Goal: Task Accomplishment & Management: Manage account settings

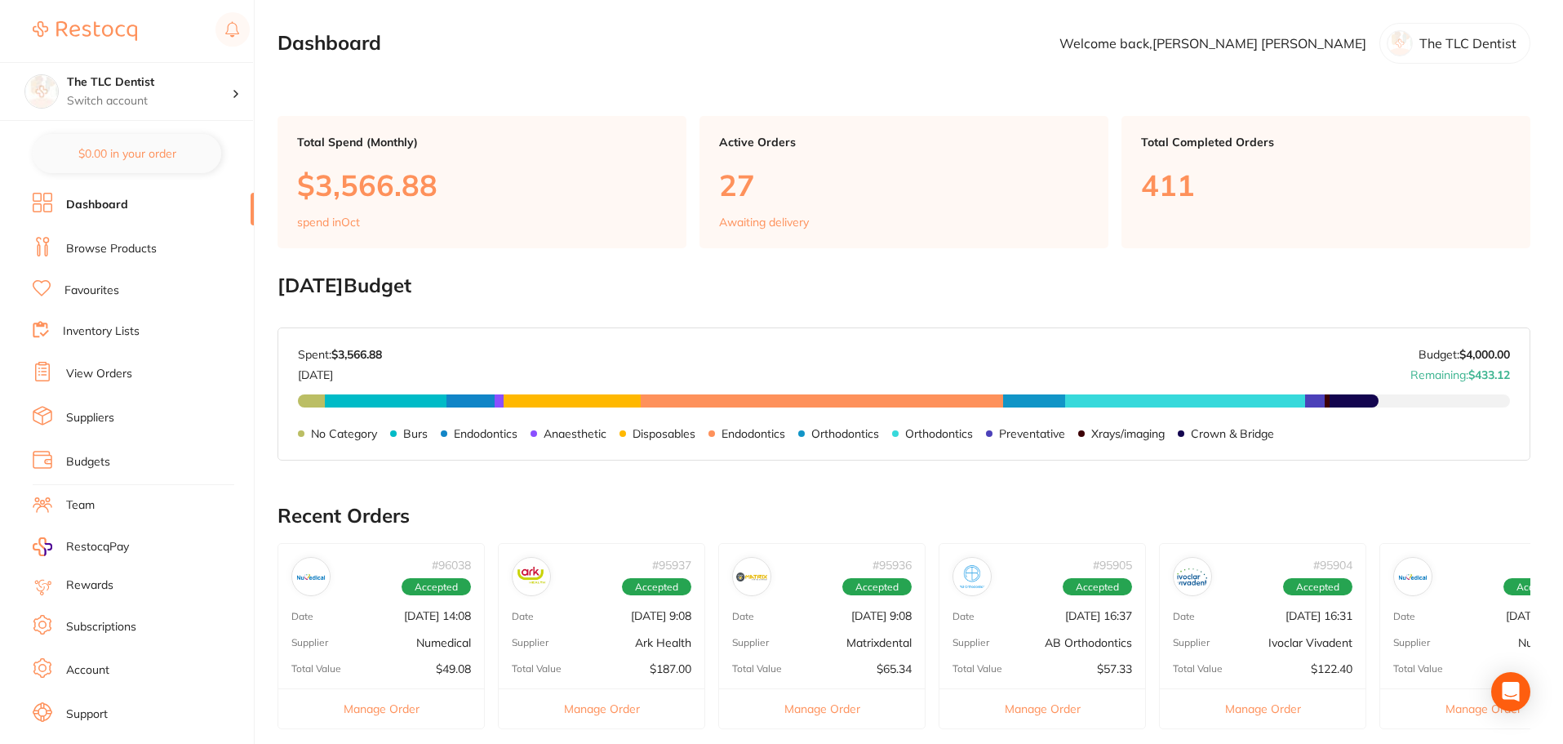
drag, startPoint x: 134, startPoint y: 251, endPoint x: 160, endPoint y: 274, distance: 35.2
click at [134, 251] on link "Browse Products" at bounding box center [111, 249] width 91 height 16
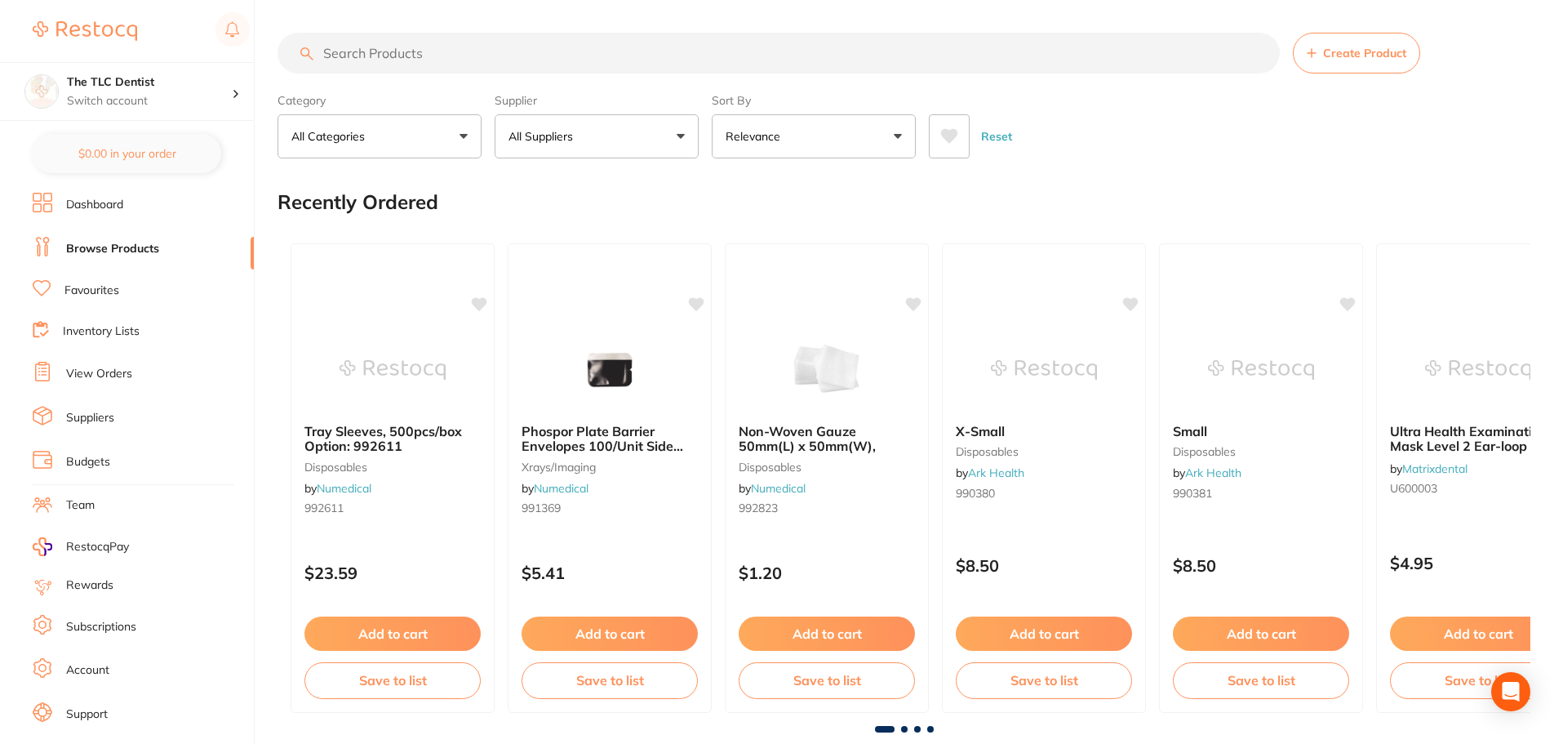
click at [117, 369] on link "View Orders" at bounding box center [99, 374] width 66 height 16
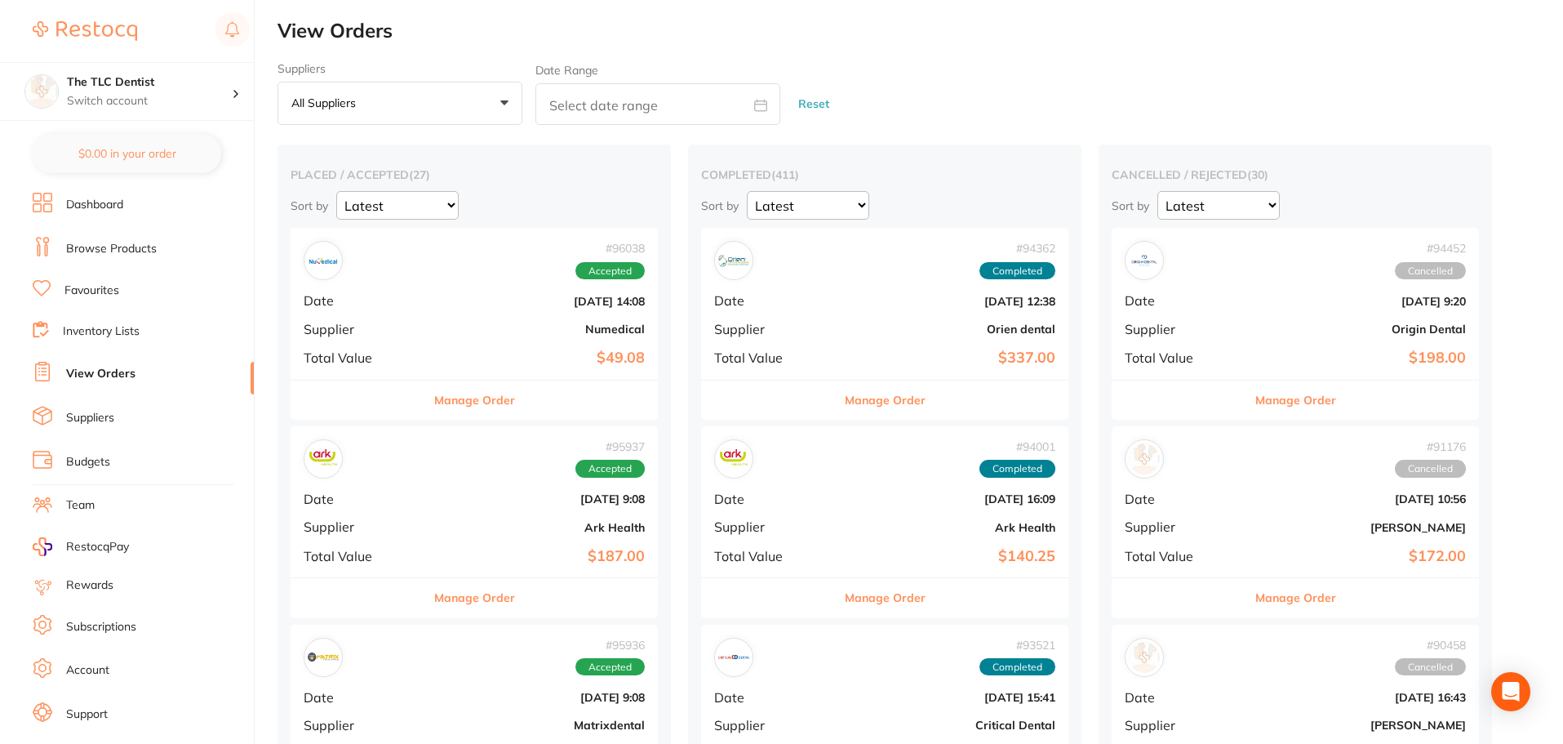
drag, startPoint x: 436, startPoint y: 309, endPoint x: 432, endPoint y: 316, distance: 8.4
click at [436, 309] on div "# 96038 Accepted Date Oct 7 2025, 14:08 Supplier Numedical Total Value $49.08" at bounding box center [474, 303] width 367 height 151
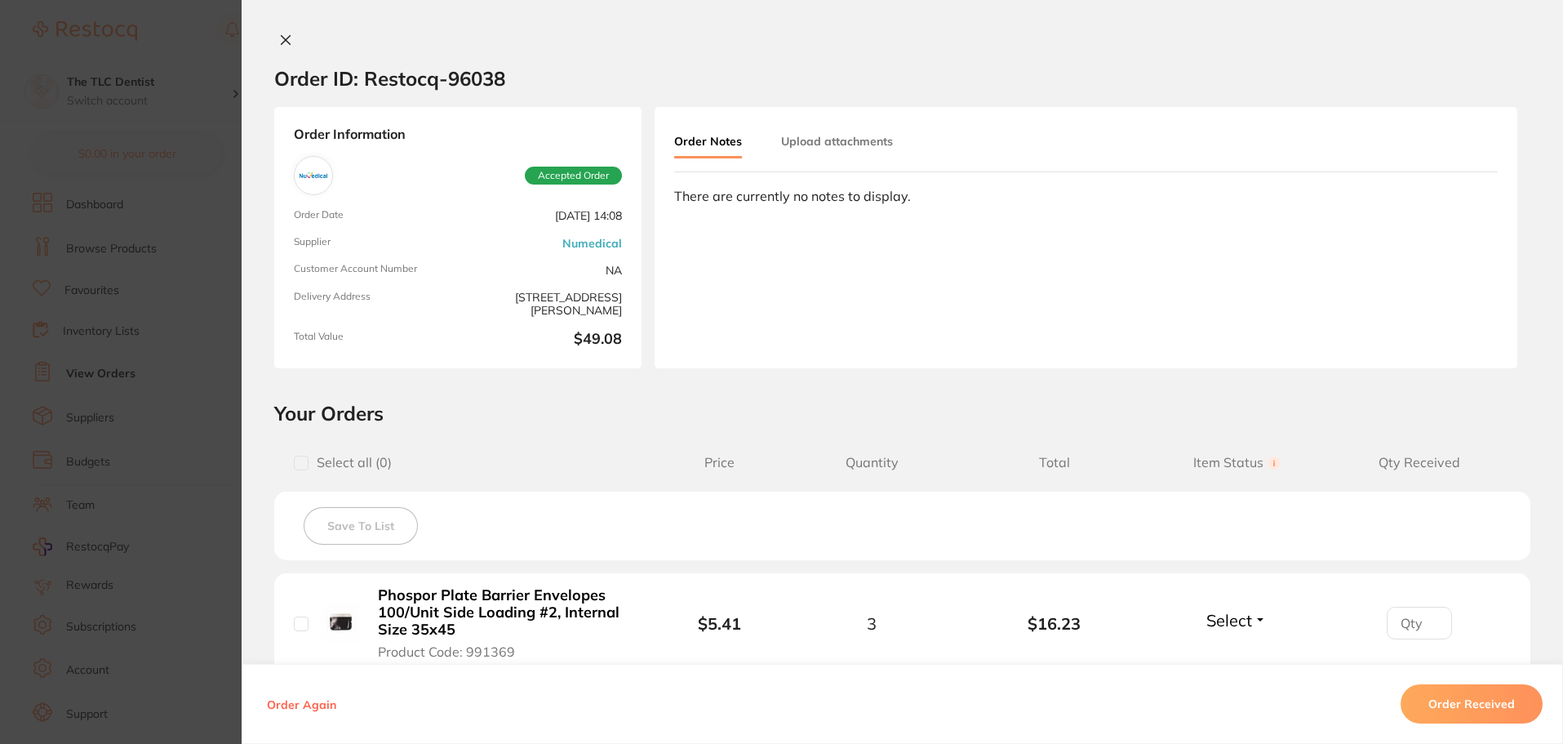
click at [279, 42] on icon at bounding box center [285, 39] width 13 height 13
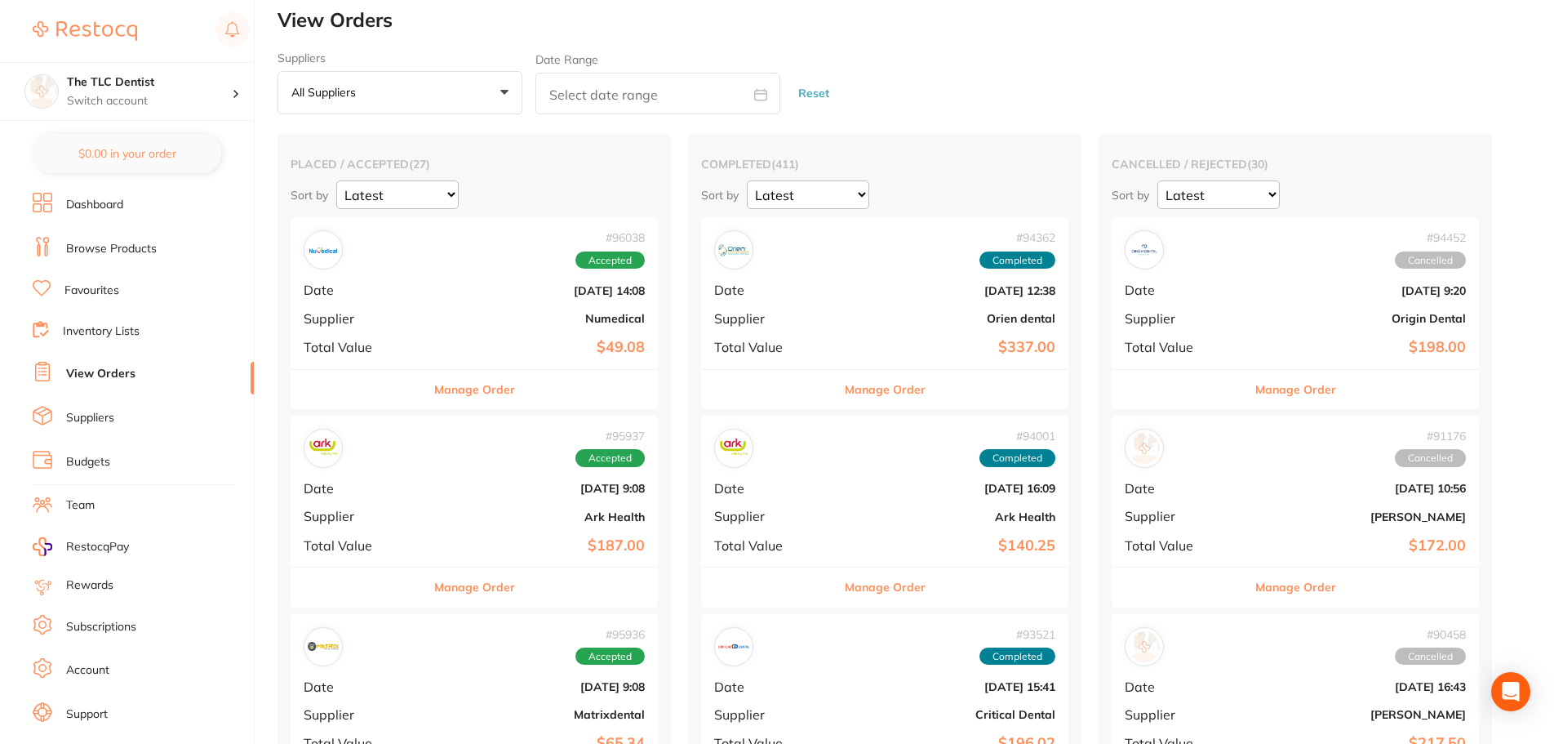
scroll to position [163, 0]
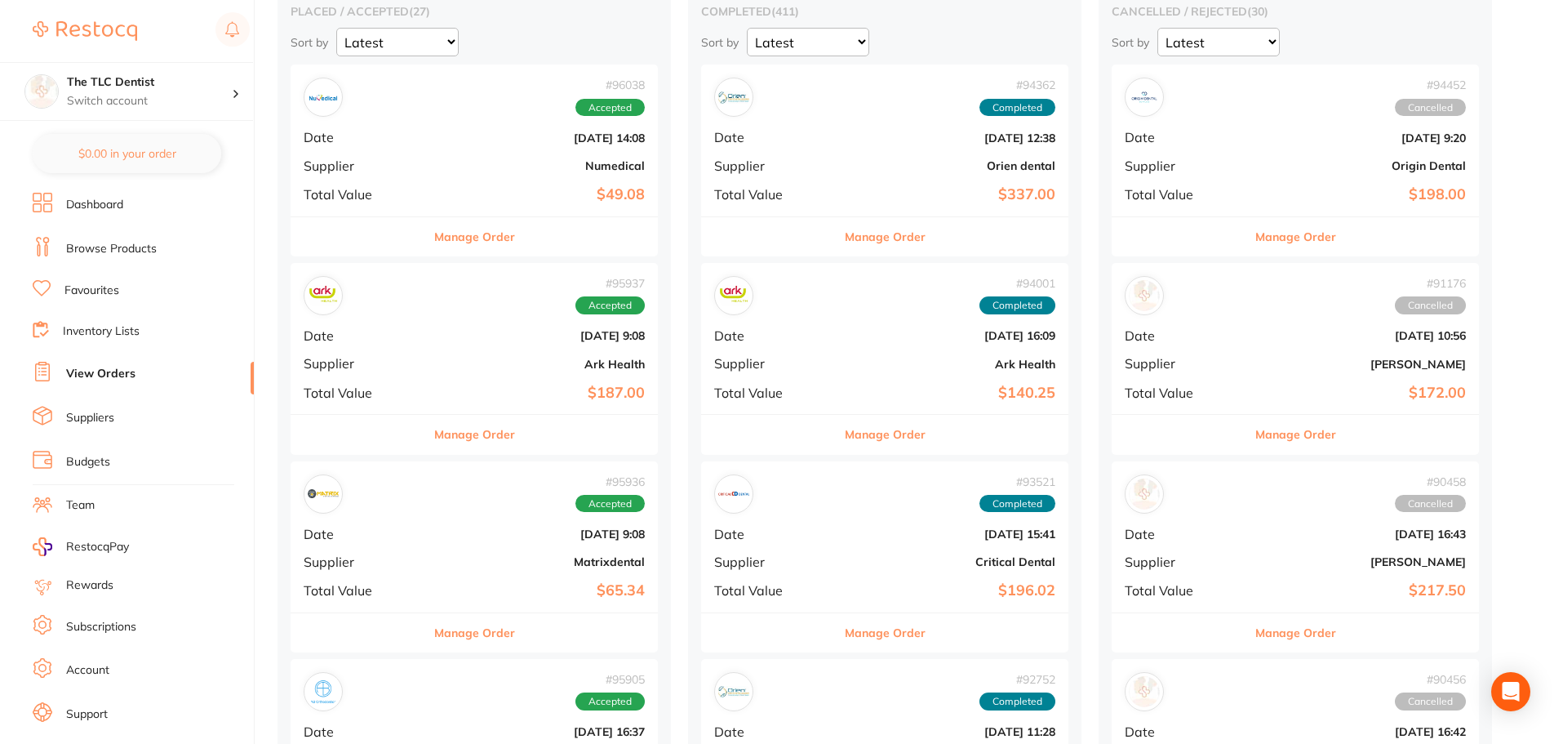
click at [409, 328] on div "# 95937 Accepted Date Oct 7 2025, 9:08 Supplier Ark Health Total Value $187.00" at bounding box center [474, 338] width 367 height 151
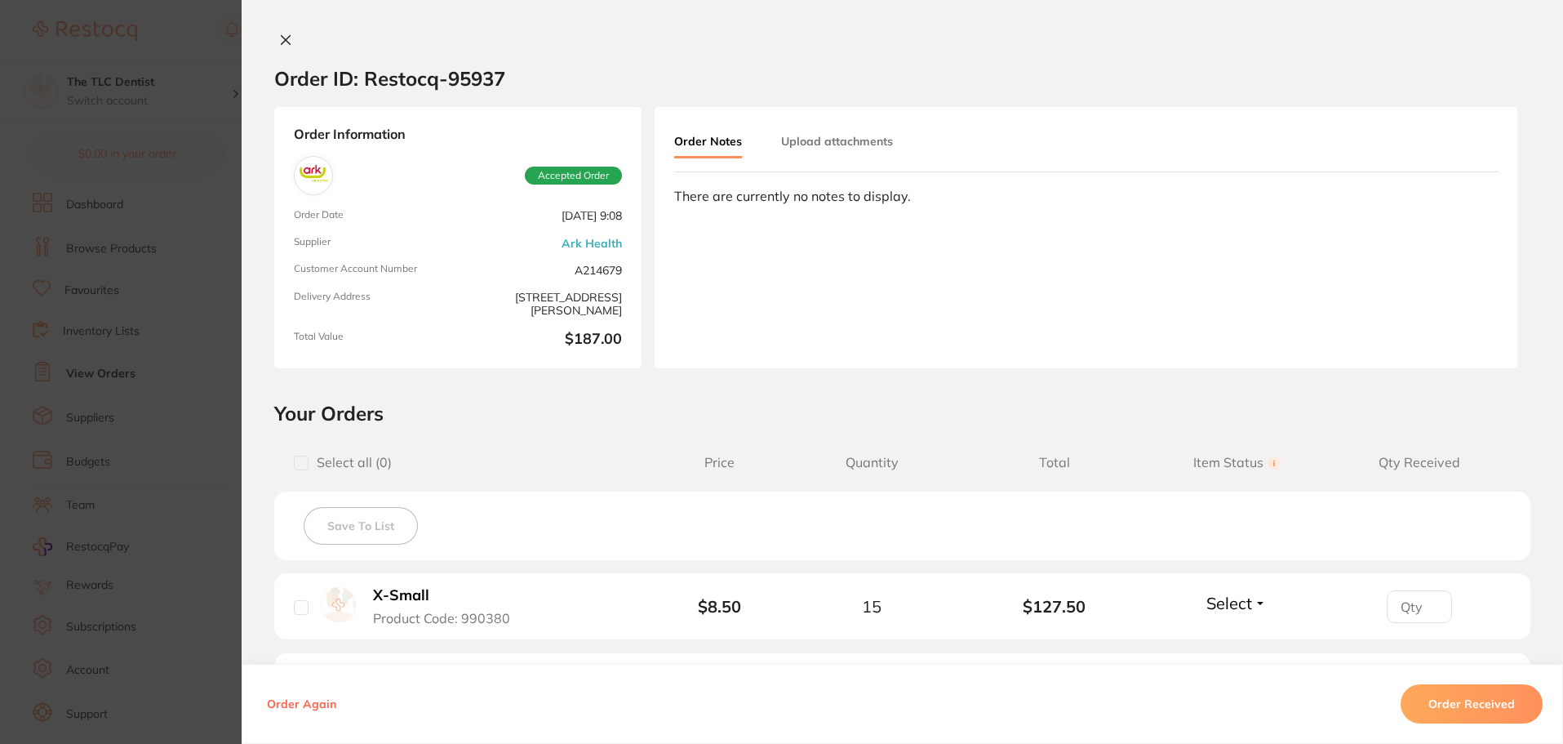
drag, startPoint x: 286, startPoint y: 28, endPoint x: 282, endPoint y: 38, distance: 10.6
click at [282, 38] on div "Order ID: Restocq- 95937 Order Information Accepted Order Order Date Oct 7 2025…" at bounding box center [902, 372] width 1321 height 744
click at [282, 38] on icon at bounding box center [285, 39] width 13 height 13
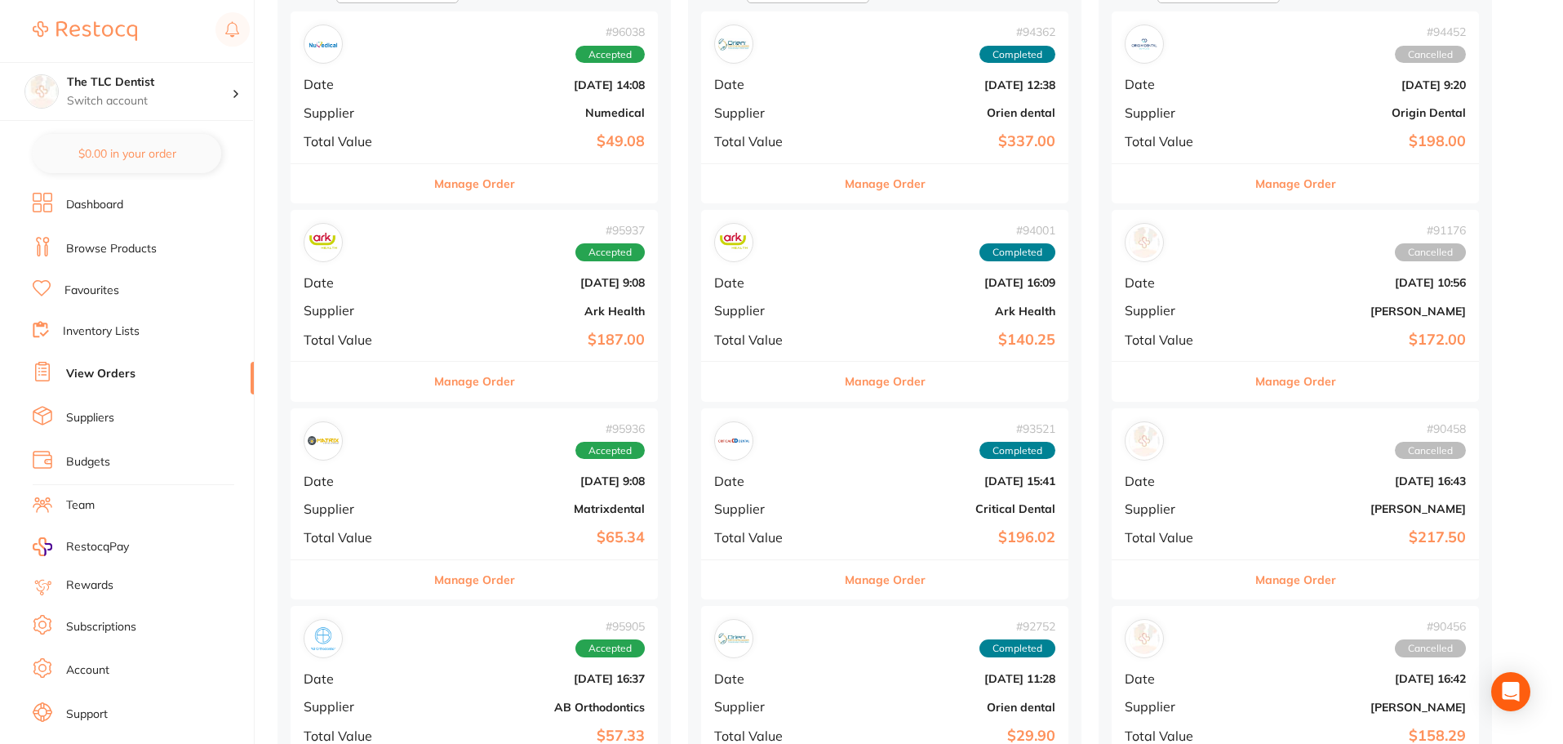
scroll to position [245, 0]
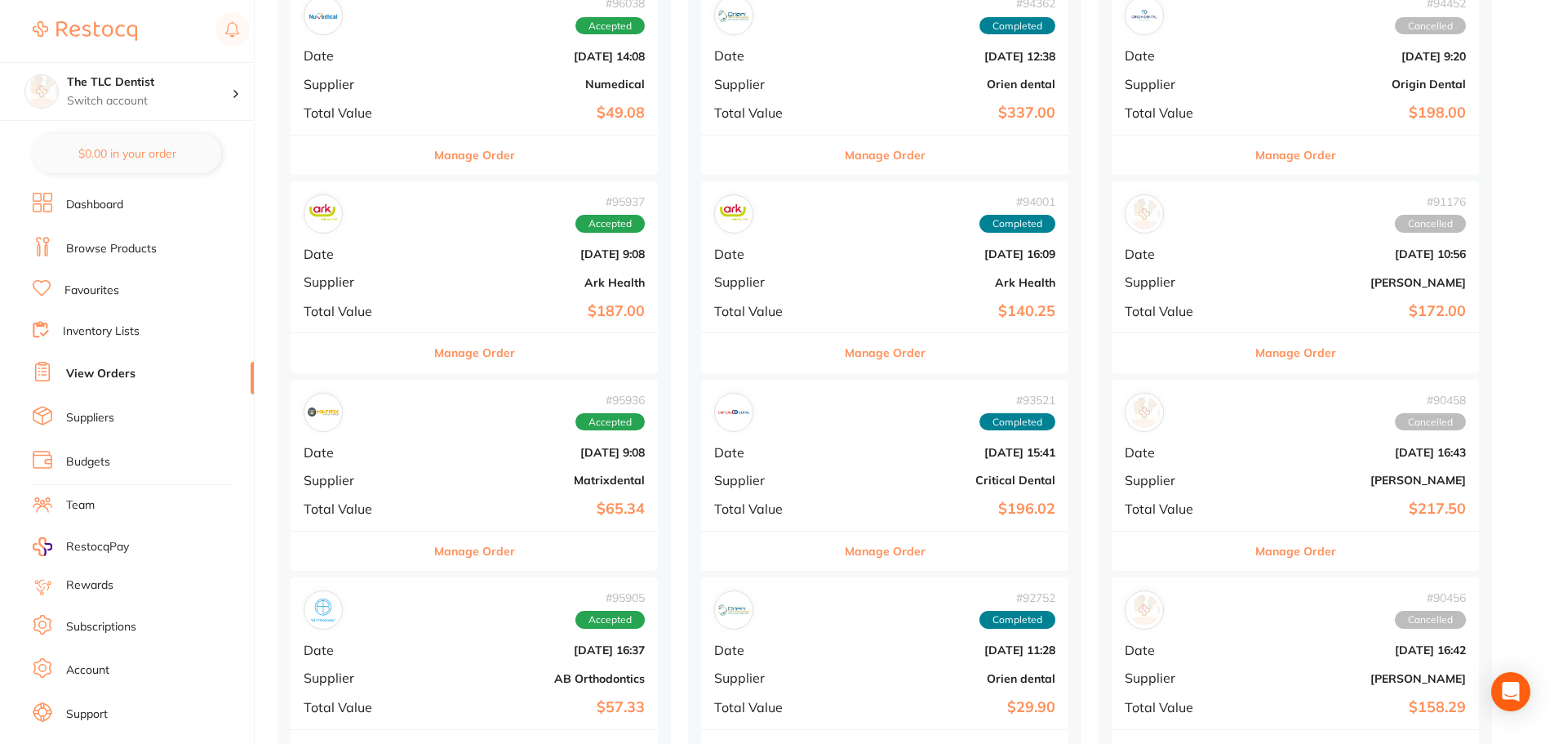
click at [439, 489] on div "# 95936 Accepted Date Oct 7 2025, 9:08 Supplier Matrixdental Total Value $65.34" at bounding box center [474, 455] width 367 height 151
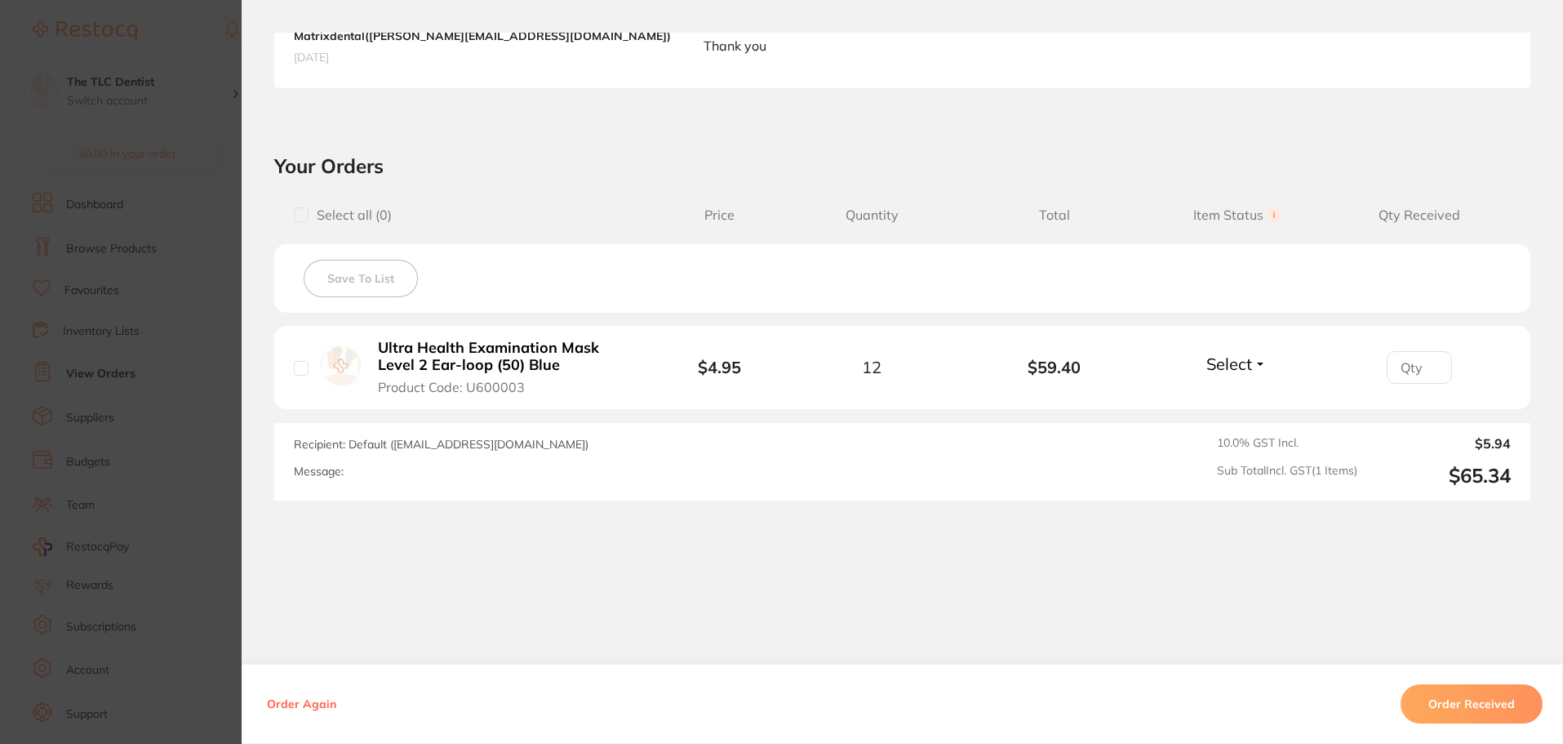
scroll to position [326, 0]
click at [1450, 701] on button "Order Received" at bounding box center [1472, 703] width 142 height 39
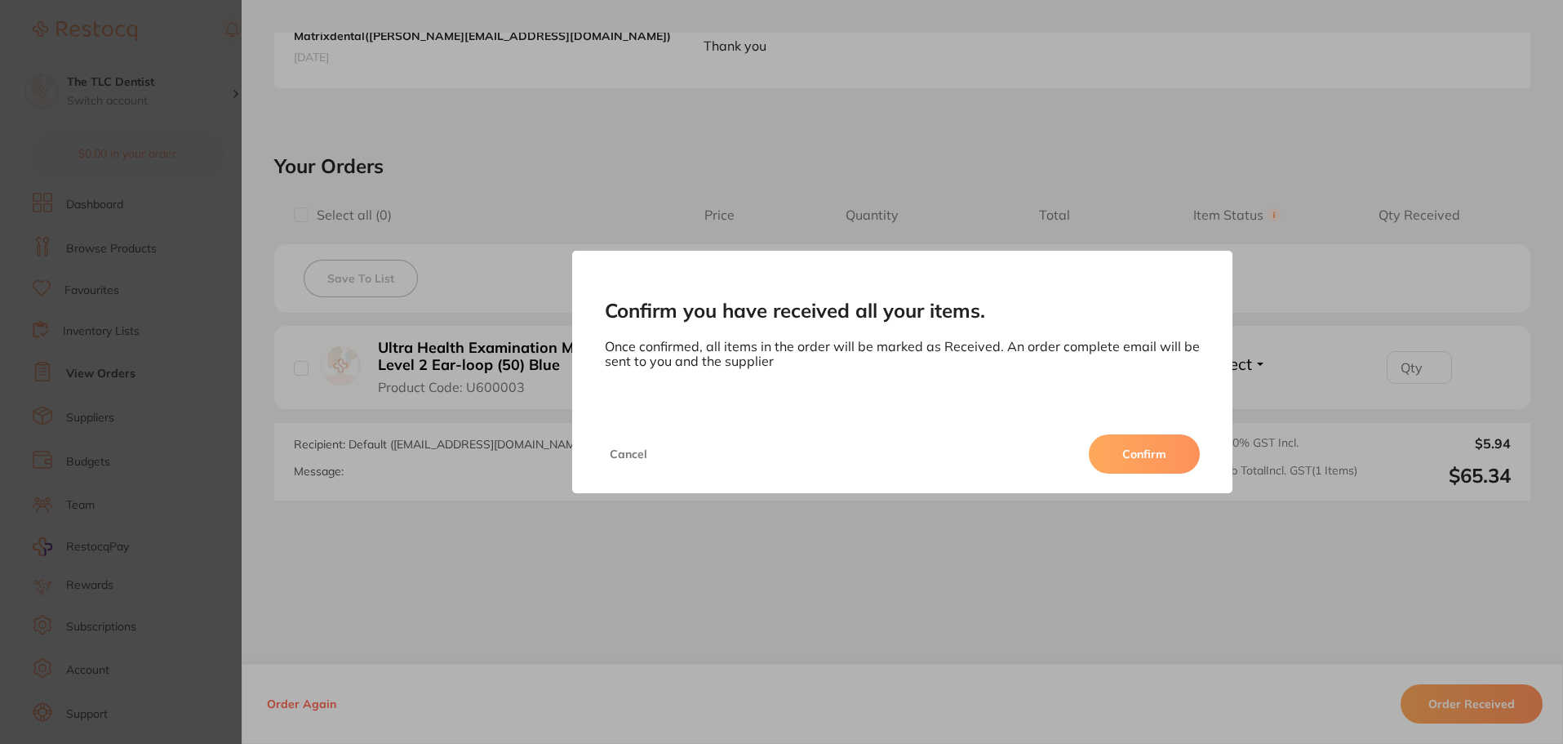
click at [1153, 467] on button "Confirm" at bounding box center [1144, 453] width 111 height 39
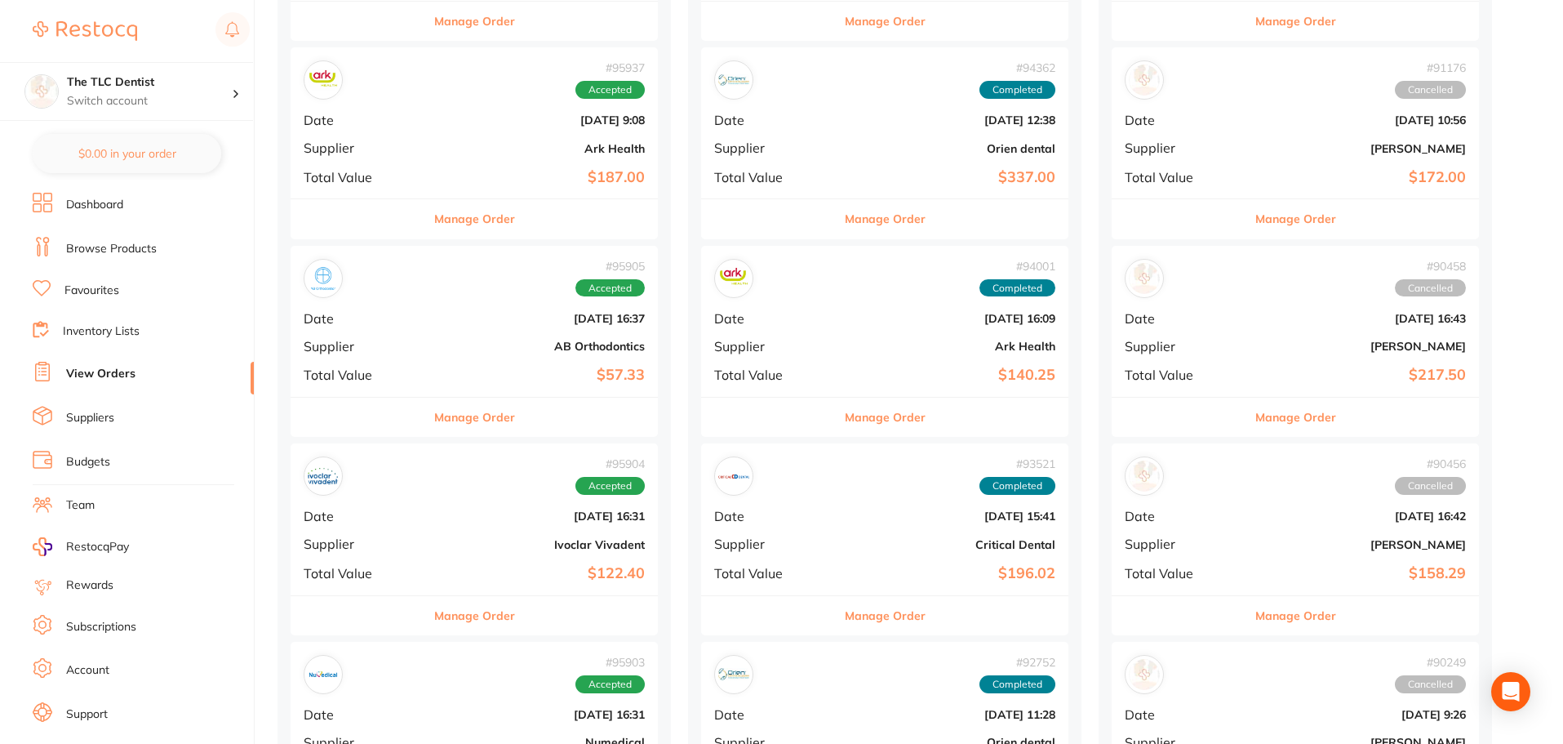
scroll to position [408, 0]
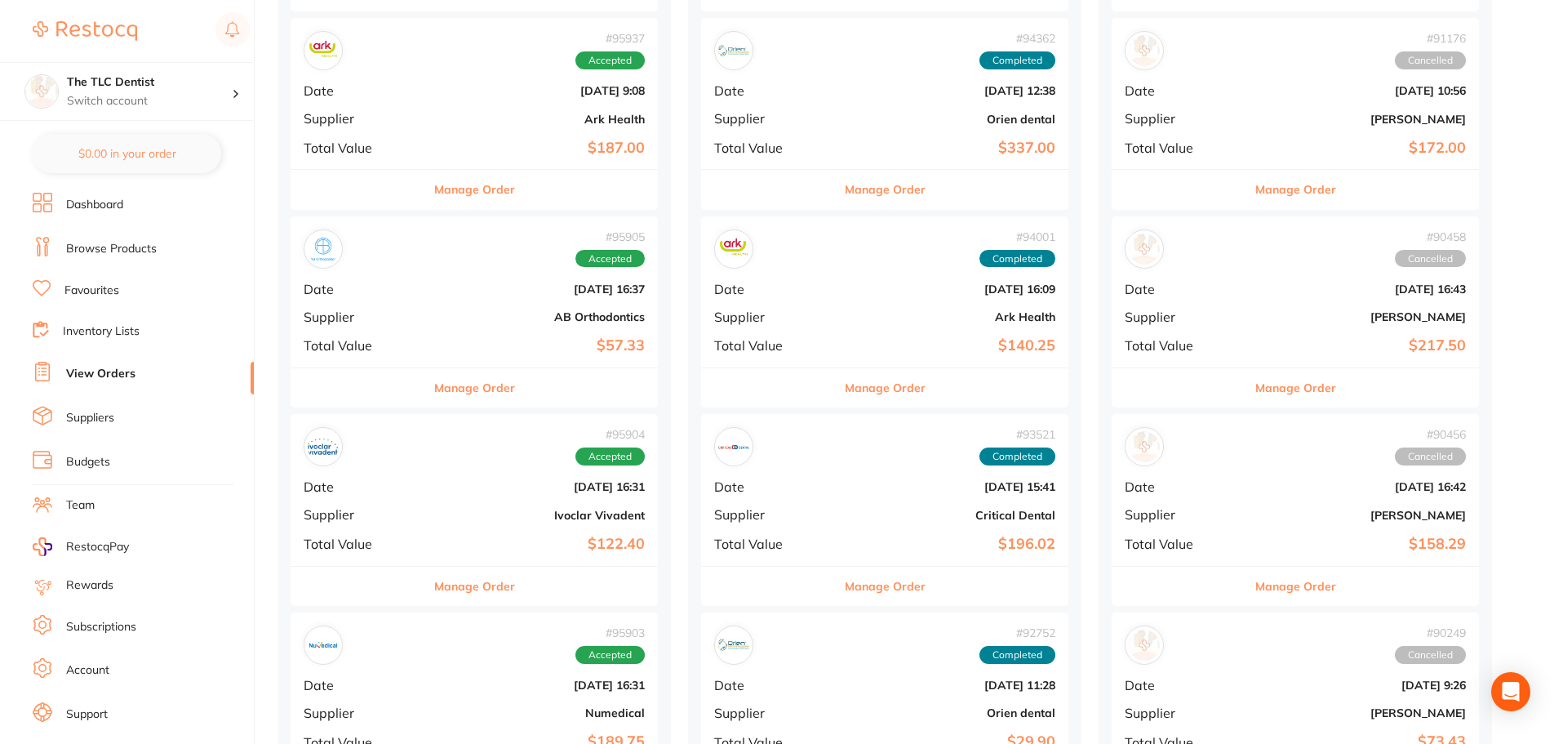
click at [389, 311] on div "# 95905 Accepted Date Oct 4 2025, 16:37 Supplier AB Orthodontics Total Value $5…" at bounding box center [474, 291] width 367 height 151
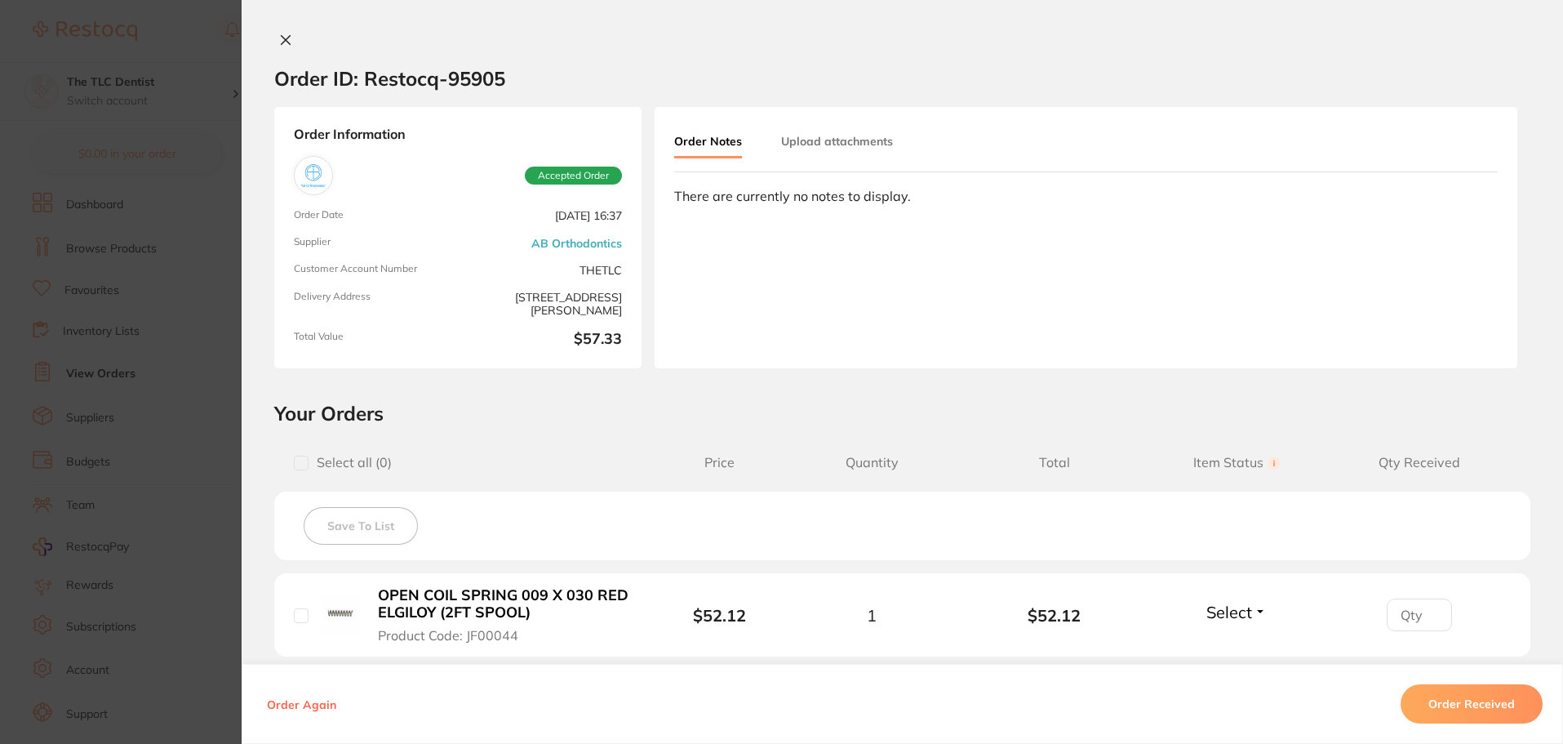
click at [279, 42] on icon at bounding box center [285, 39] width 13 height 13
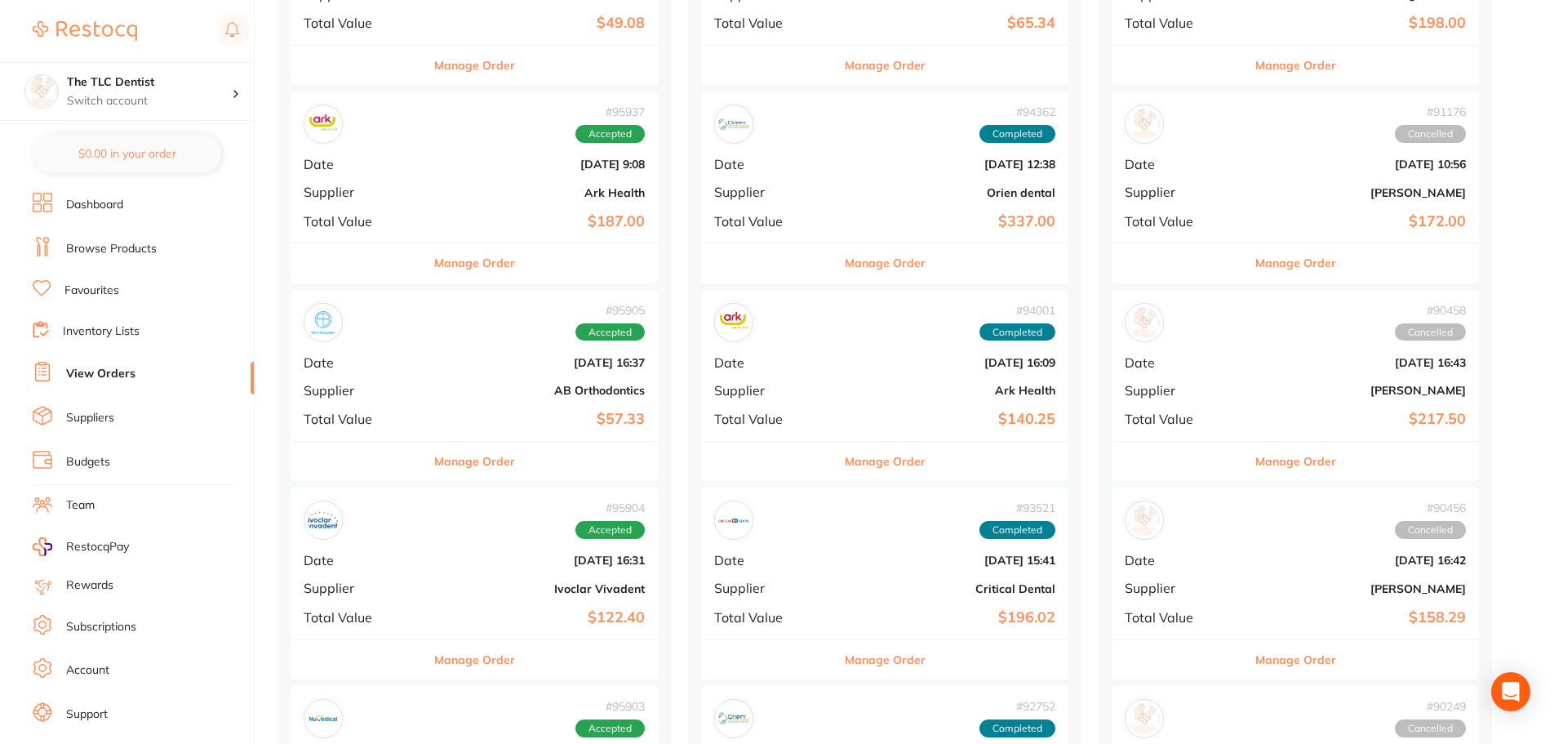
scroll to position [490, 0]
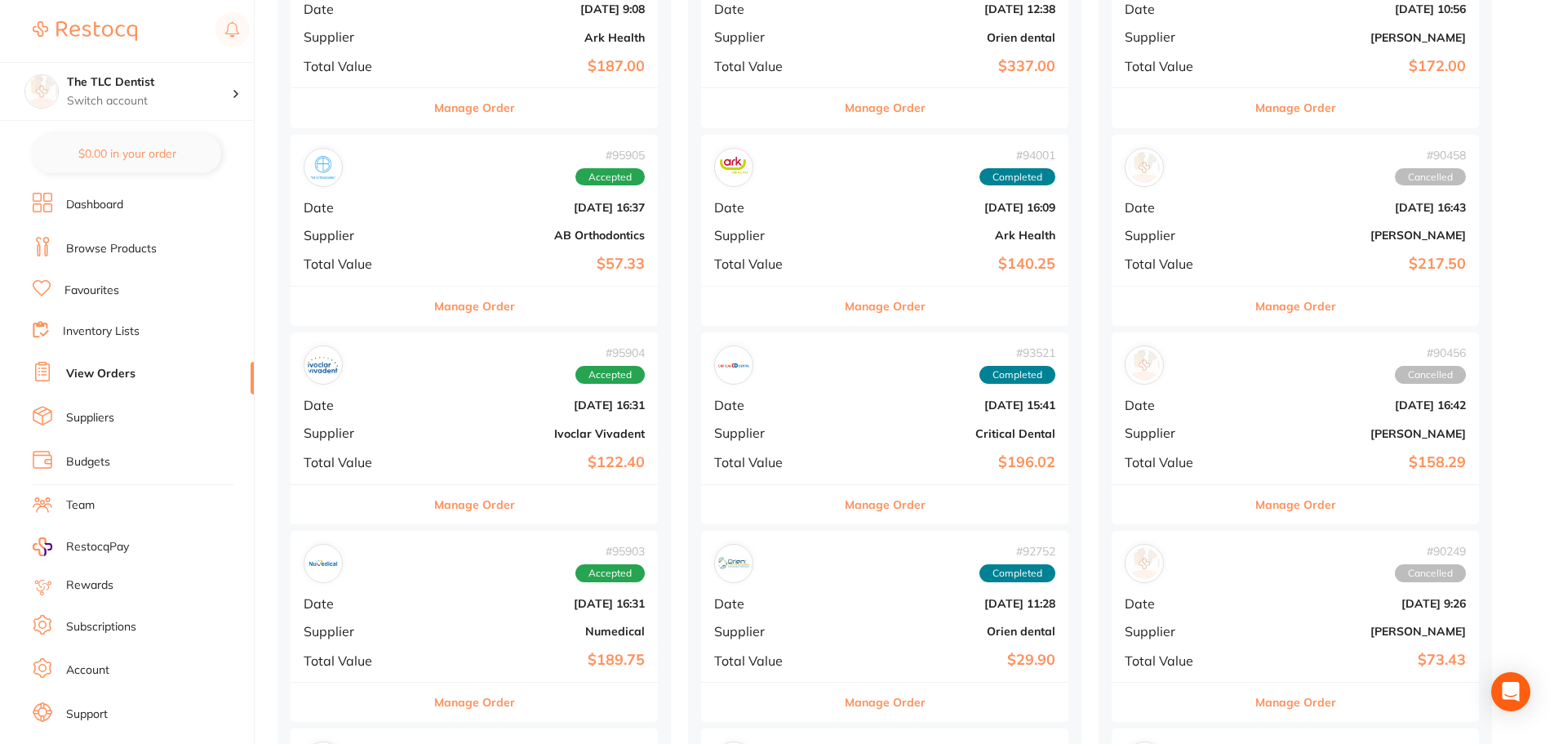
click at [443, 429] on b "Ivoclar Vivadent" at bounding box center [535, 433] width 219 height 13
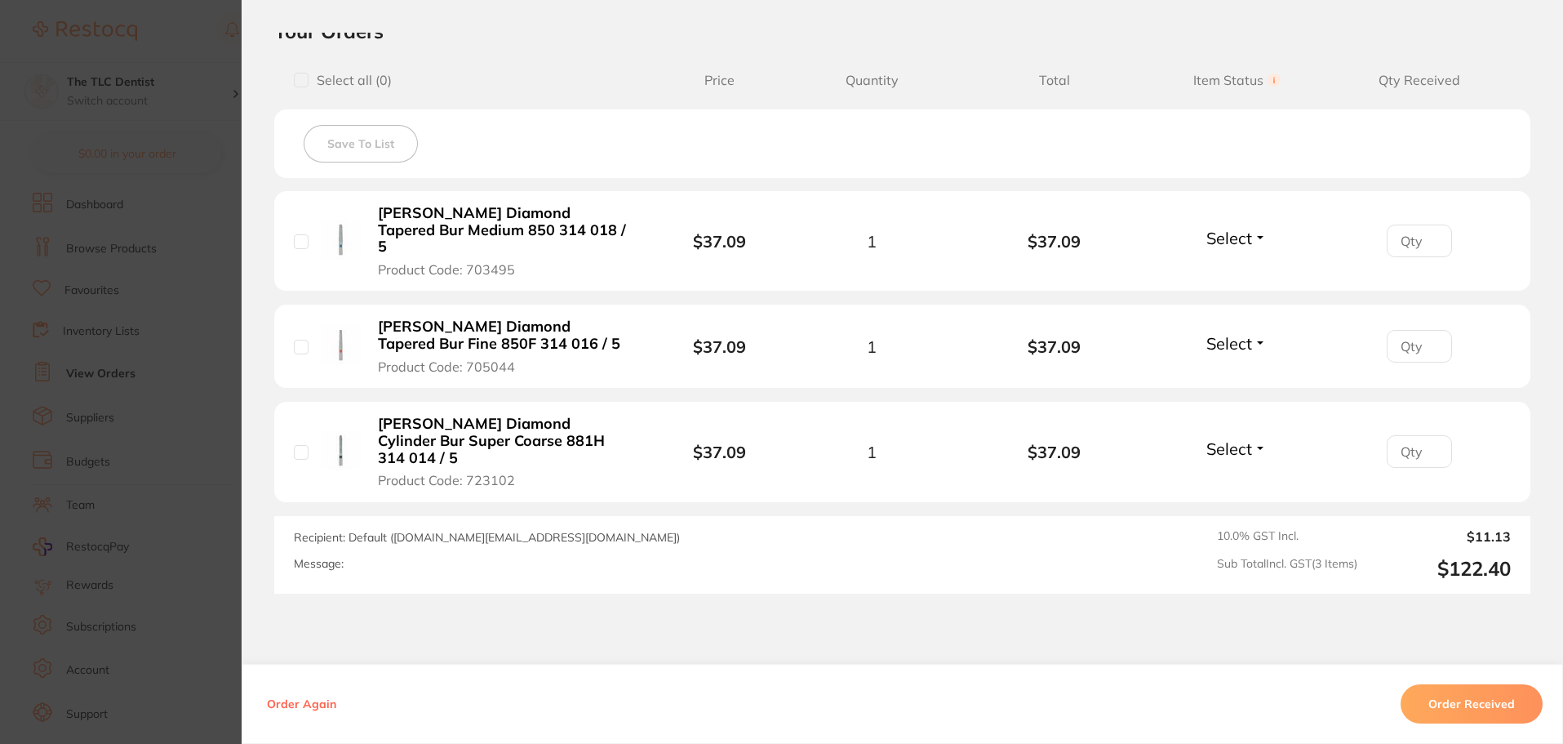
scroll to position [646, 0]
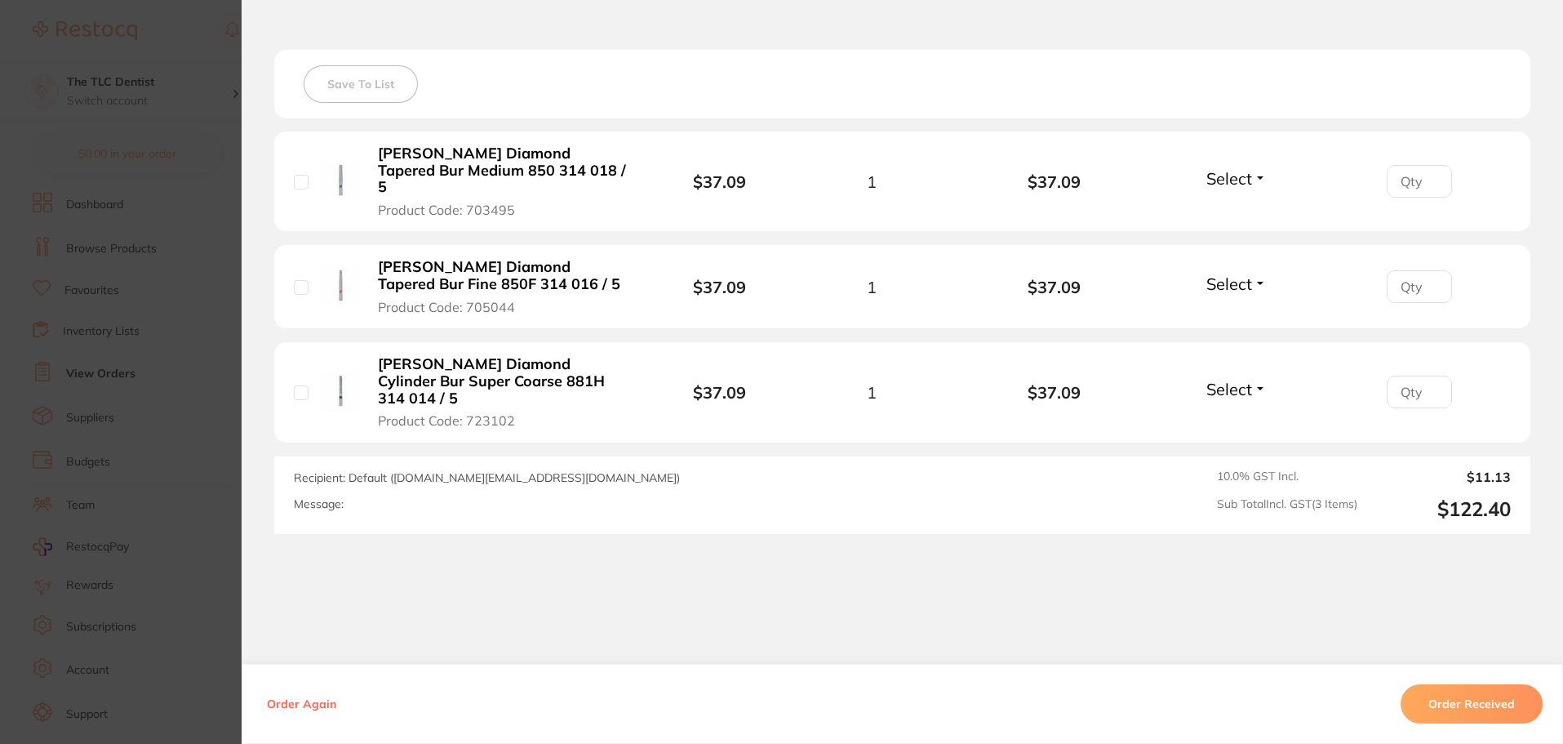
click at [1438, 699] on button "Order Received" at bounding box center [1472, 703] width 142 height 39
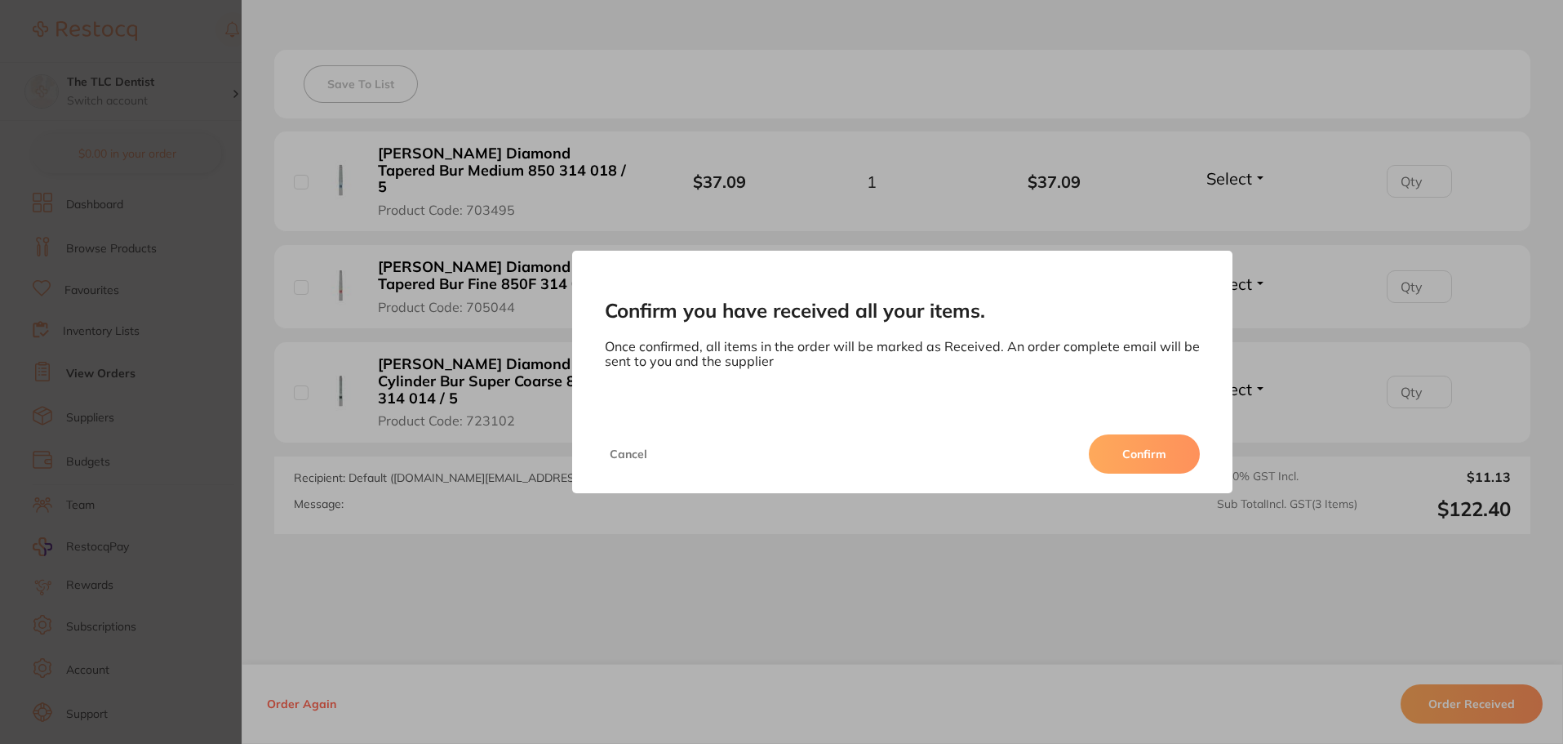
click at [1102, 445] on button "Confirm" at bounding box center [1144, 453] width 111 height 39
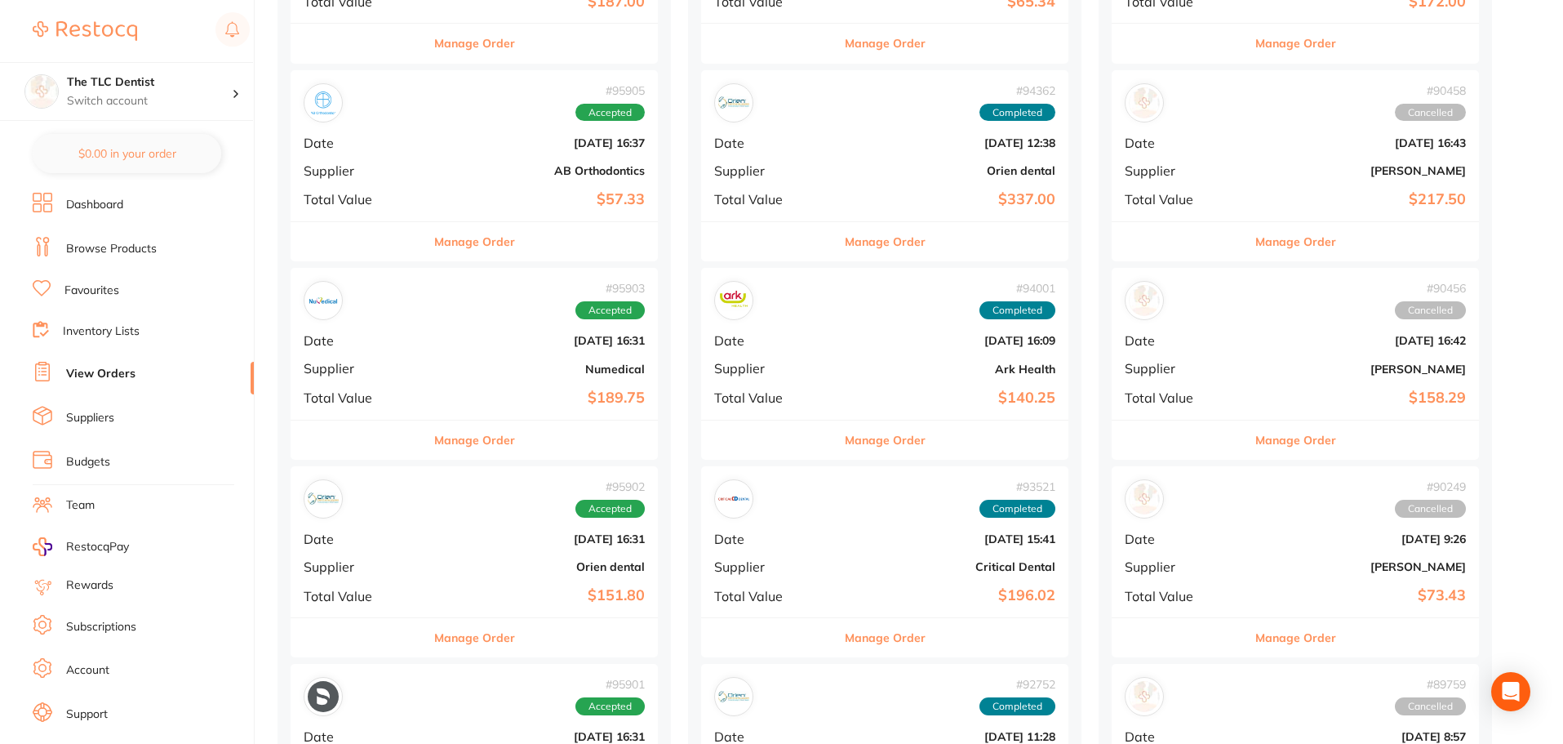
scroll to position [653, 0]
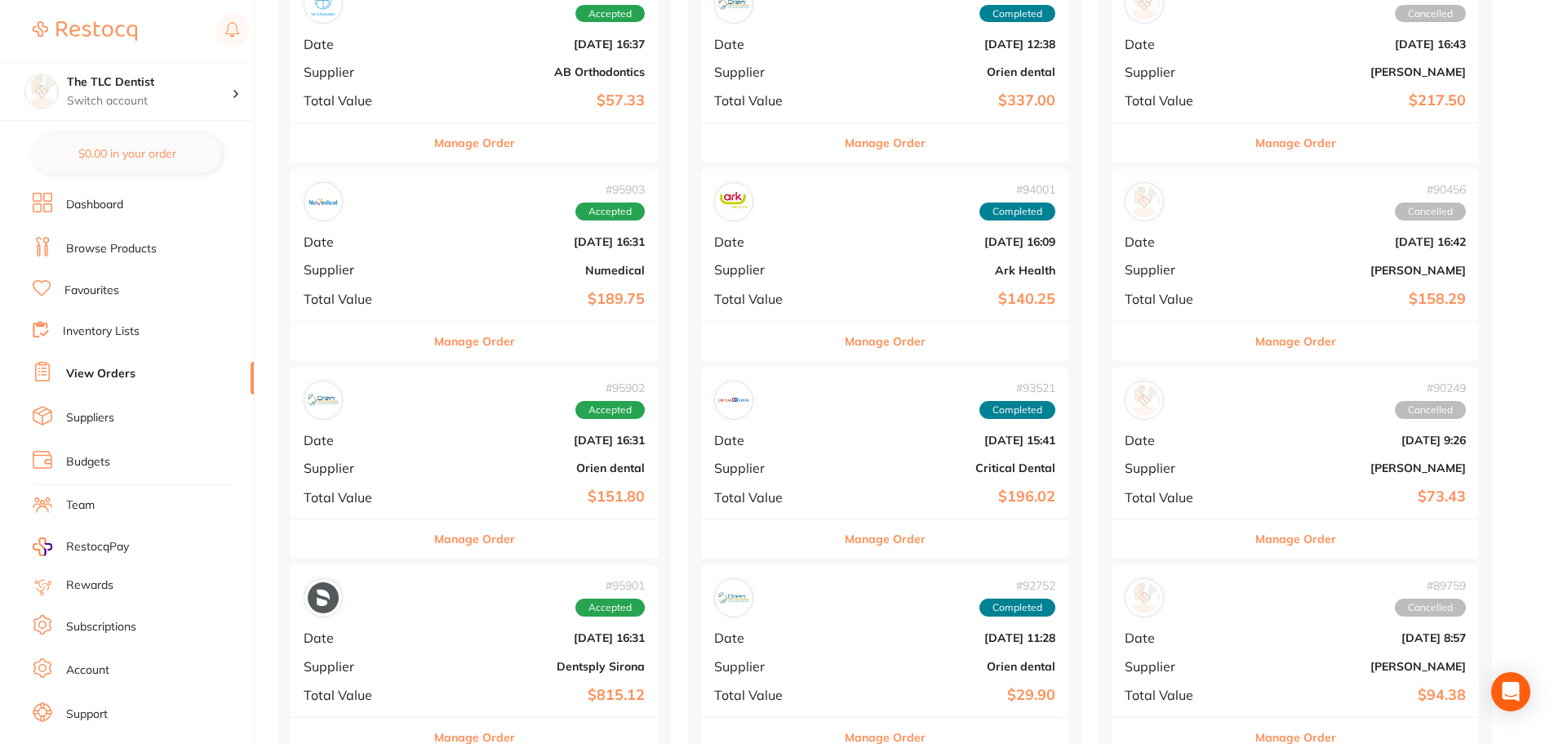
click at [426, 276] on b "Numedical" at bounding box center [535, 270] width 219 height 13
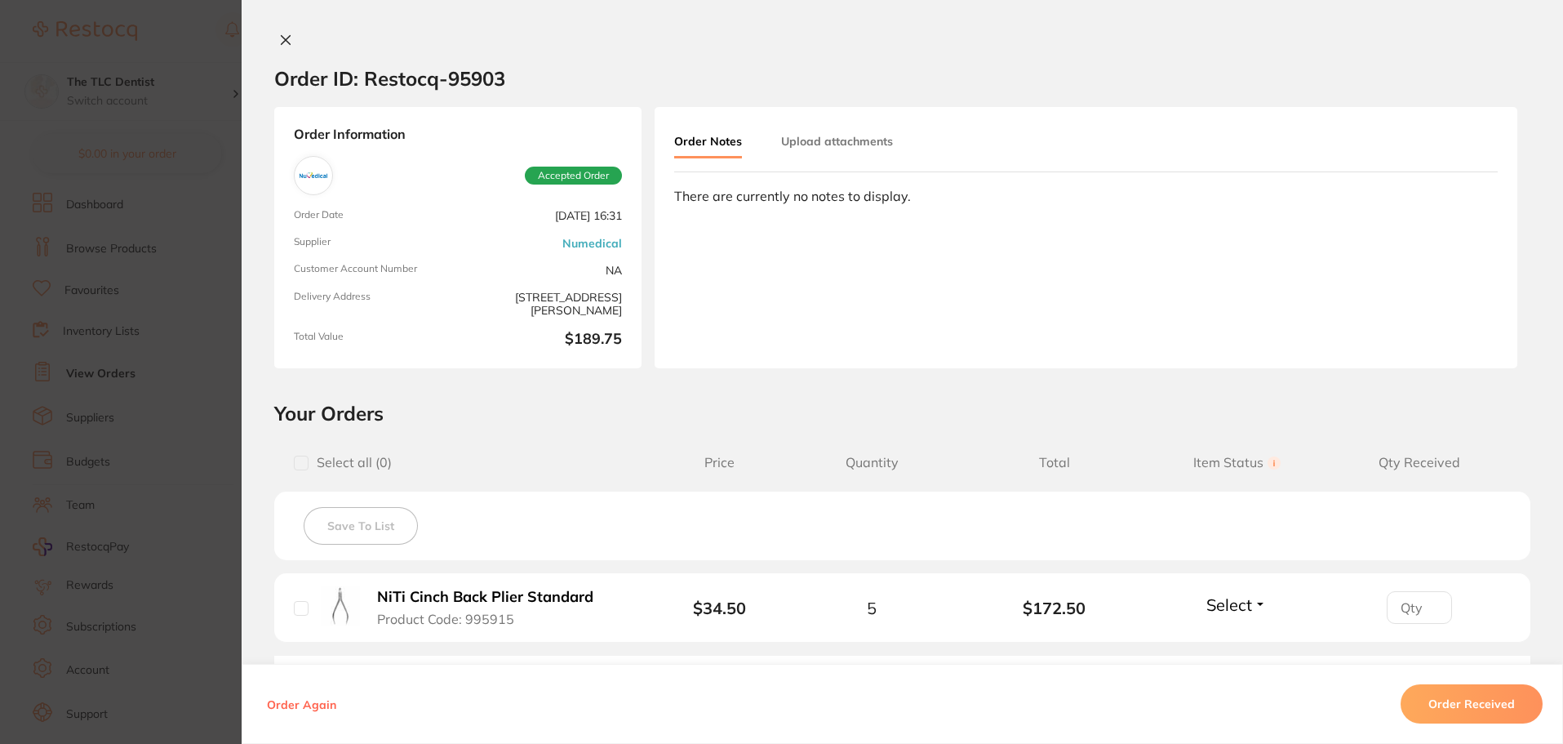
click at [282, 42] on icon at bounding box center [286, 40] width 9 height 9
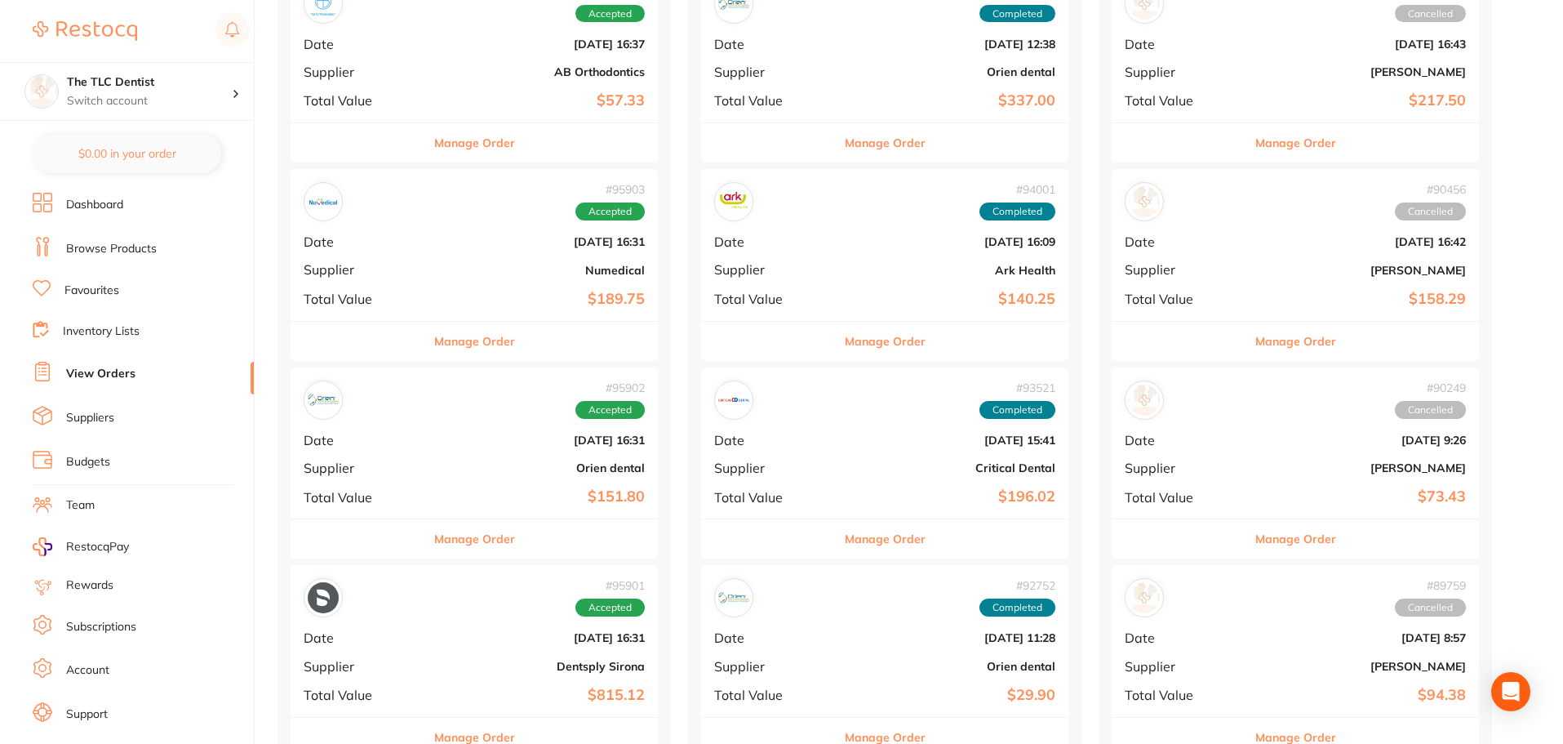
scroll to position [1061, 0]
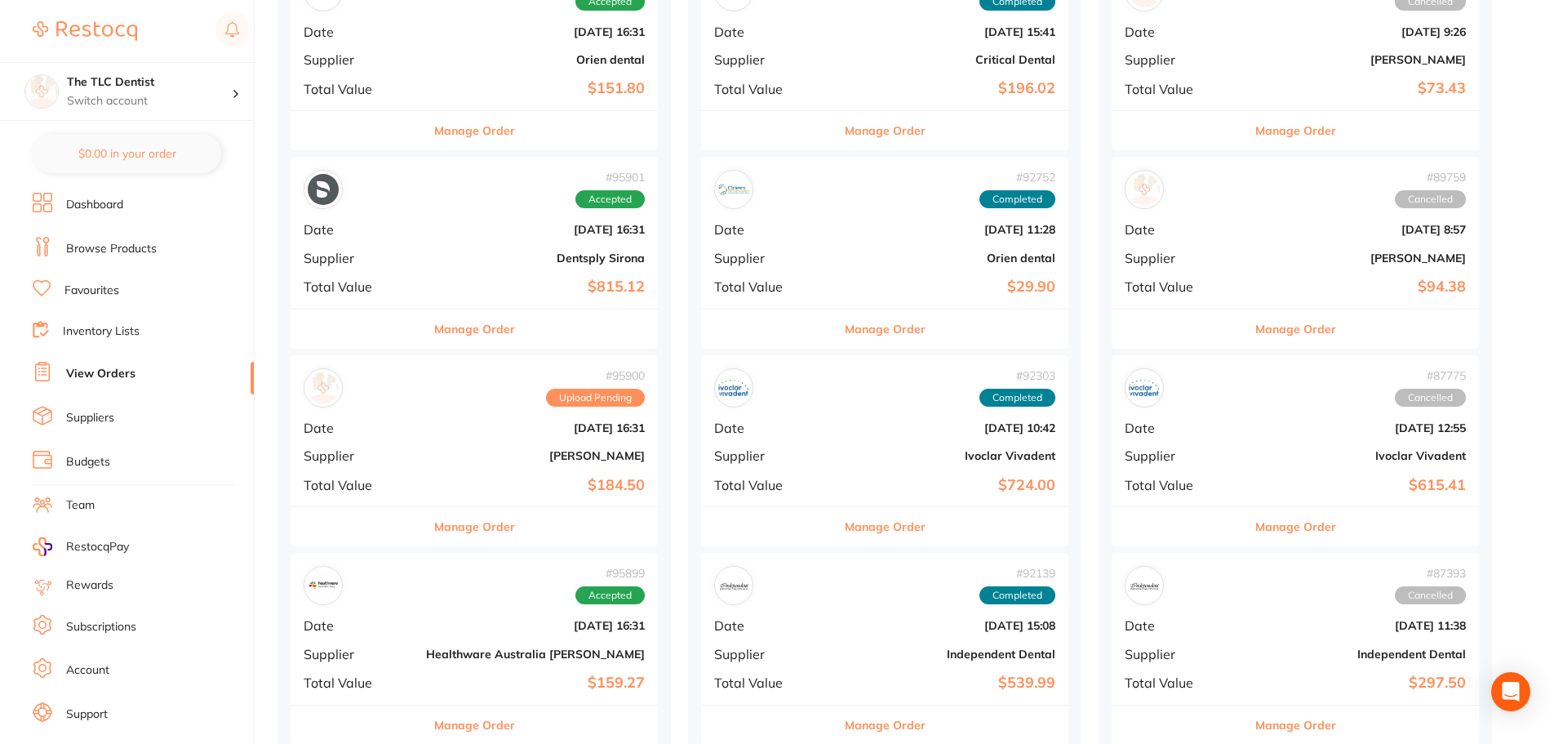
click at [426, 256] on b "Dentsply Sirona" at bounding box center [535, 257] width 219 height 13
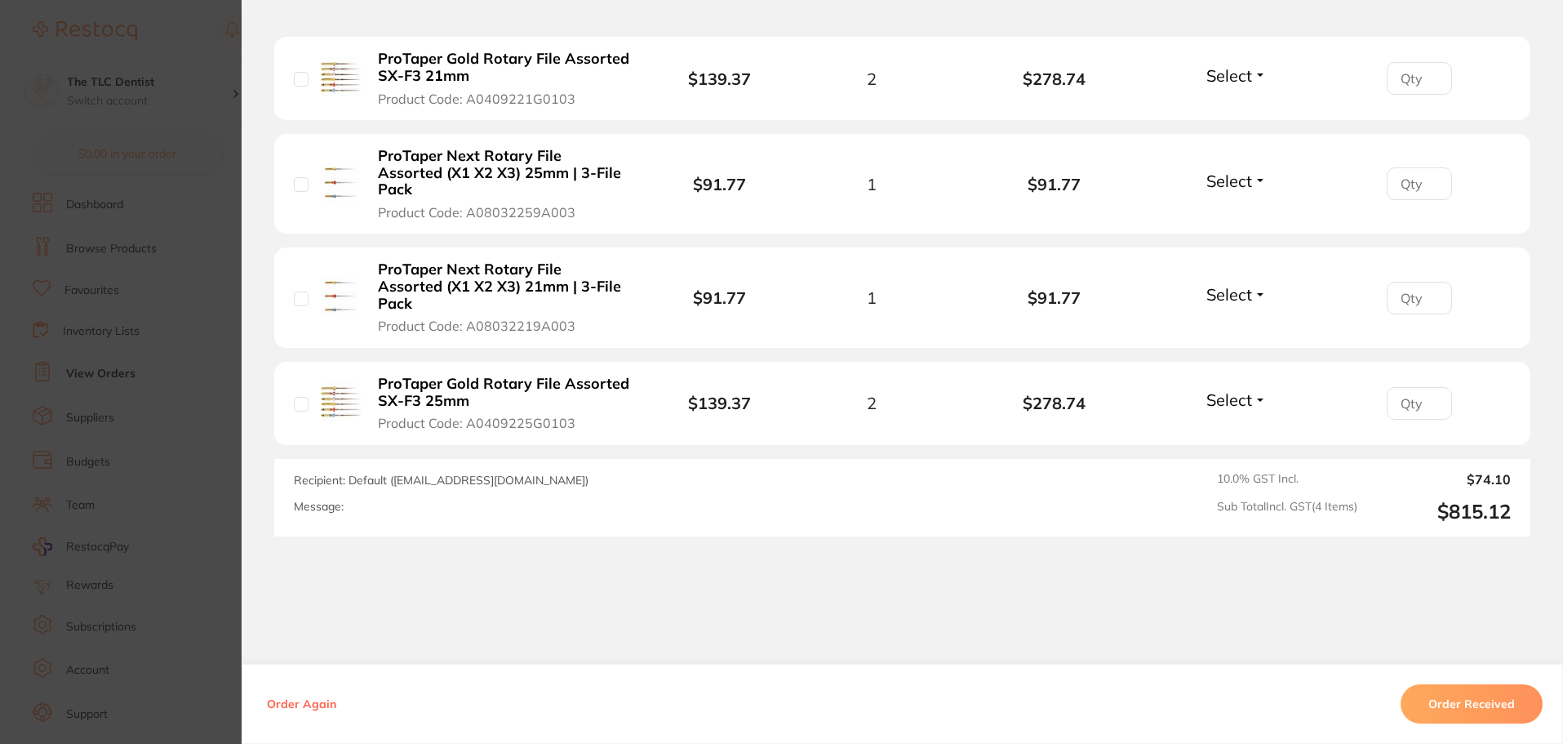
scroll to position [539, 0]
click at [1450, 704] on button "Order Received" at bounding box center [1472, 703] width 142 height 39
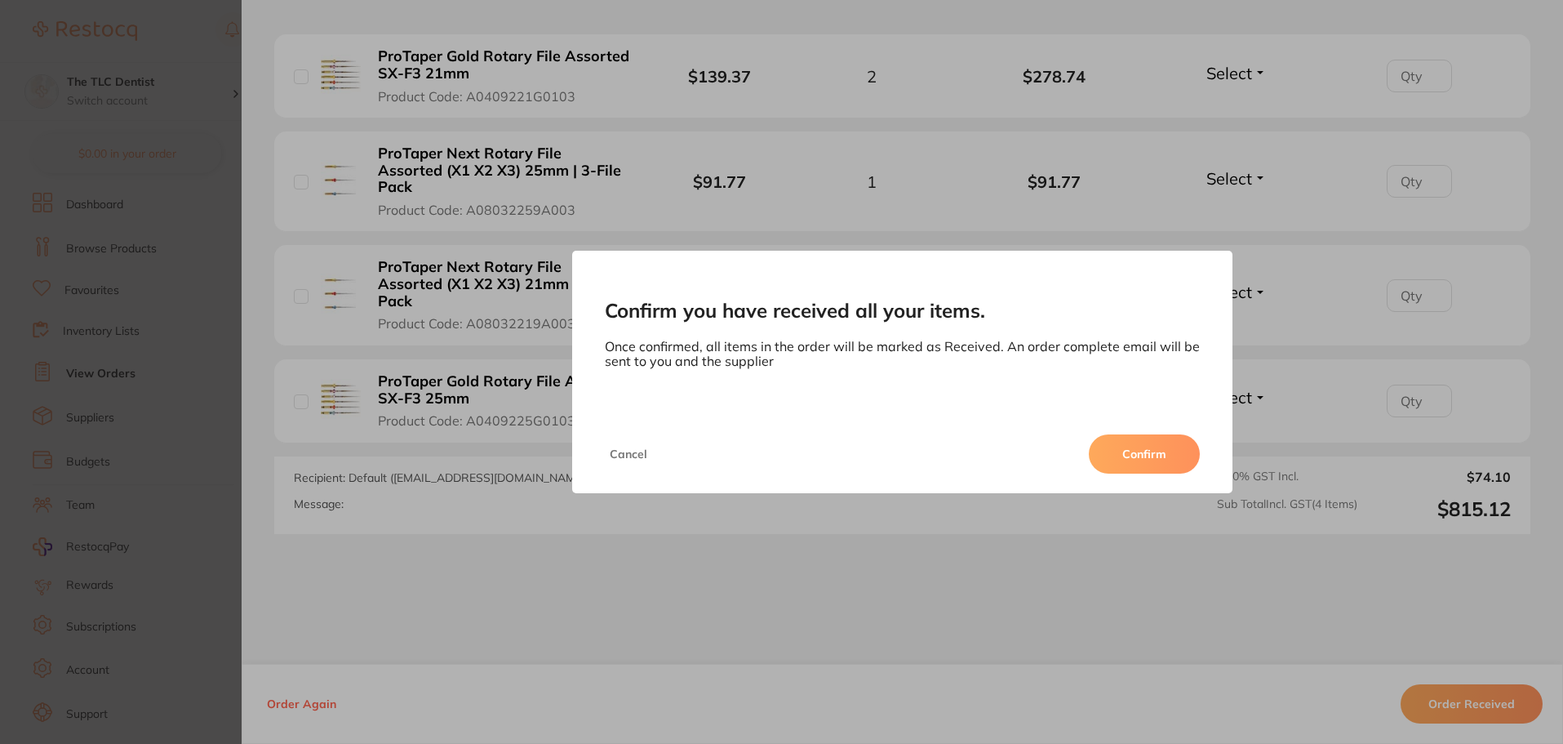
click at [1139, 447] on button "Confirm" at bounding box center [1144, 453] width 111 height 39
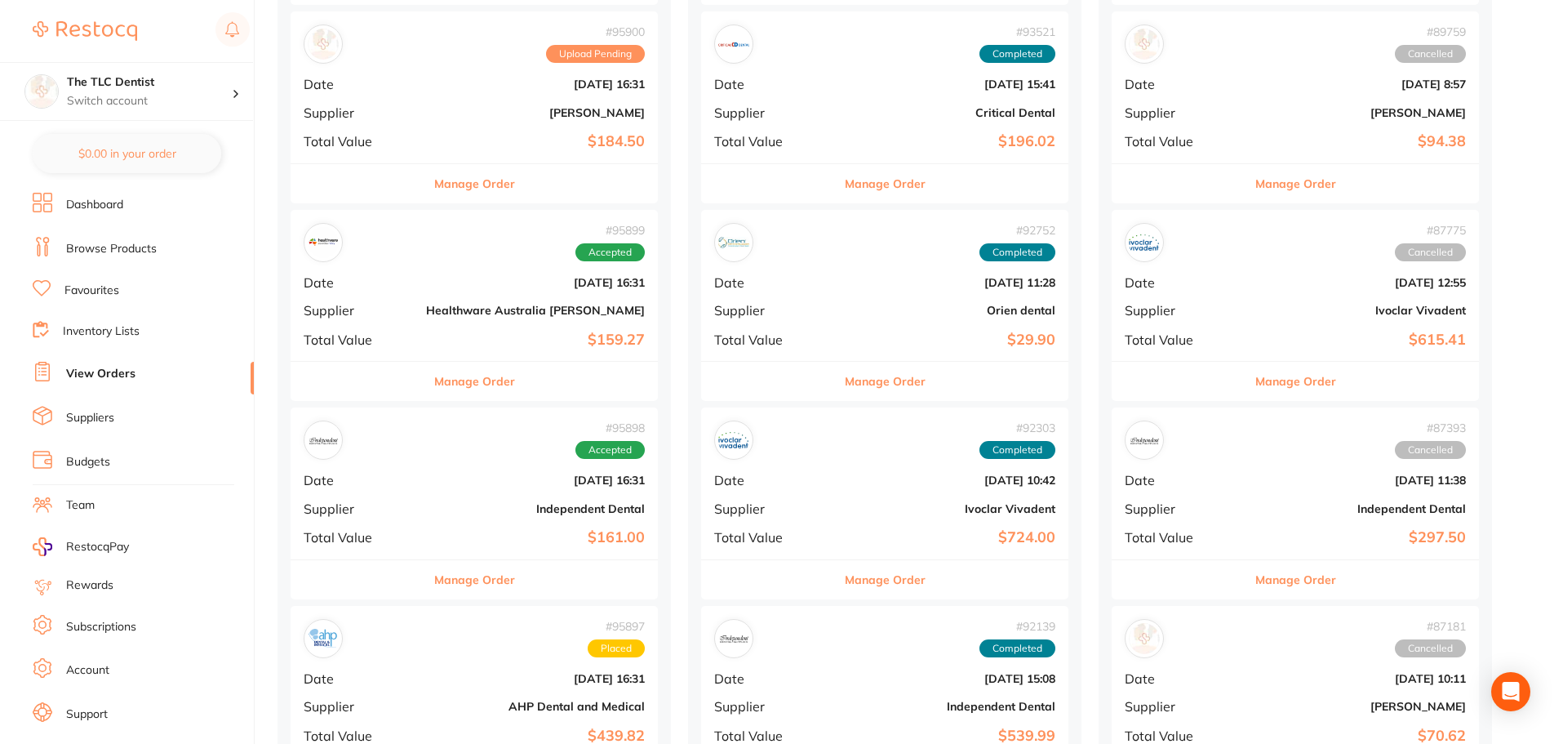
scroll to position [1224, 0]
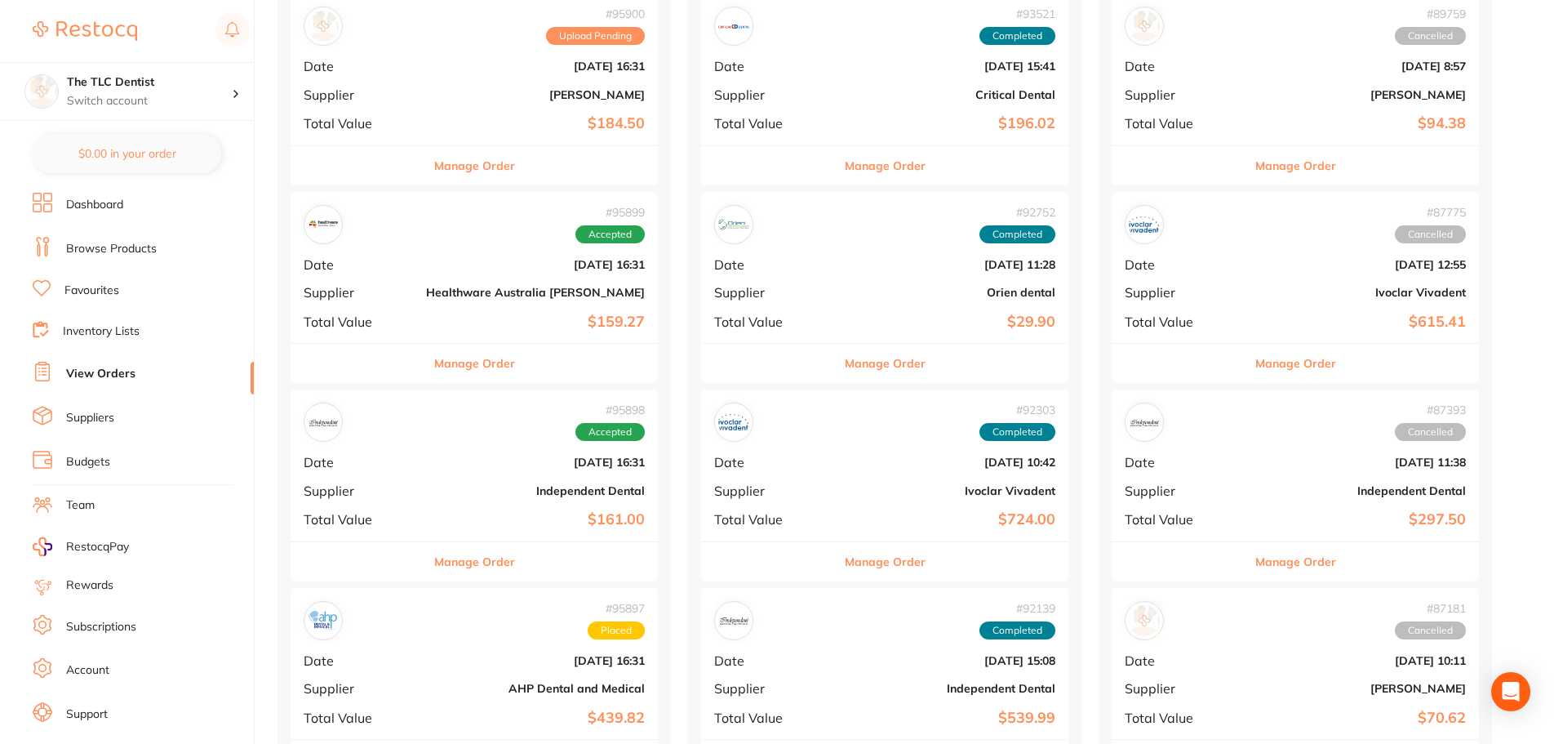
click at [388, 277] on div "# 95899 Accepted Date Oct 4 2025, 16:31 Supplier Healthware Australia Ridley To…" at bounding box center [474, 267] width 367 height 151
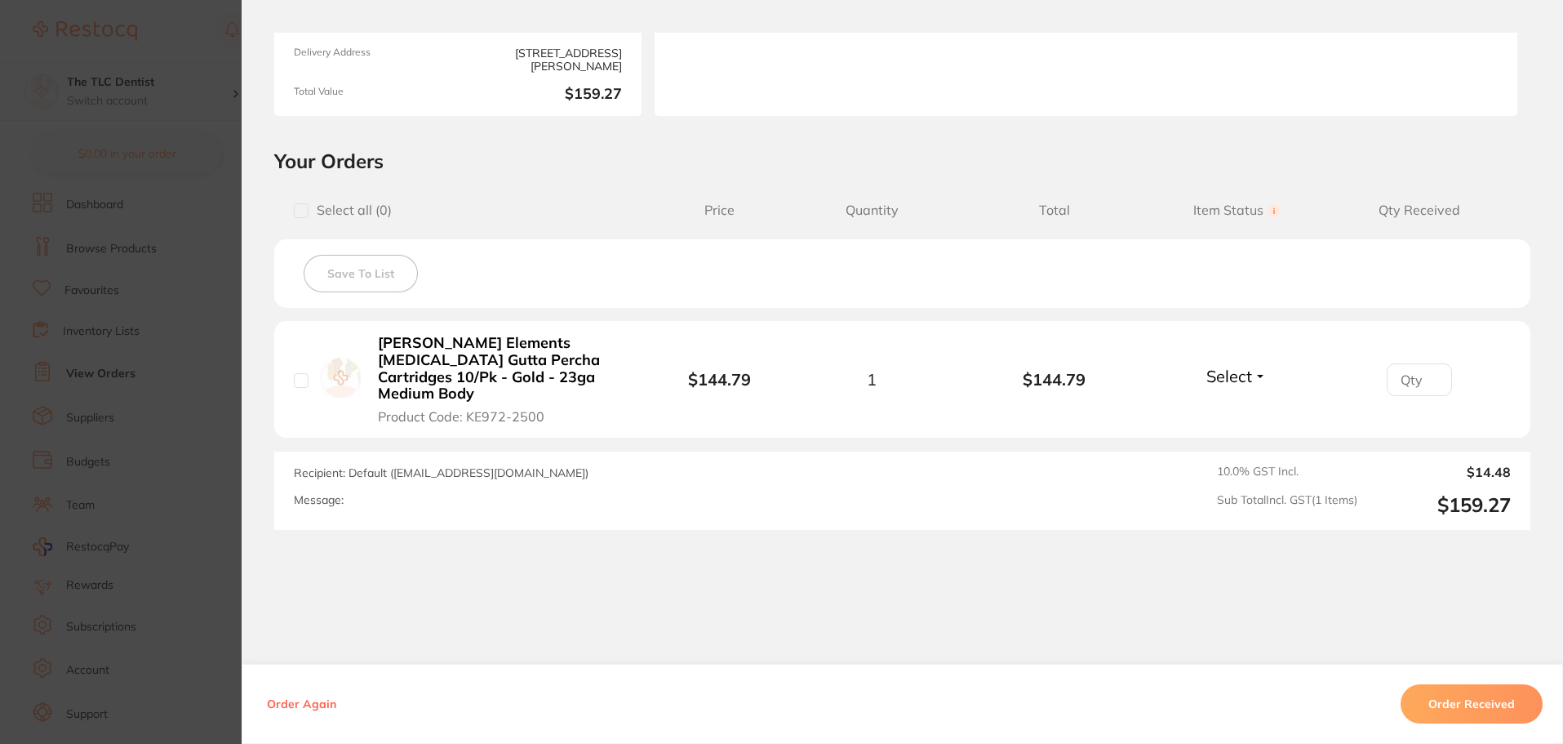
scroll to position [264, 0]
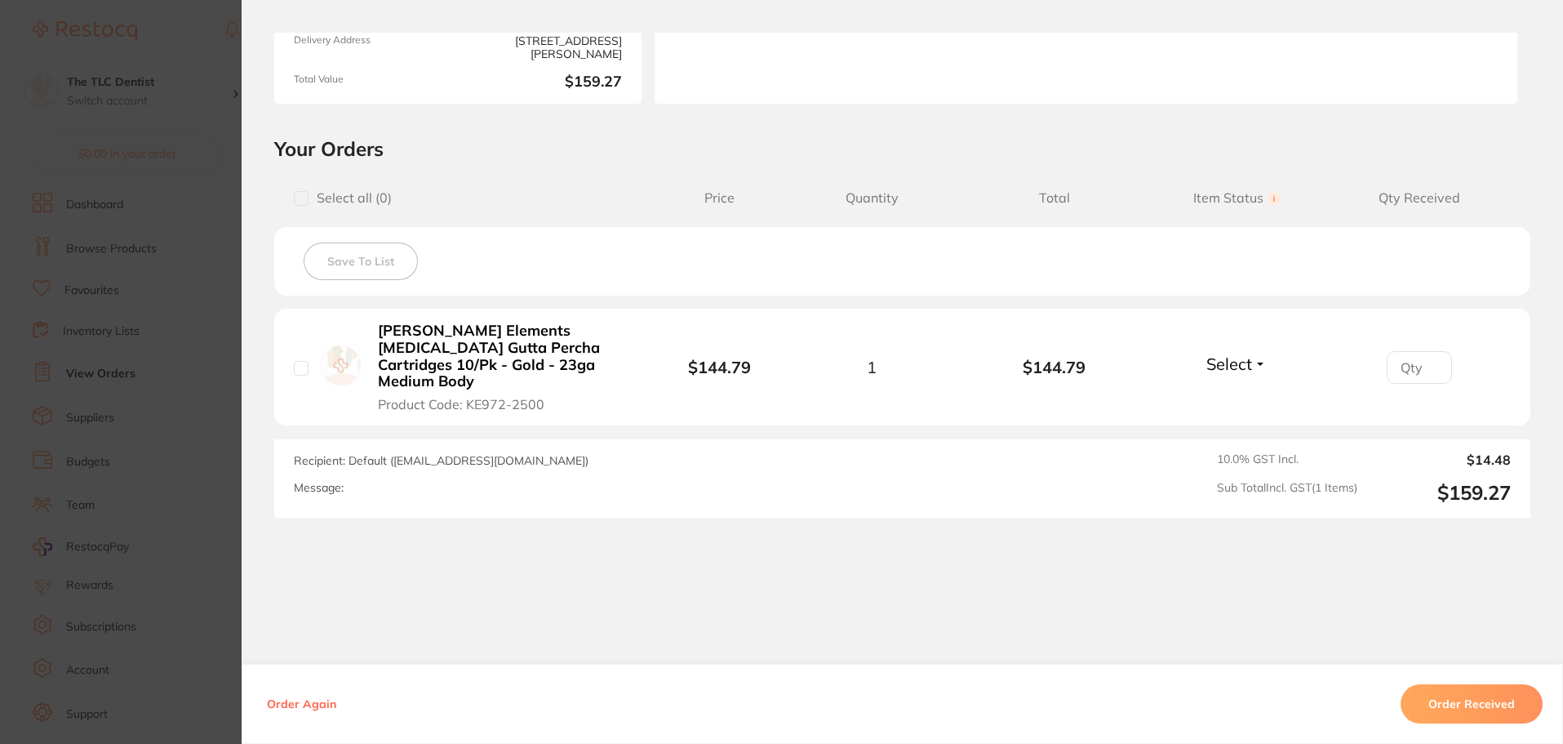
click at [1481, 713] on button "Order Received" at bounding box center [1472, 703] width 142 height 39
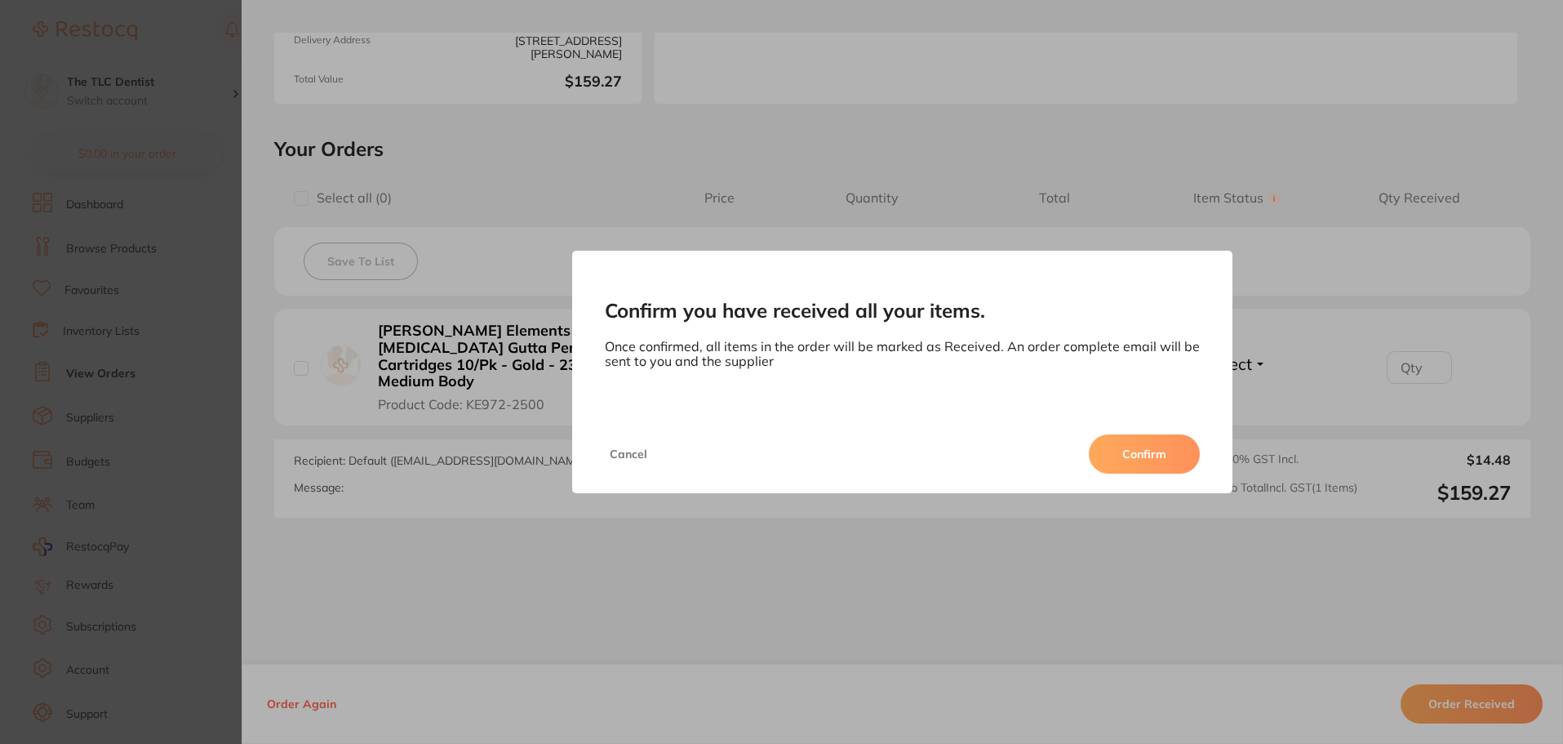
click at [1171, 455] on button "Confirm" at bounding box center [1144, 453] width 111 height 39
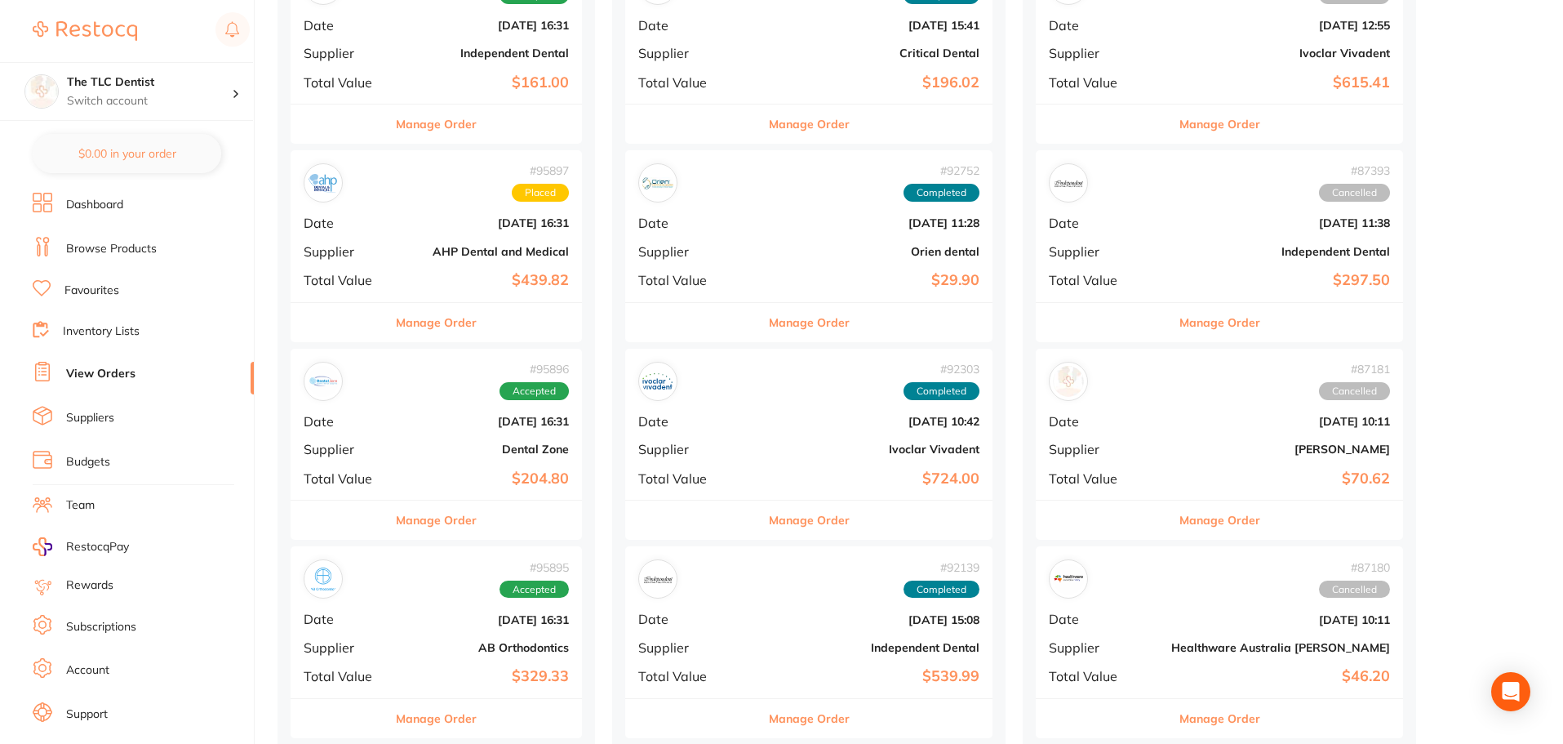
scroll to position [1469, 0]
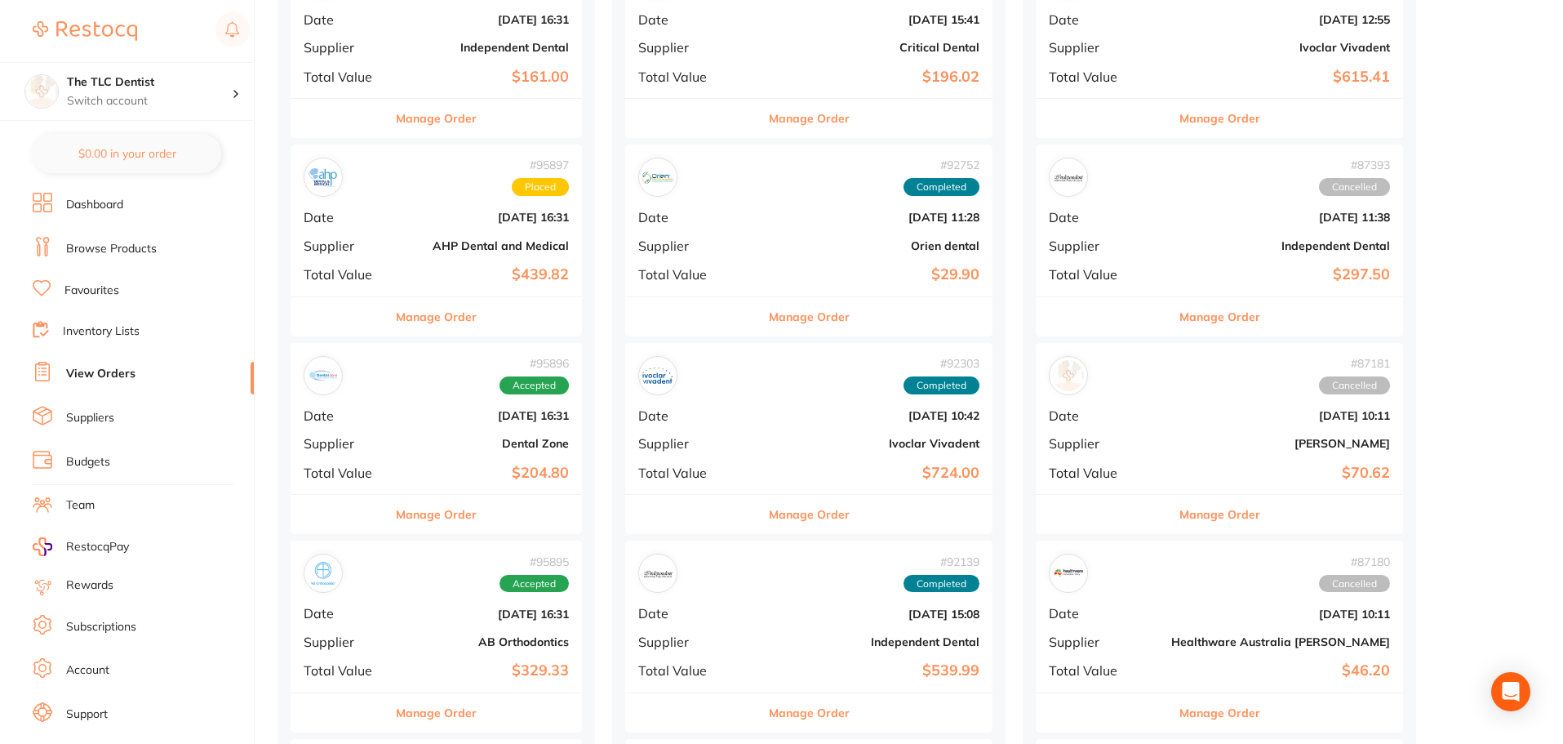
click at [404, 206] on div "# 95897 Placed Date Oct 4 2025, 16:31 Supplier AHP Dental and Medical Total Val…" at bounding box center [436, 219] width 291 height 151
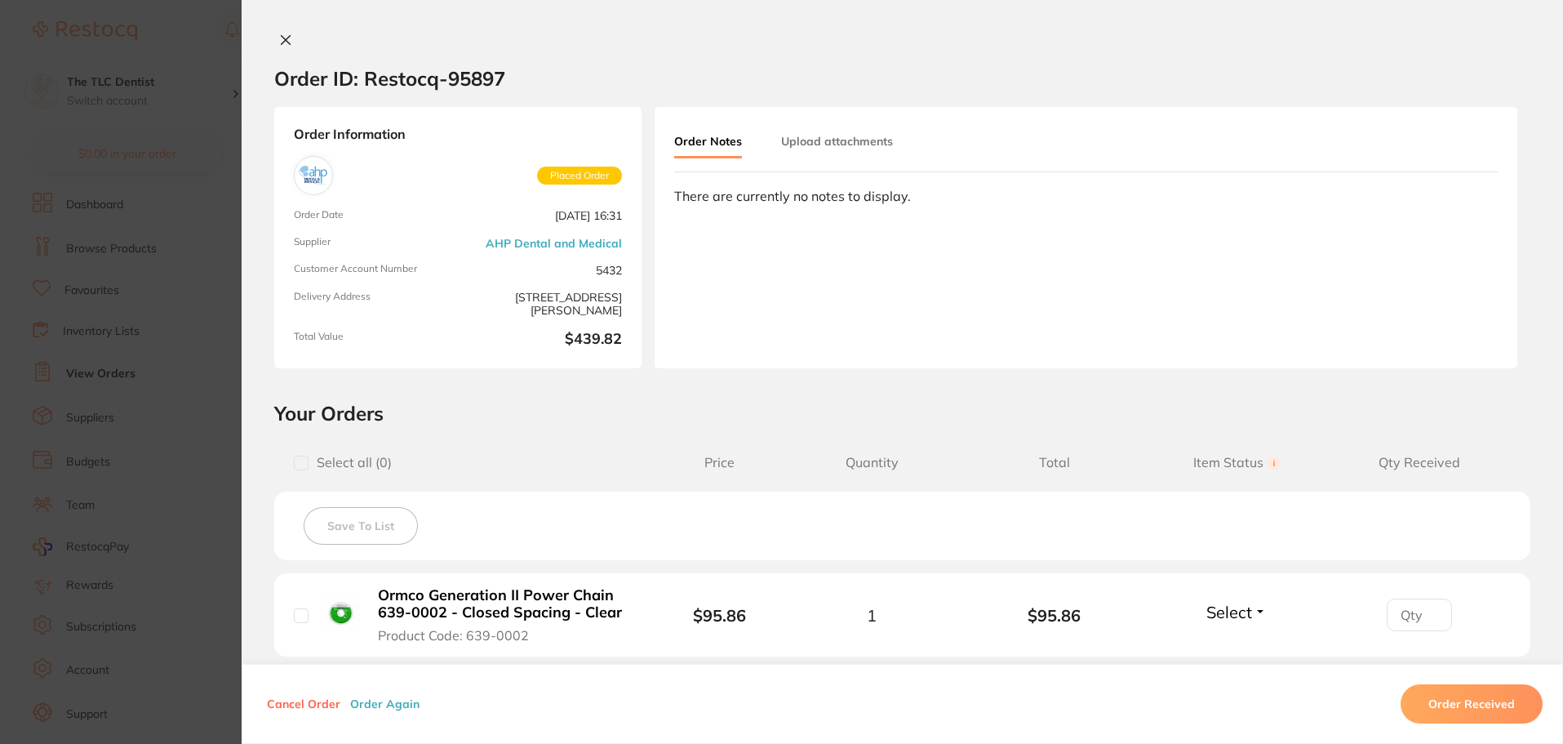
drag, startPoint x: 282, startPoint y: 40, endPoint x: 269, endPoint y: 52, distance: 17.3
click at [282, 40] on icon at bounding box center [286, 40] width 9 height 9
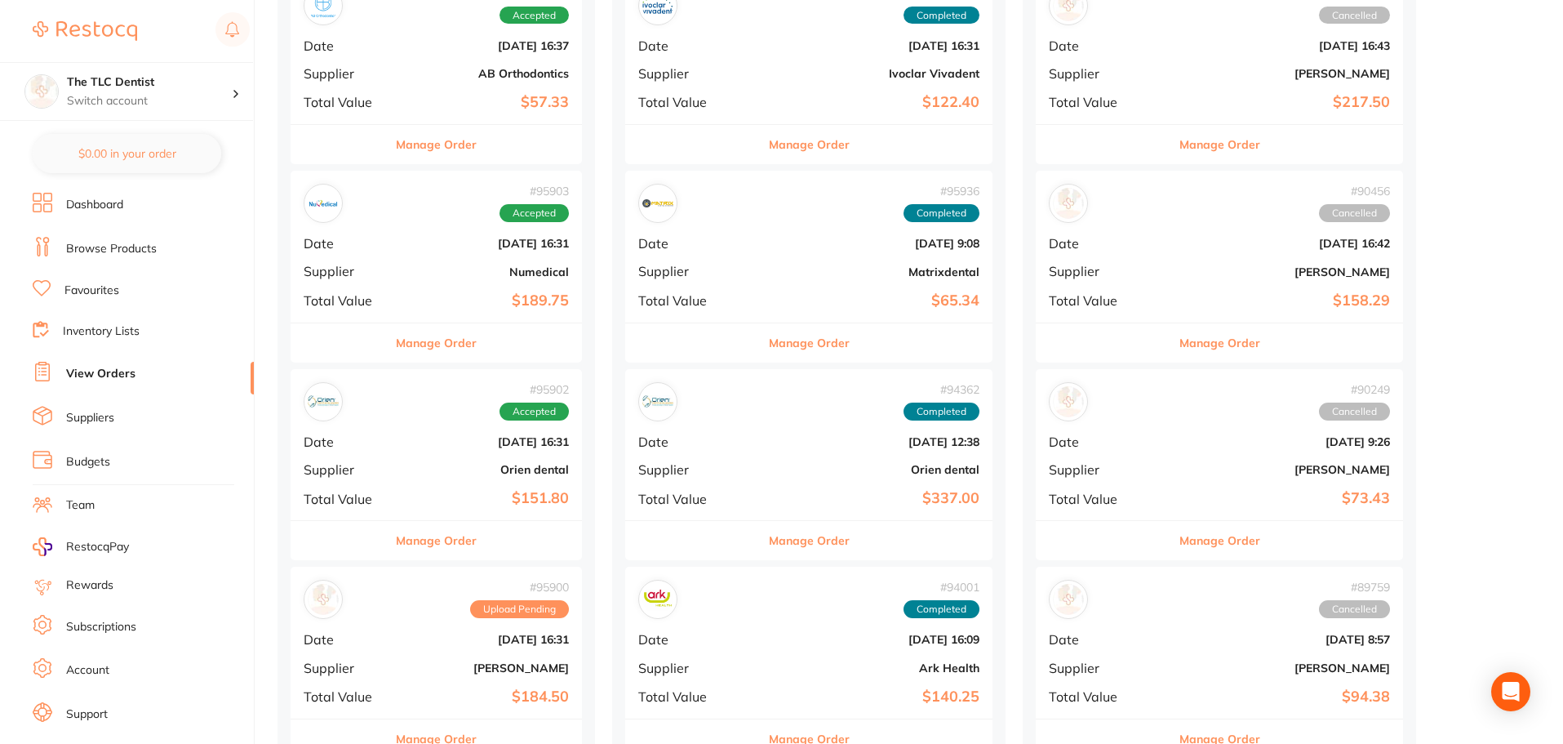
scroll to position [571, 0]
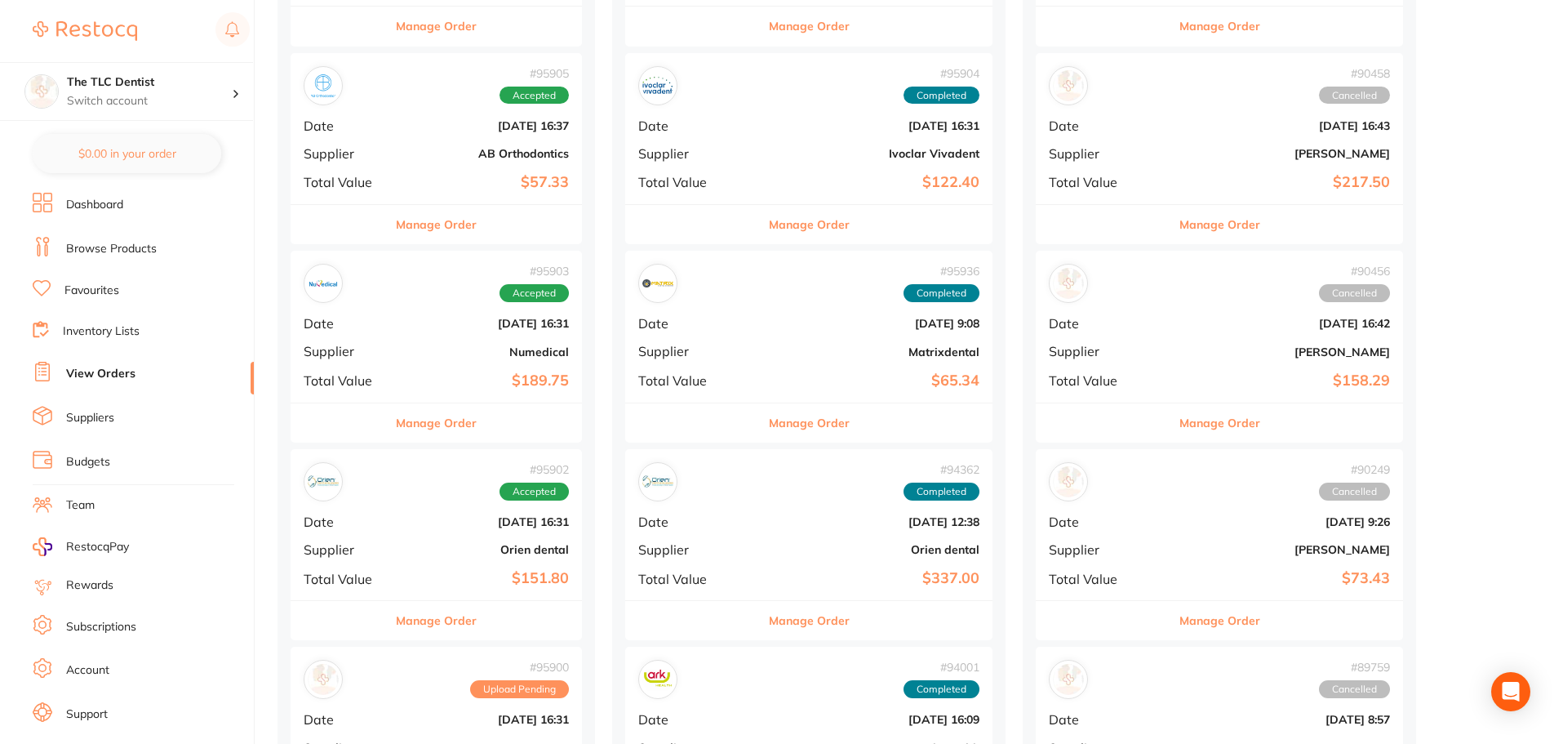
click at [129, 251] on link "Browse Products" at bounding box center [111, 249] width 91 height 16
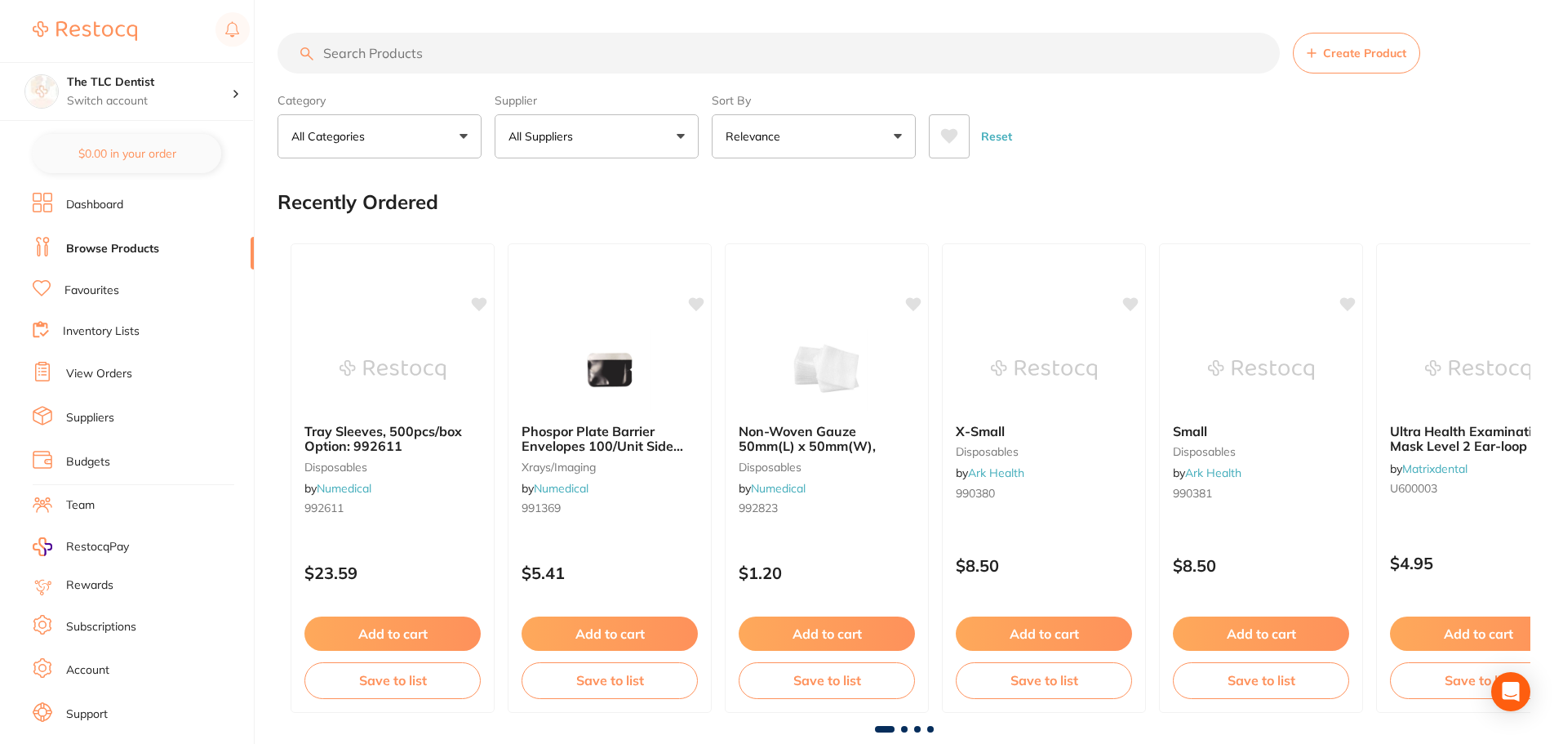
click at [686, 131] on button "All Suppliers" at bounding box center [597, 136] width 204 height 44
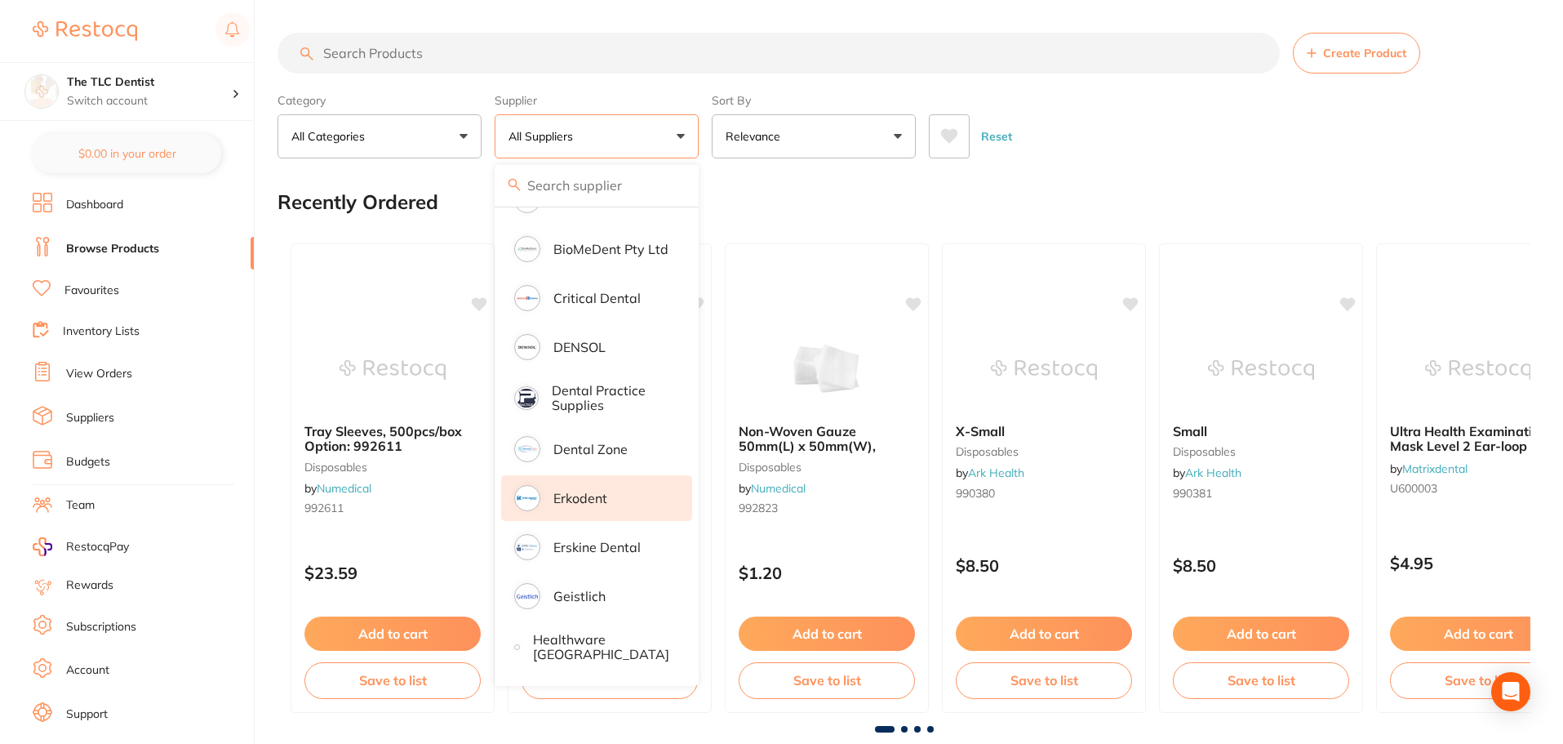
scroll to position [653, 0]
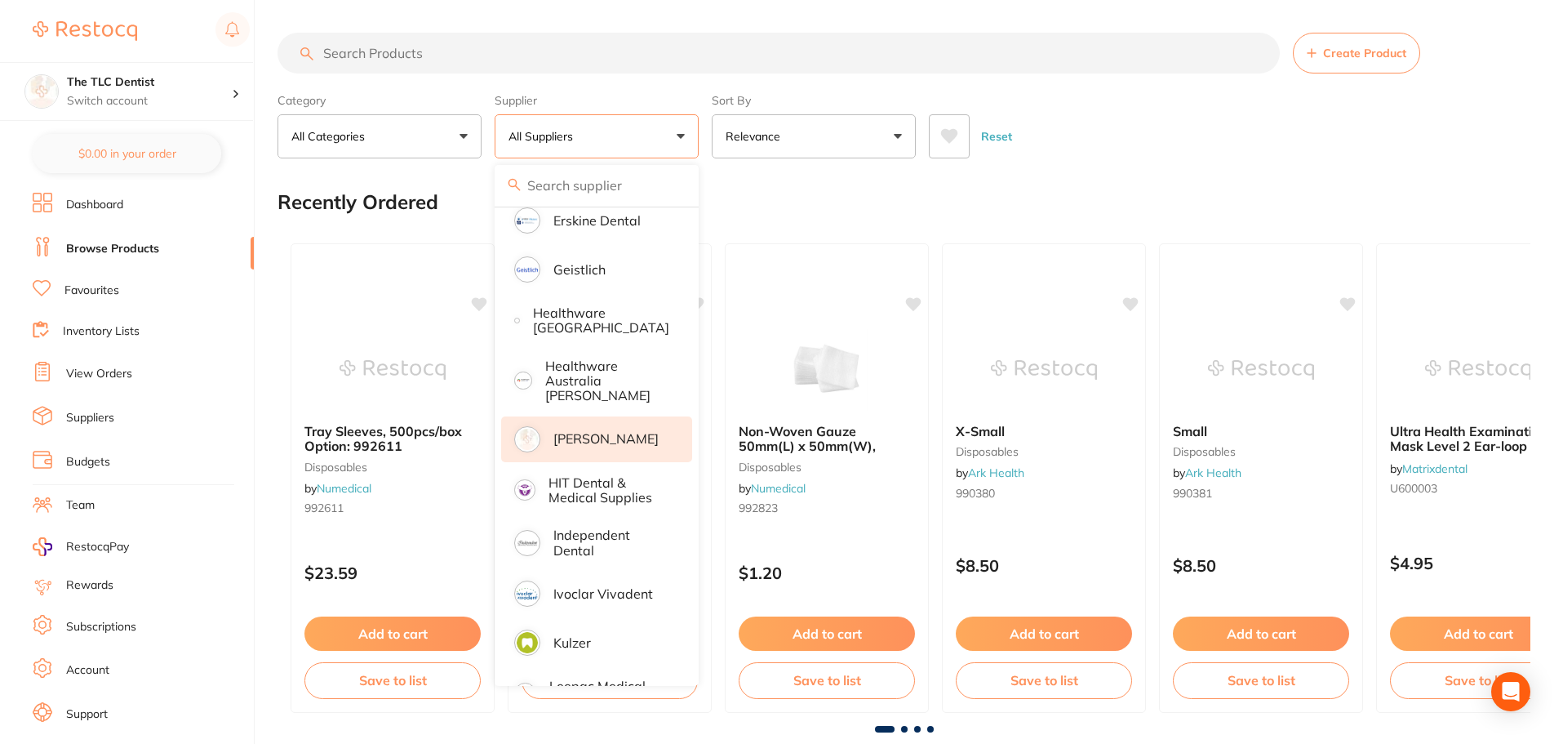
click at [588, 431] on p "[PERSON_NAME]" at bounding box center [605, 438] width 105 height 15
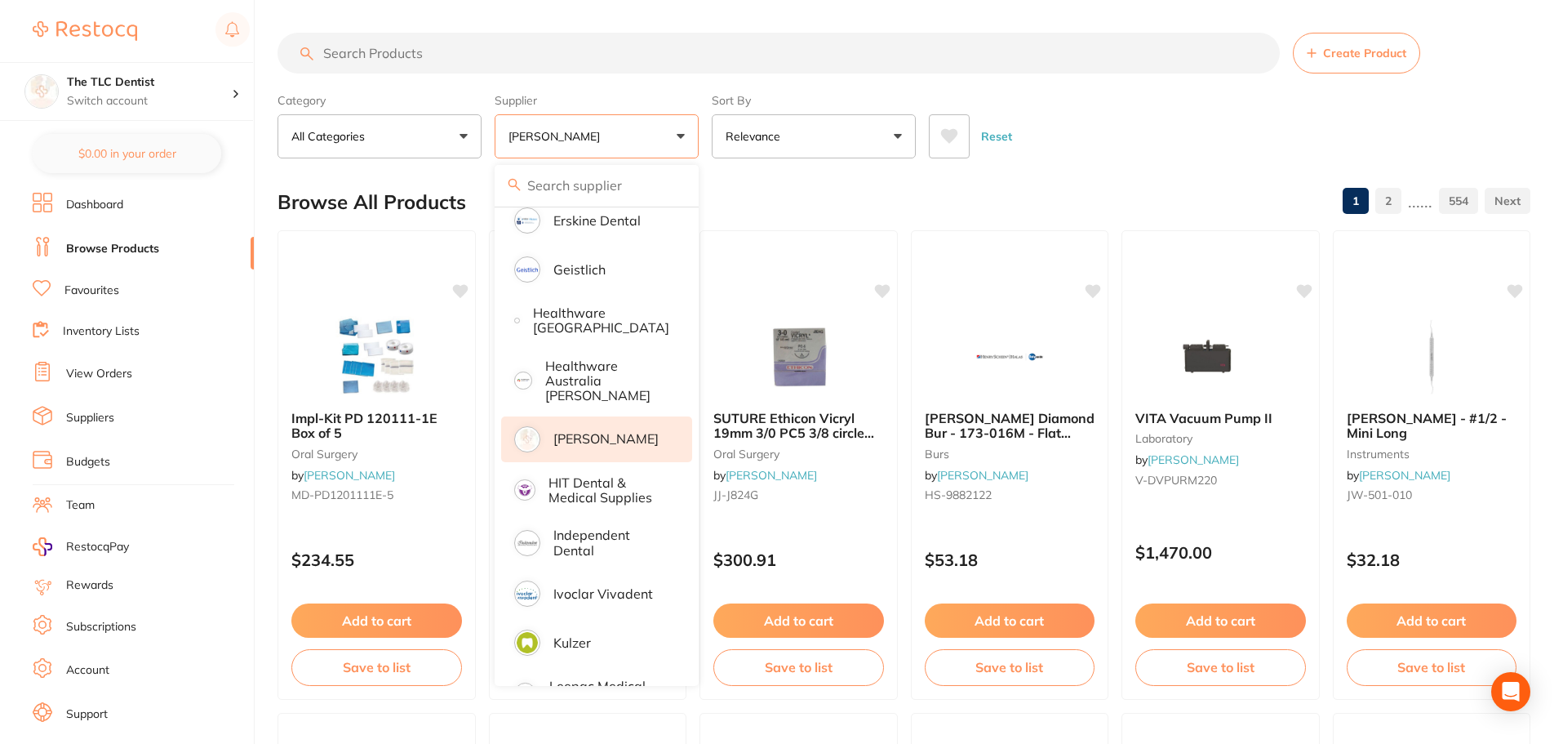
click at [457, 51] on input "search" at bounding box center [779, 53] width 1002 height 41
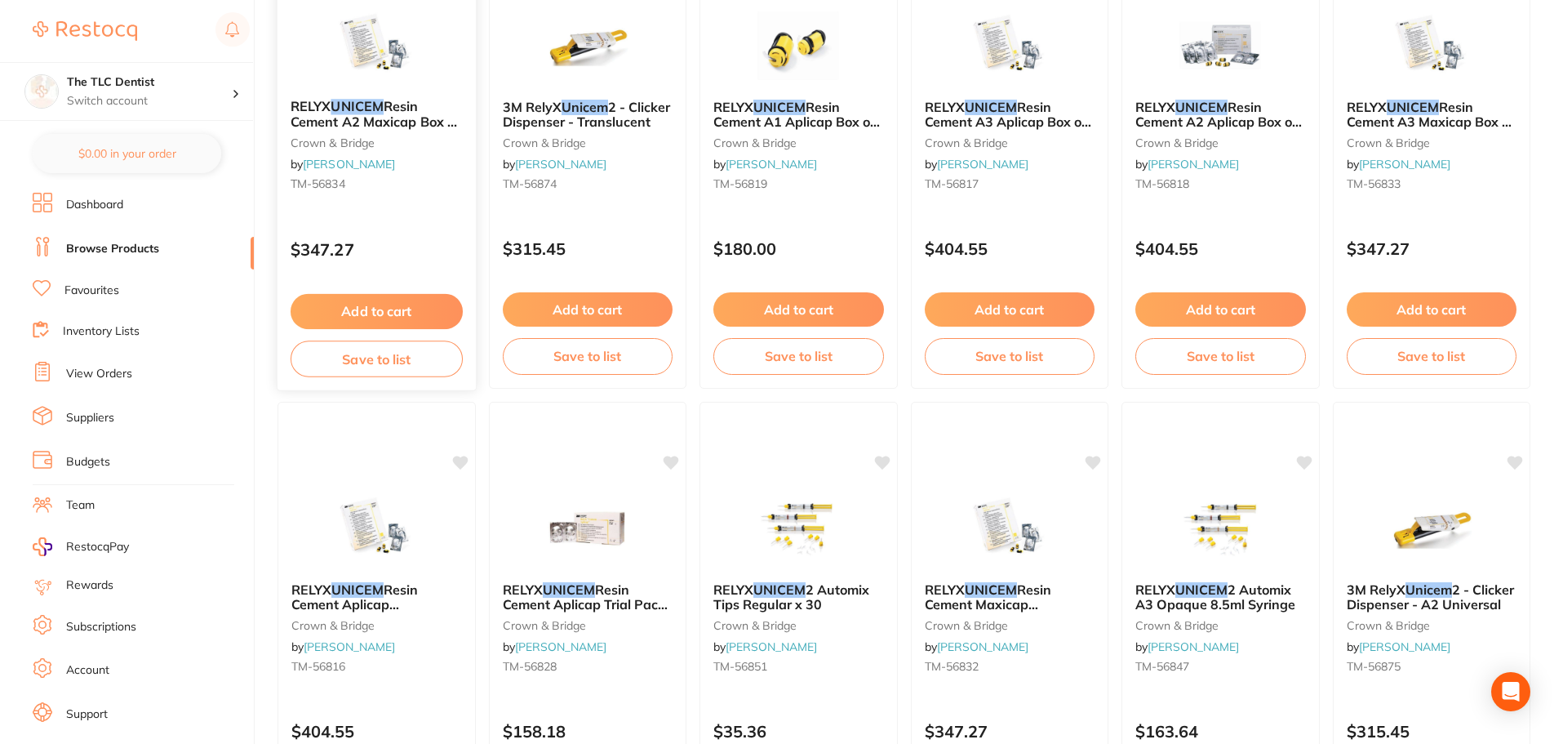
scroll to position [326, 0]
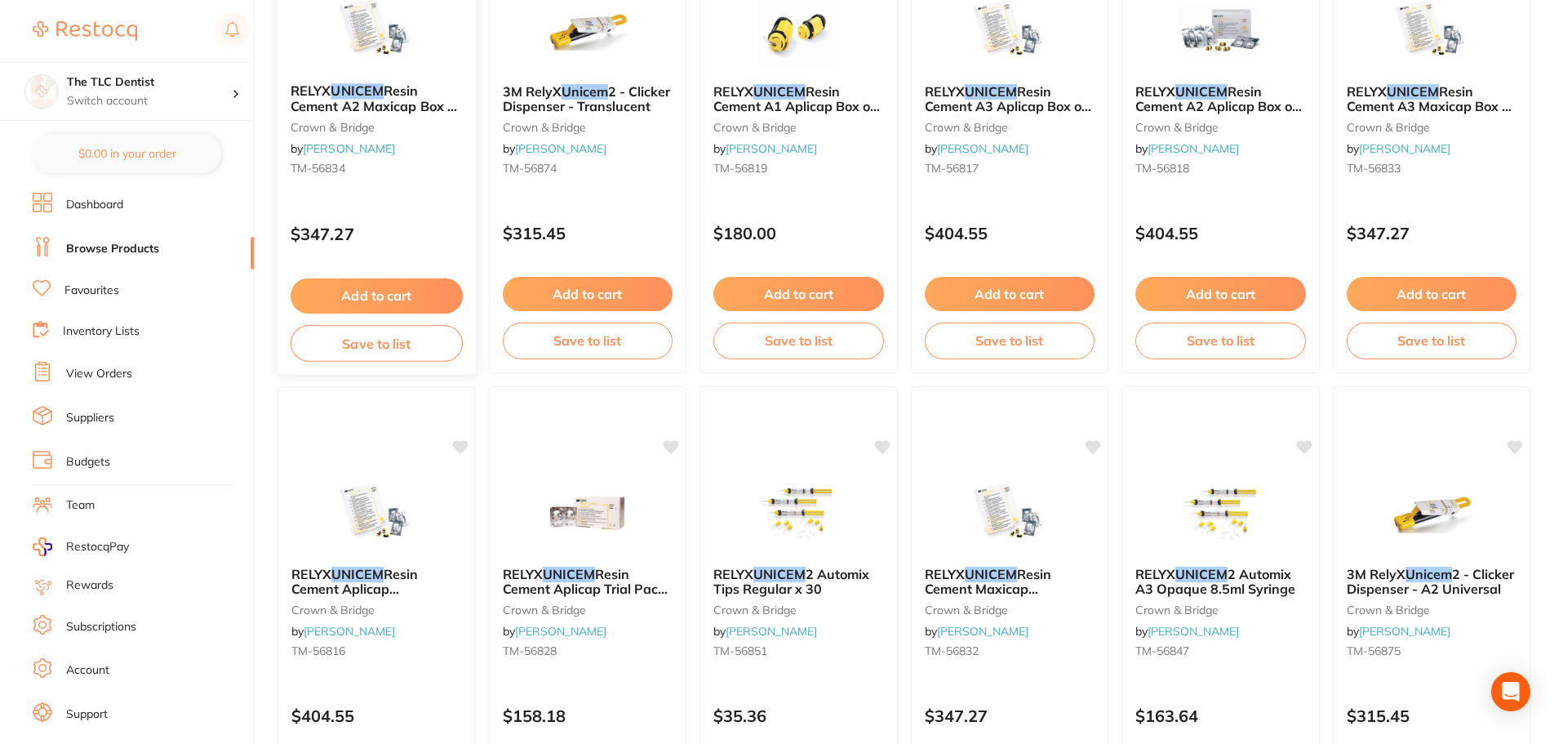
type input "unicem"
click at [361, 48] on img at bounding box center [376, 29] width 107 height 82
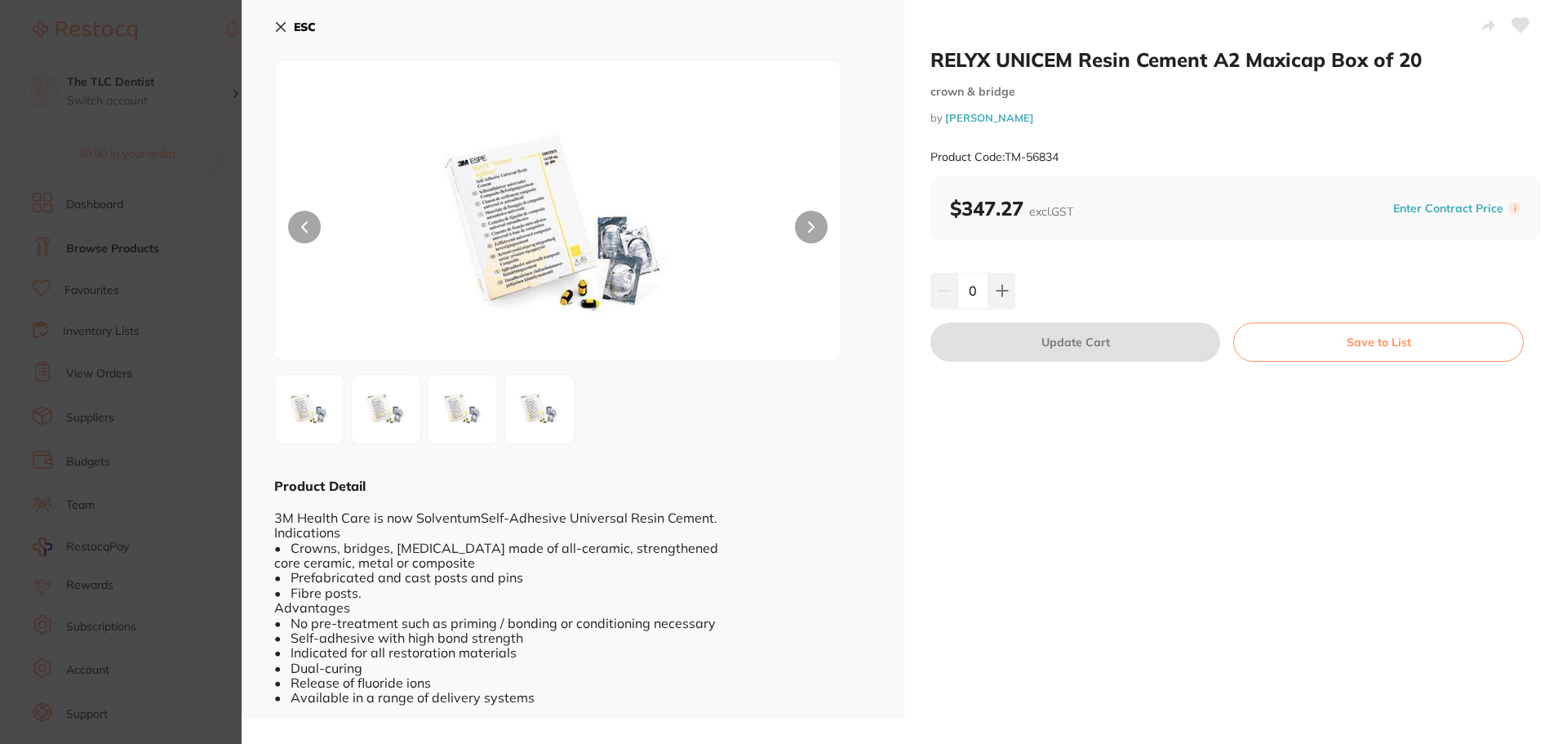
click at [275, 27] on icon at bounding box center [280, 26] width 13 height 13
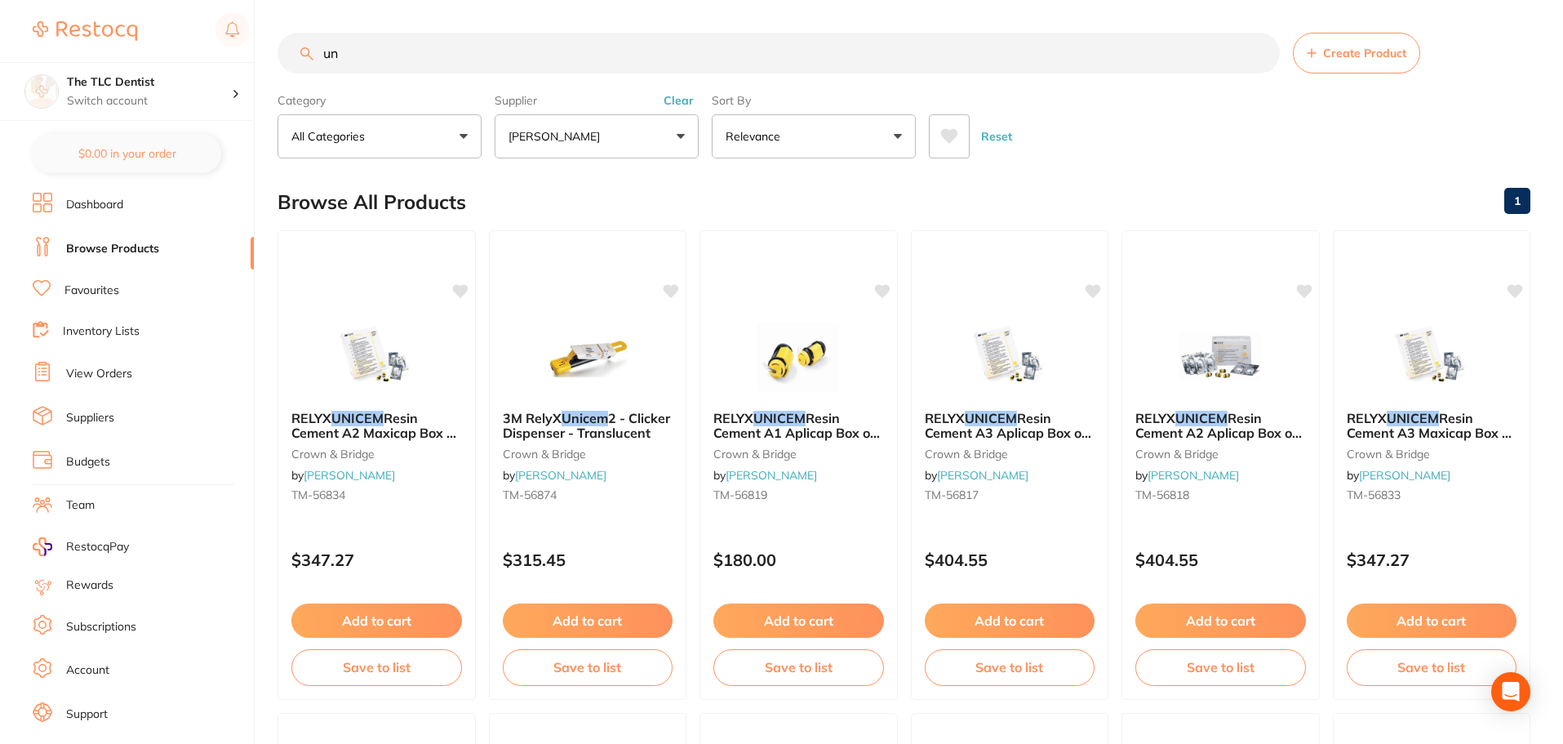
type input "u"
click at [375, 56] on input "relyx unicem" at bounding box center [779, 53] width 1002 height 41
click at [425, 56] on input "relyx uni cem" at bounding box center [779, 53] width 1002 height 41
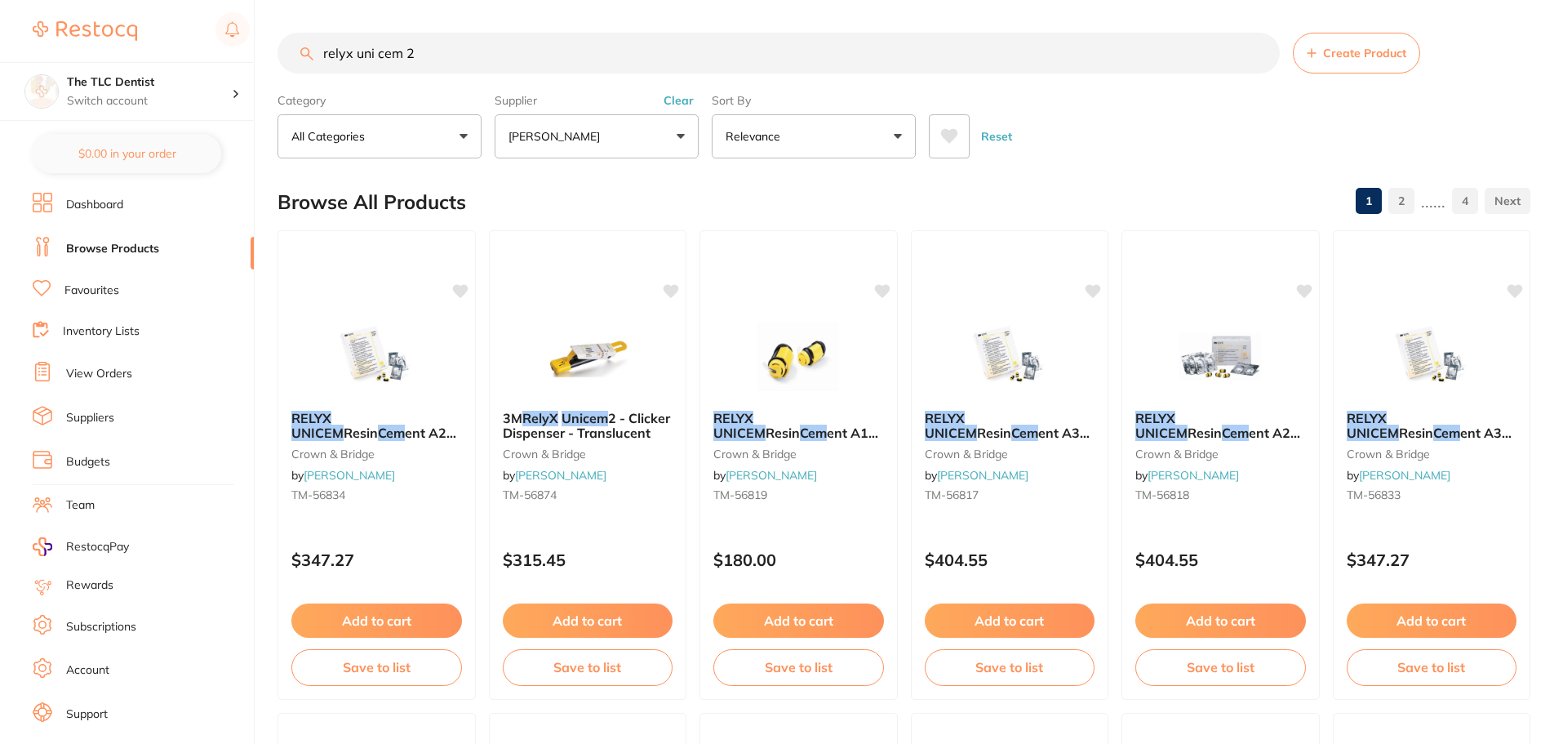
type input "relyx uni cem 2"
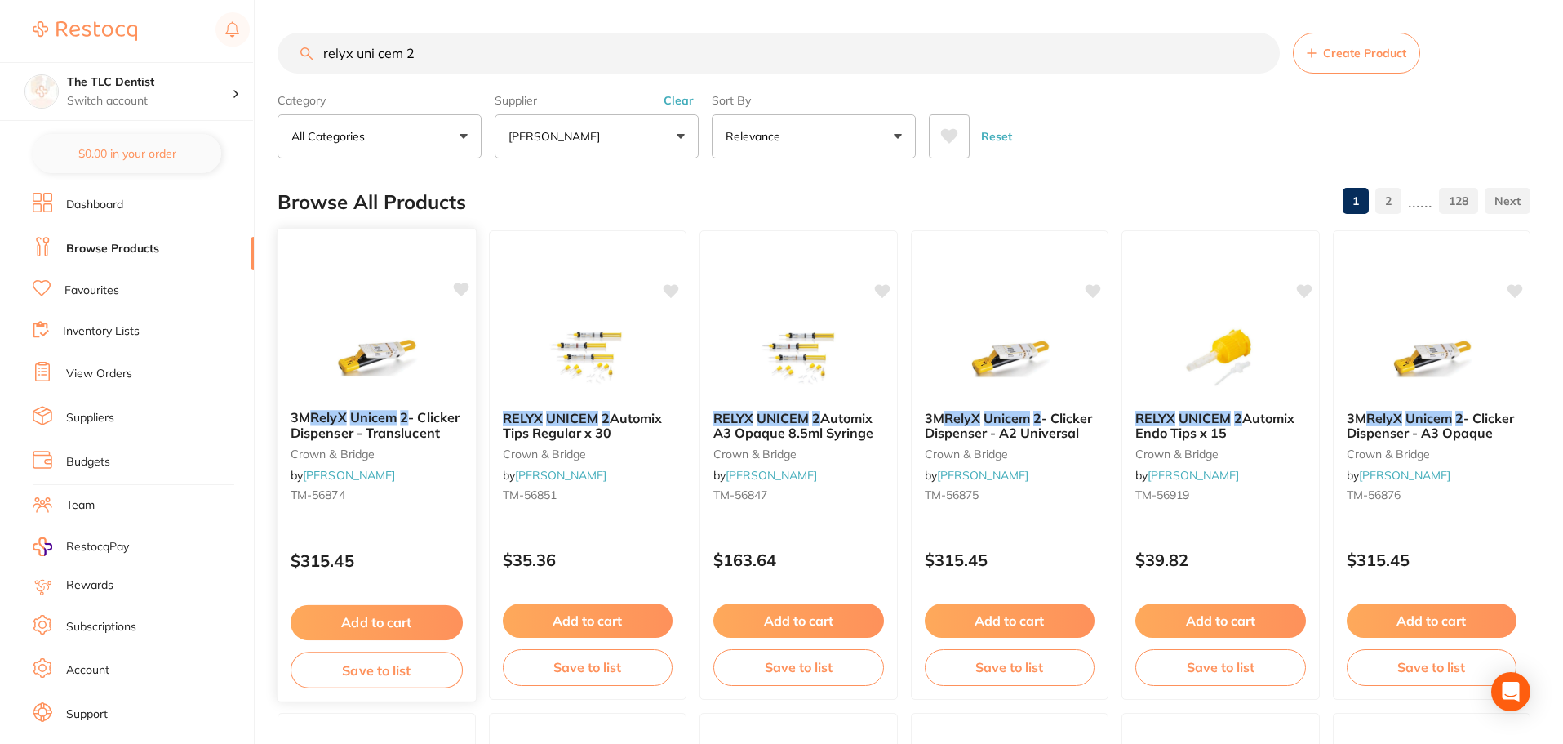
click at [344, 328] on img at bounding box center [376, 355] width 107 height 82
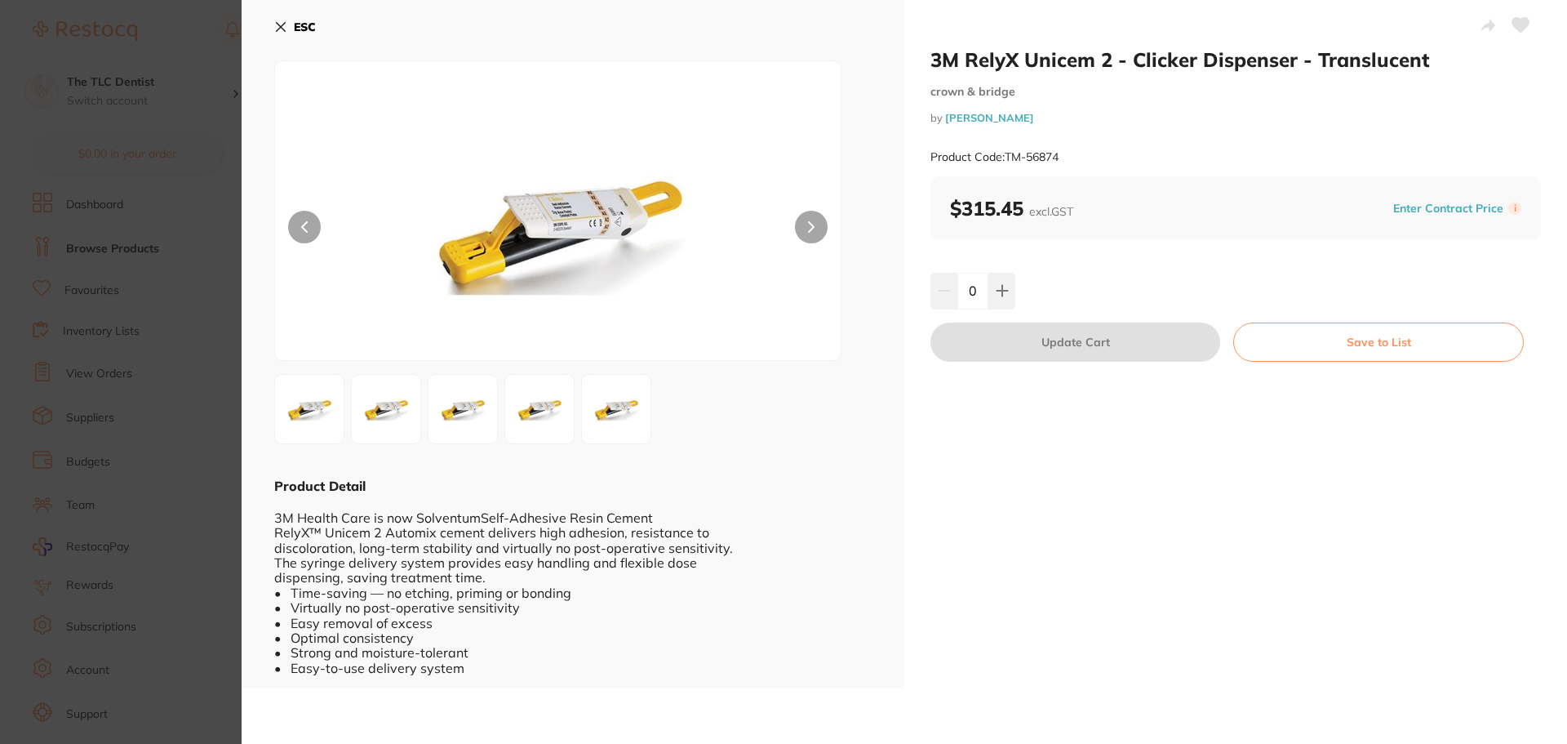
click at [277, 21] on icon at bounding box center [280, 26] width 13 height 13
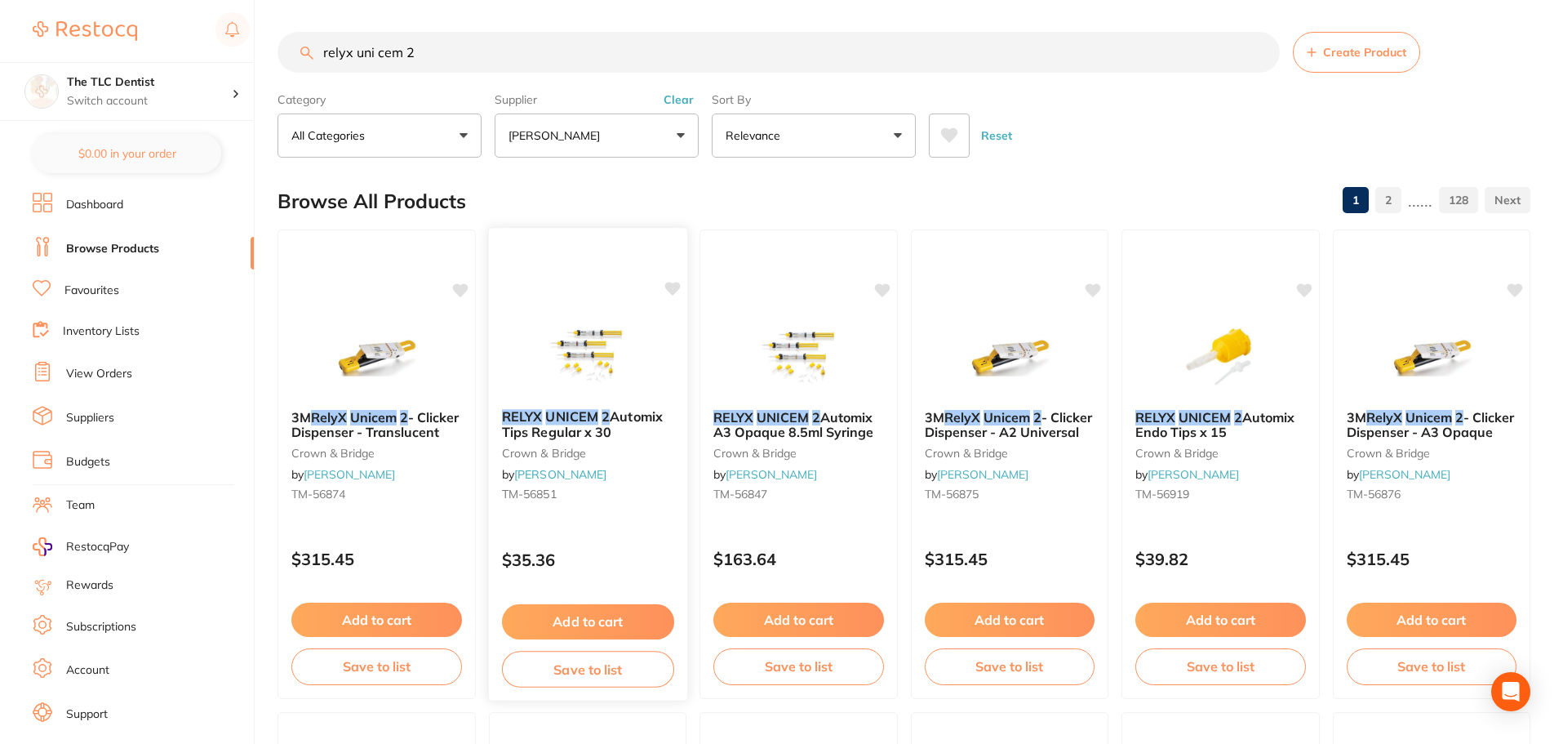
click at [605, 336] on img at bounding box center [587, 354] width 107 height 82
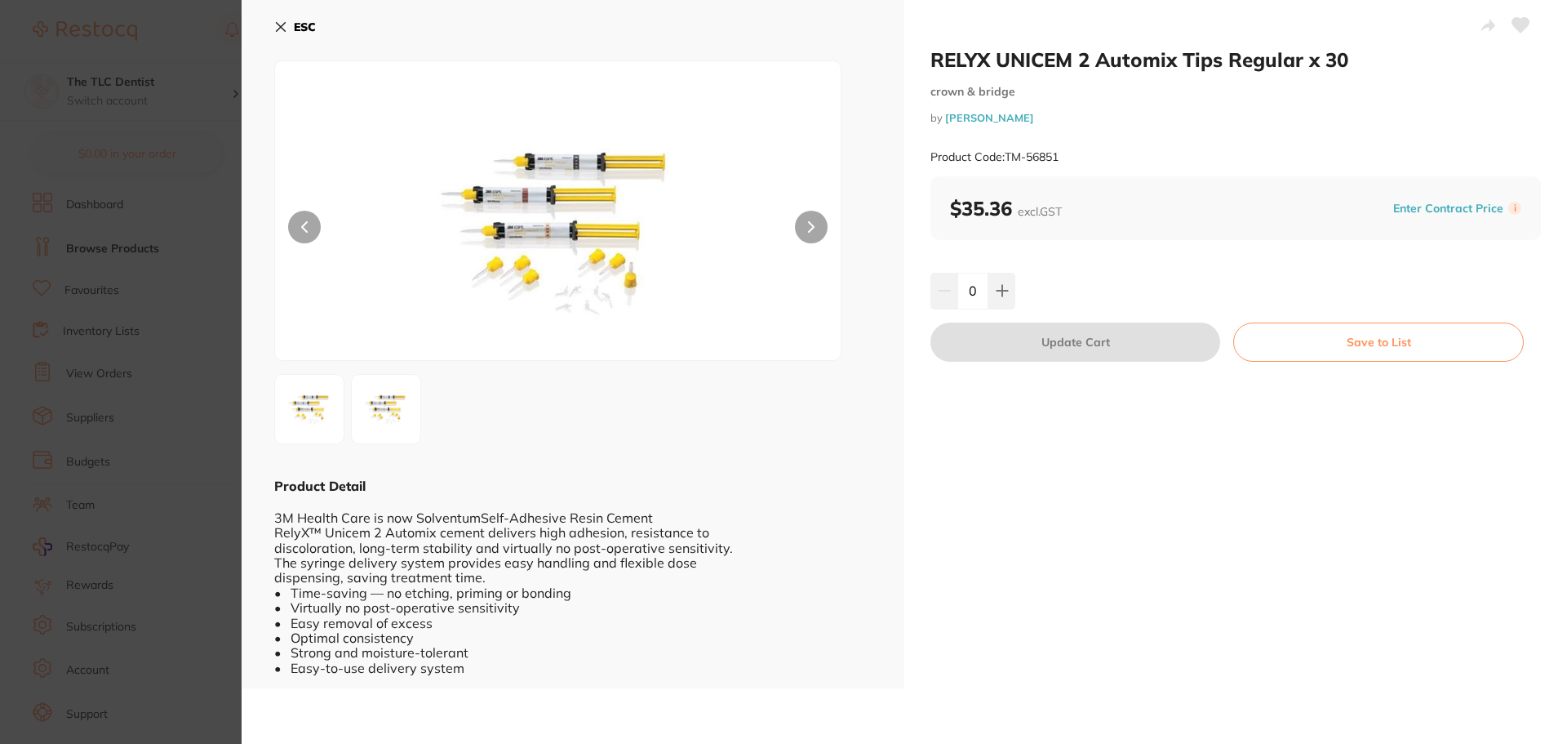
click at [275, 32] on icon at bounding box center [280, 26] width 13 height 13
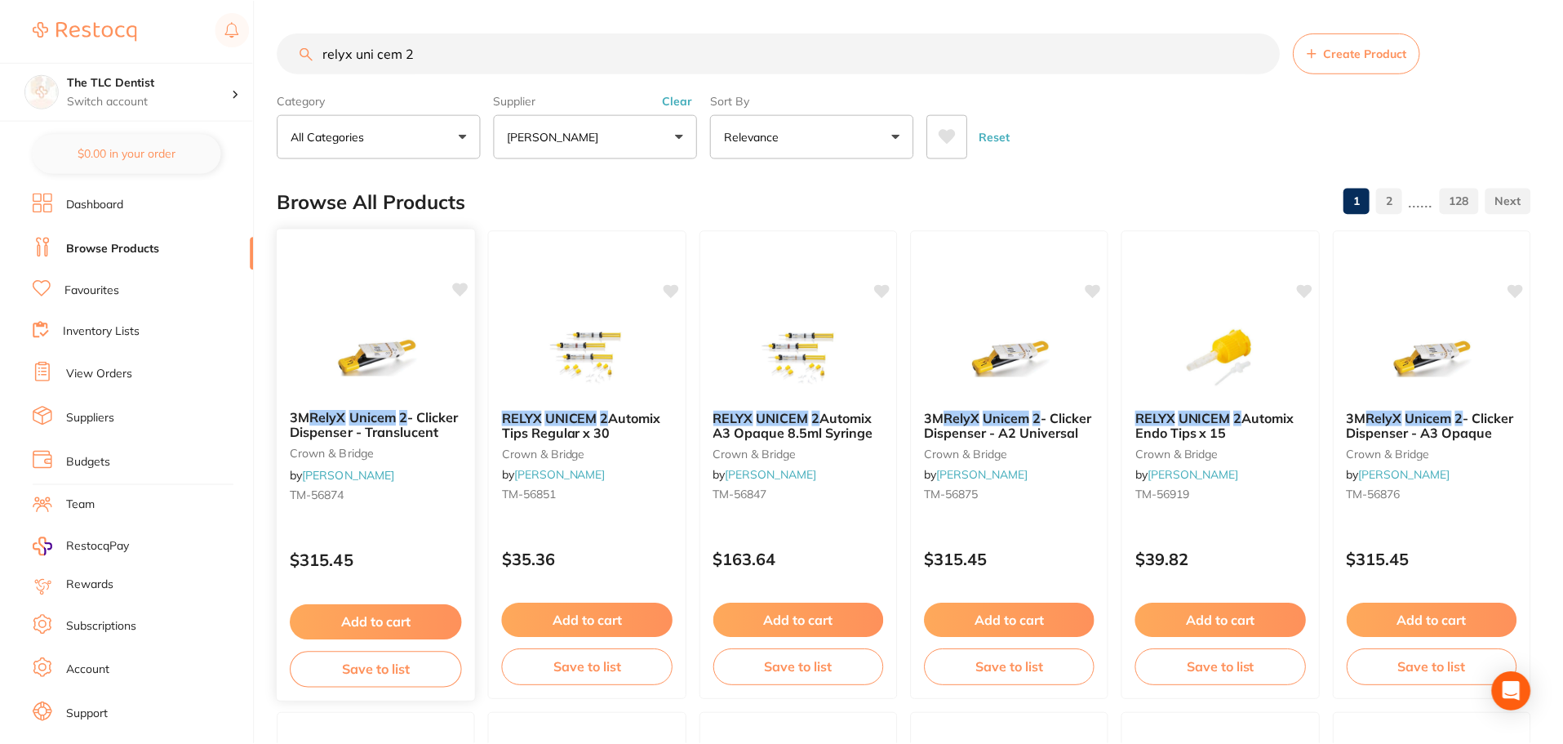
scroll to position [1, 0]
click at [401, 305] on div "3M RelyX Unicem 2 - Clicker Dispenser - Translucent crown & bridge by [PERSON_N…" at bounding box center [377, 464] width 200 height 474
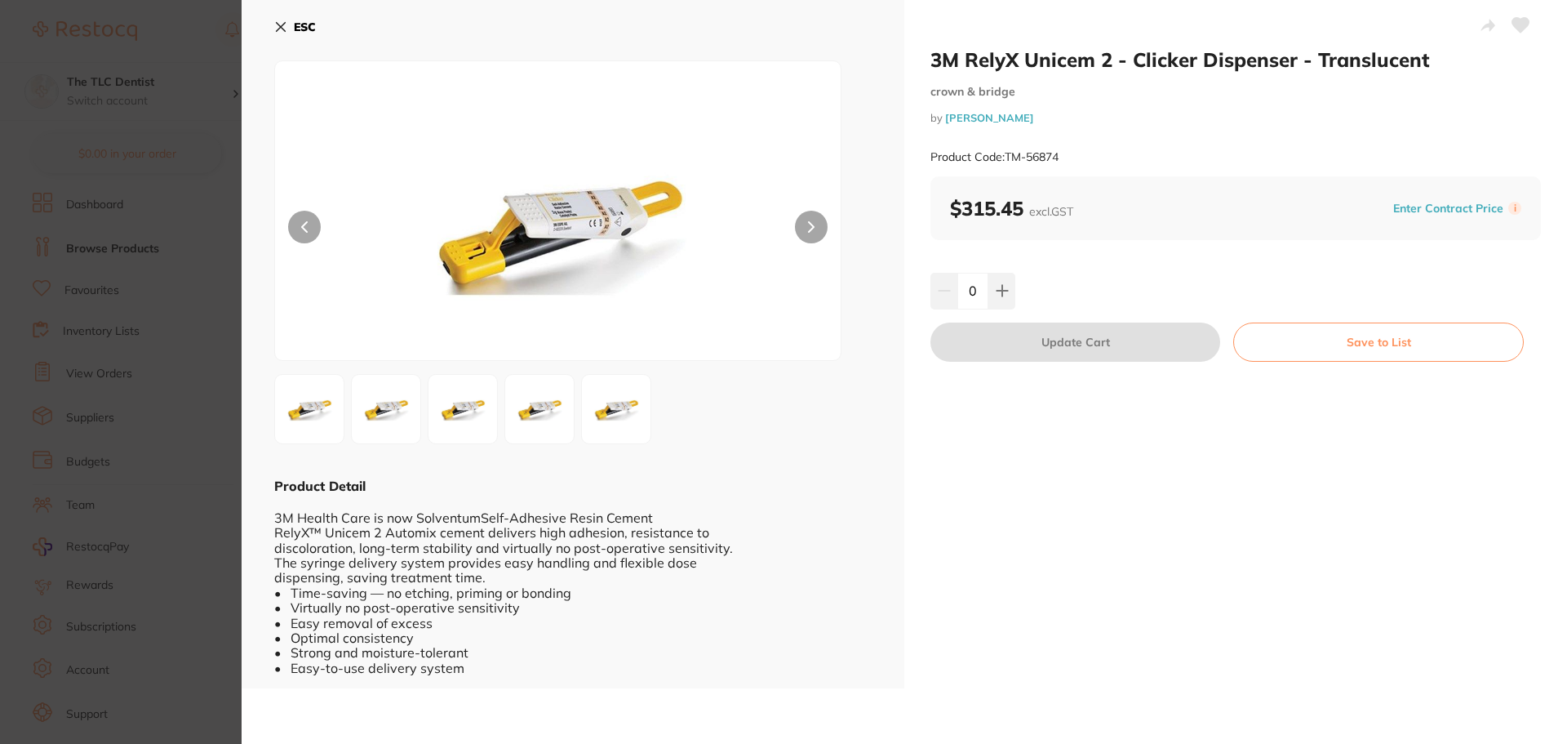
click at [280, 24] on icon at bounding box center [280, 26] width 13 height 13
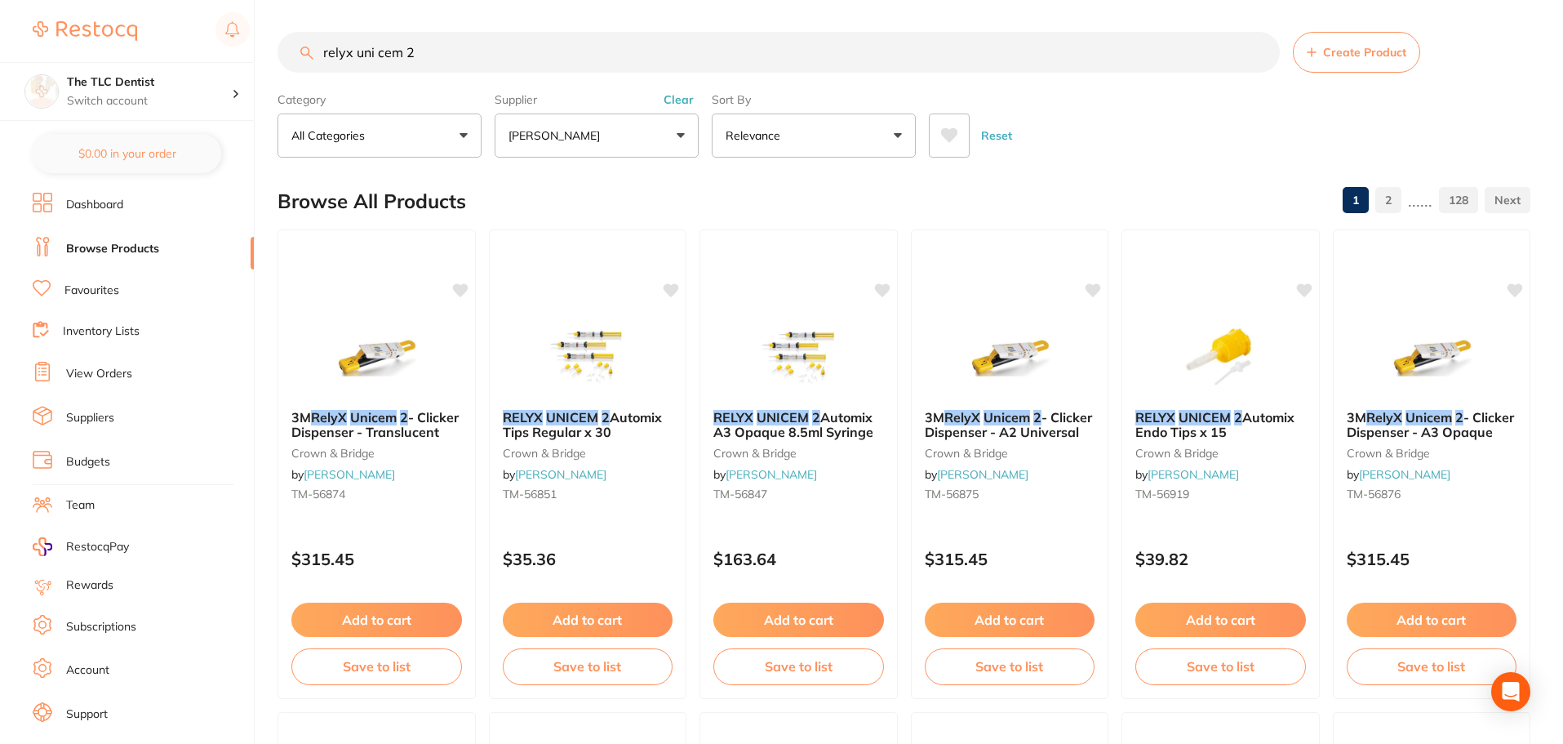
click at [584, 331] on img at bounding box center [588, 356] width 106 height 82
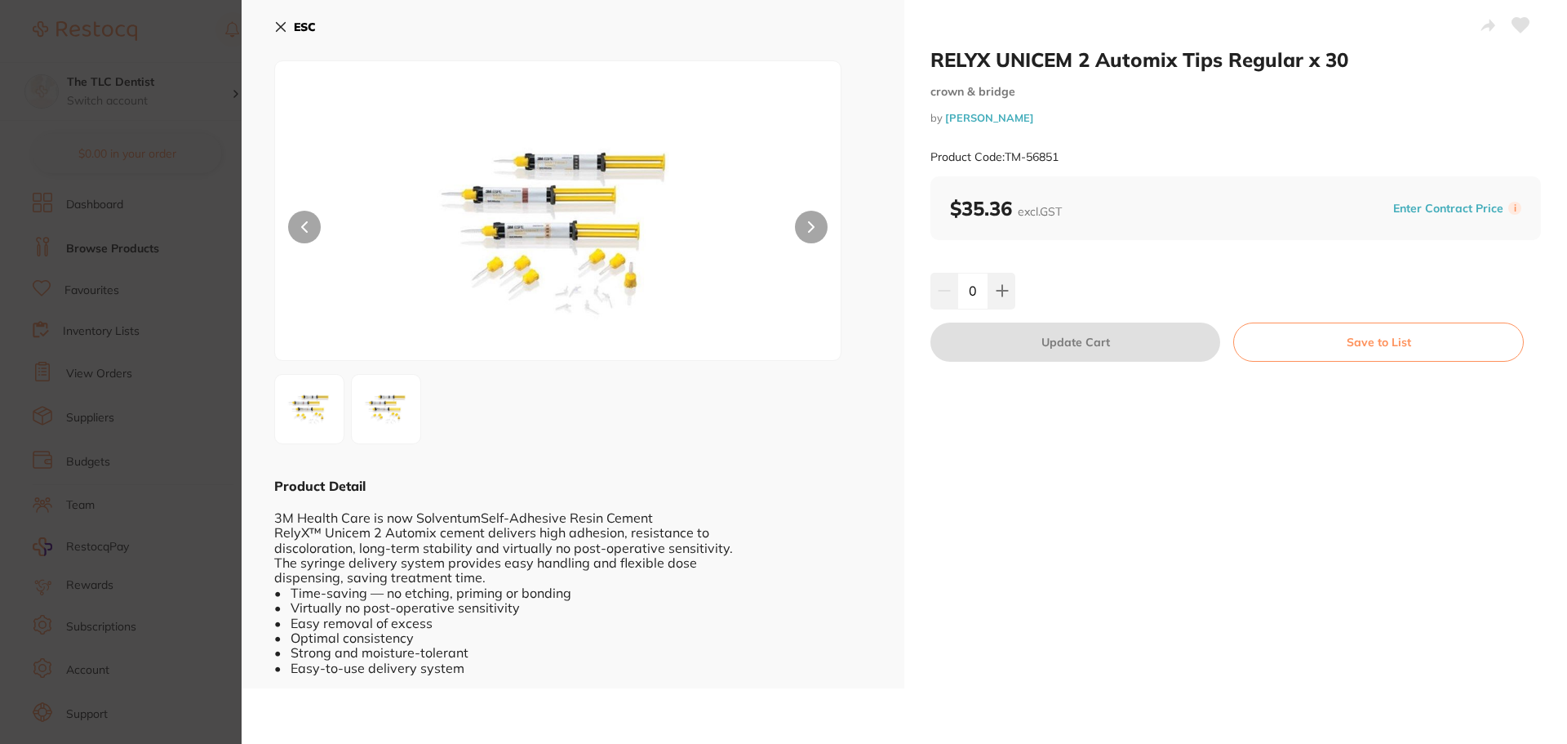
click at [281, 27] on icon at bounding box center [281, 27] width 9 height 9
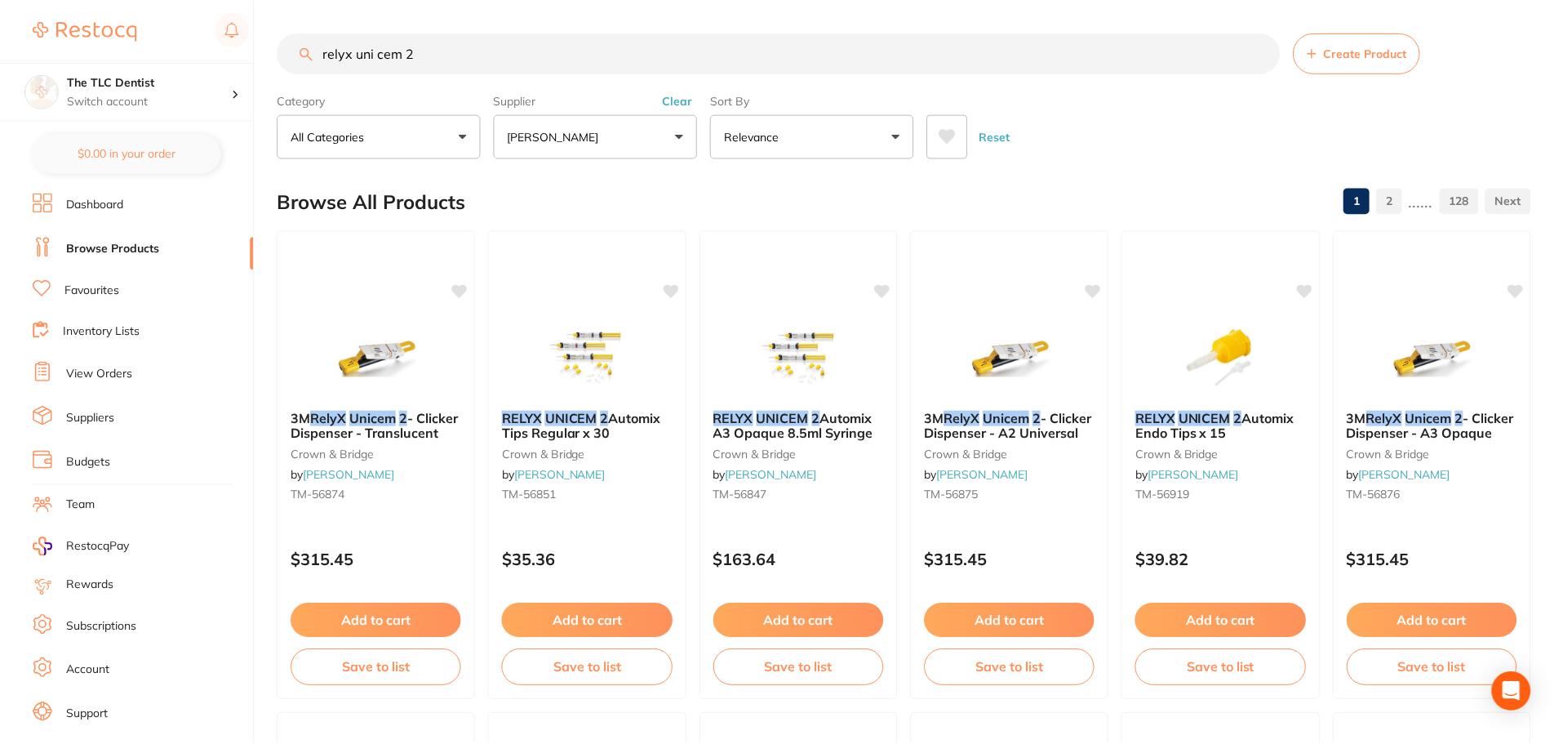
scroll to position [1, 0]
click at [393, 328] on img at bounding box center [376, 354] width 107 height 82
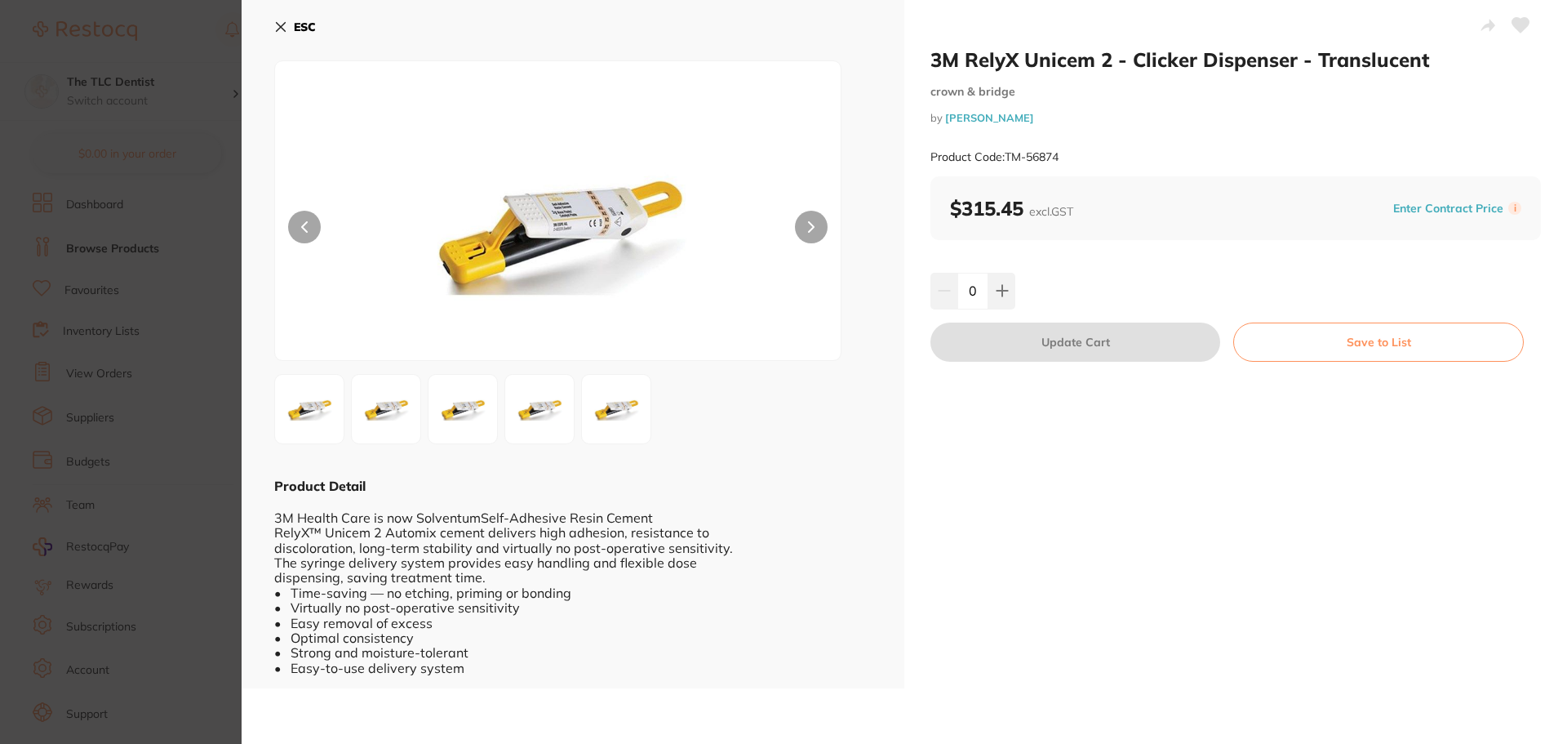
click at [281, 27] on icon at bounding box center [281, 27] width 9 height 9
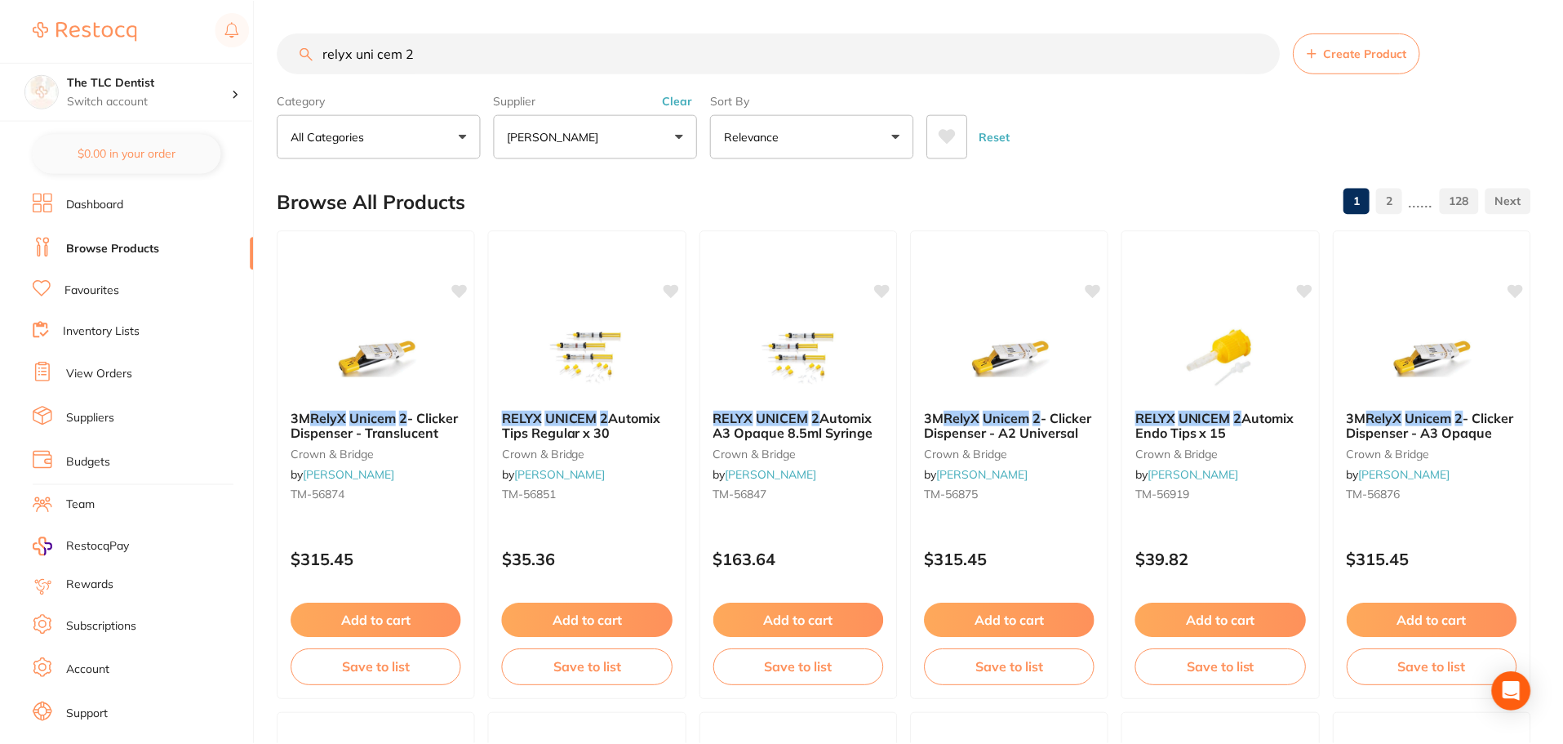
scroll to position [1, 0]
click at [604, 291] on div "RELYX UNICEM 2 Automix Tips Regular x 30 crown & bridge by [PERSON_NAME] [PERSO…" at bounding box center [587, 464] width 200 height 474
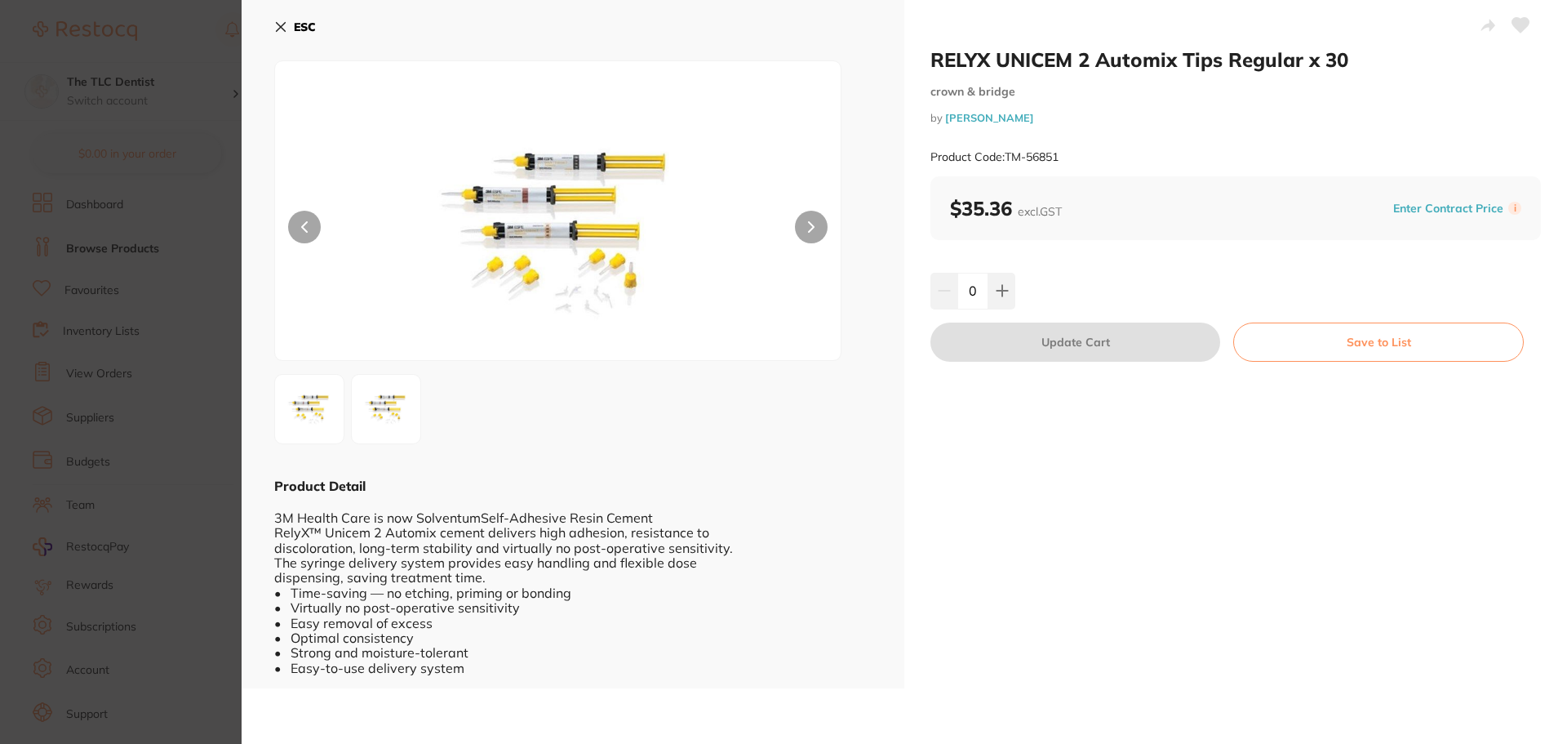
click at [271, 24] on div "ESC Product Detail 3M Health Care is now SolventumSelf-Adhesive Resin Cement Re…" at bounding box center [573, 344] width 663 height 688
click at [281, 24] on icon at bounding box center [280, 26] width 13 height 13
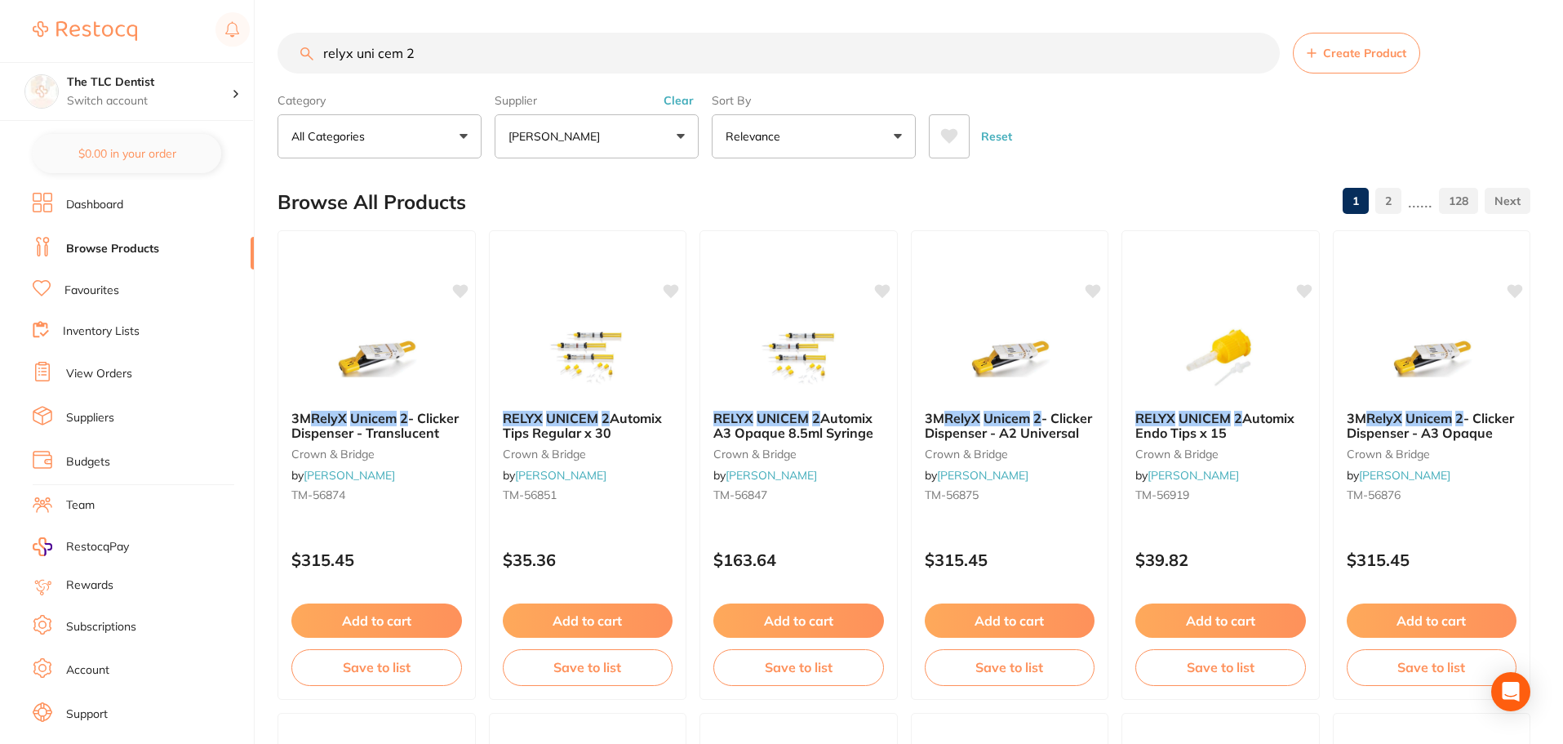
click at [113, 378] on link "View Orders" at bounding box center [99, 374] width 66 height 16
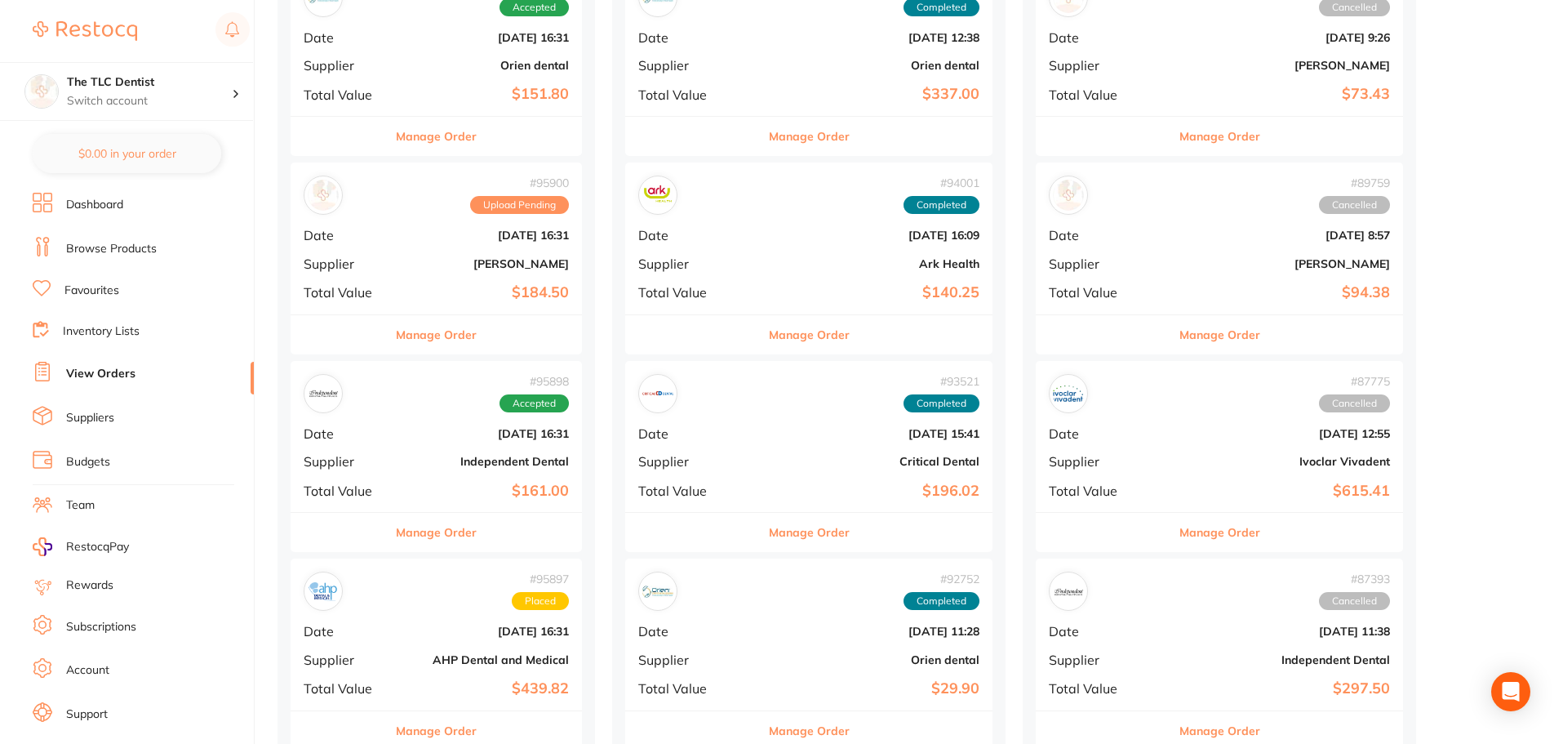
scroll to position [1061, 0]
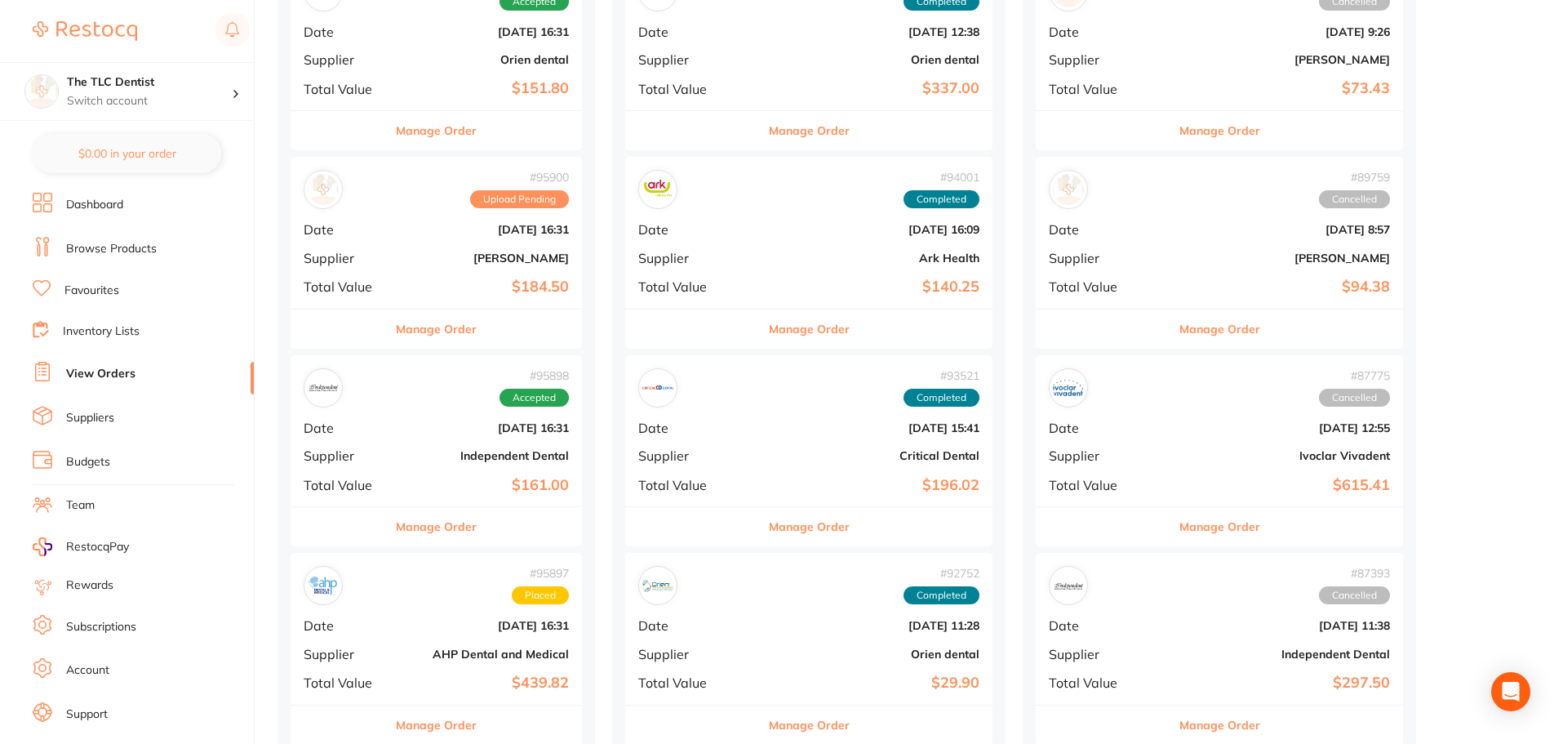
click at [464, 260] on b "[PERSON_NAME]" at bounding box center [485, 257] width 168 height 13
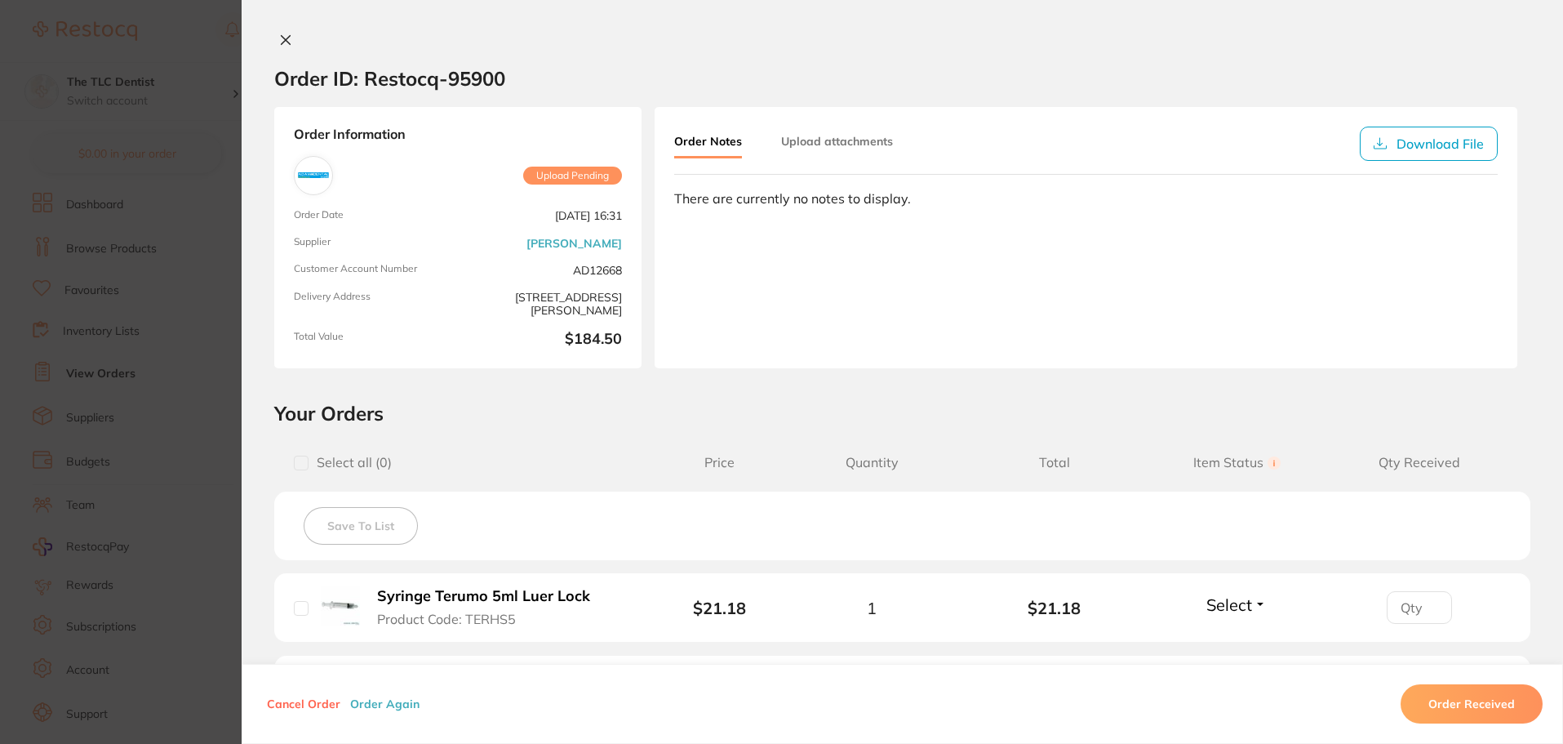
drag, startPoint x: 283, startPoint y: 37, endPoint x: 278, endPoint y: 188, distance: 151.1
click at [283, 38] on icon at bounding box center [285, 39] width 13 height 13
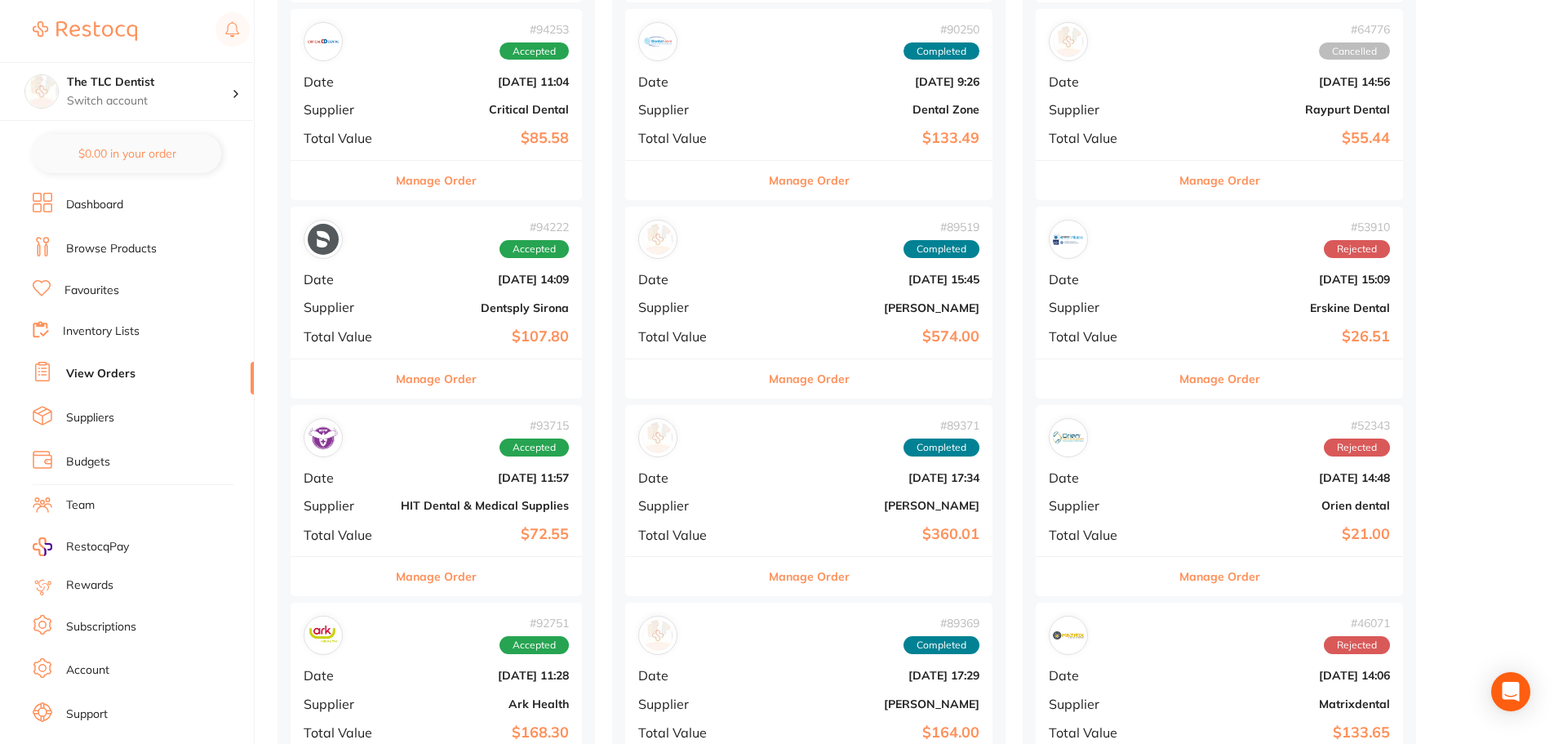
scroll to position [3755, 0]
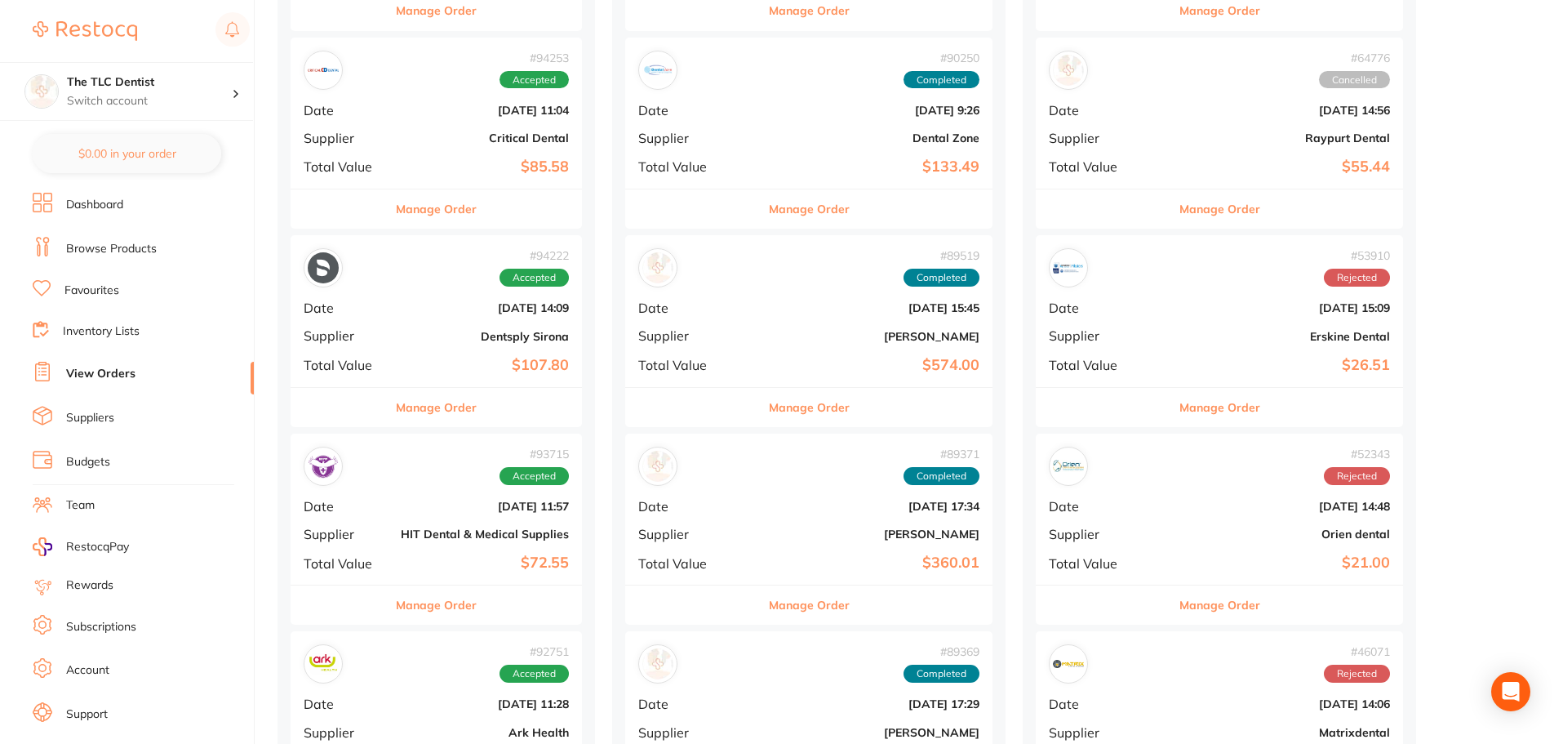
click at [413, 344] on div "# 94222 Accepted Date [DATE] 14:09 Supplier Dentsply Sirona Total Value $107.80" at bounding box center [436, 310] width 291 height 151
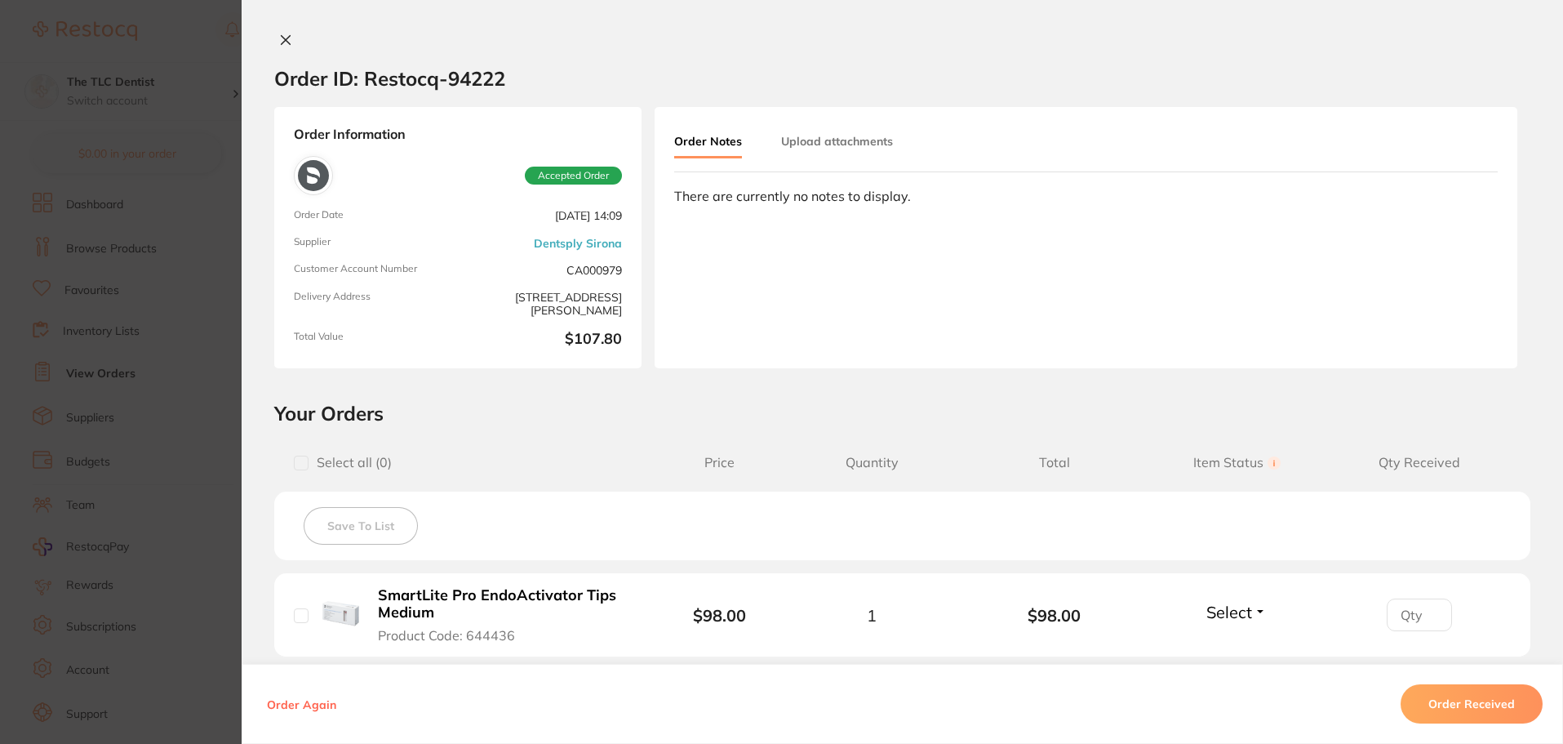
click at [279, 40] on icon at bounding box center [285, 39] width 13 height 13
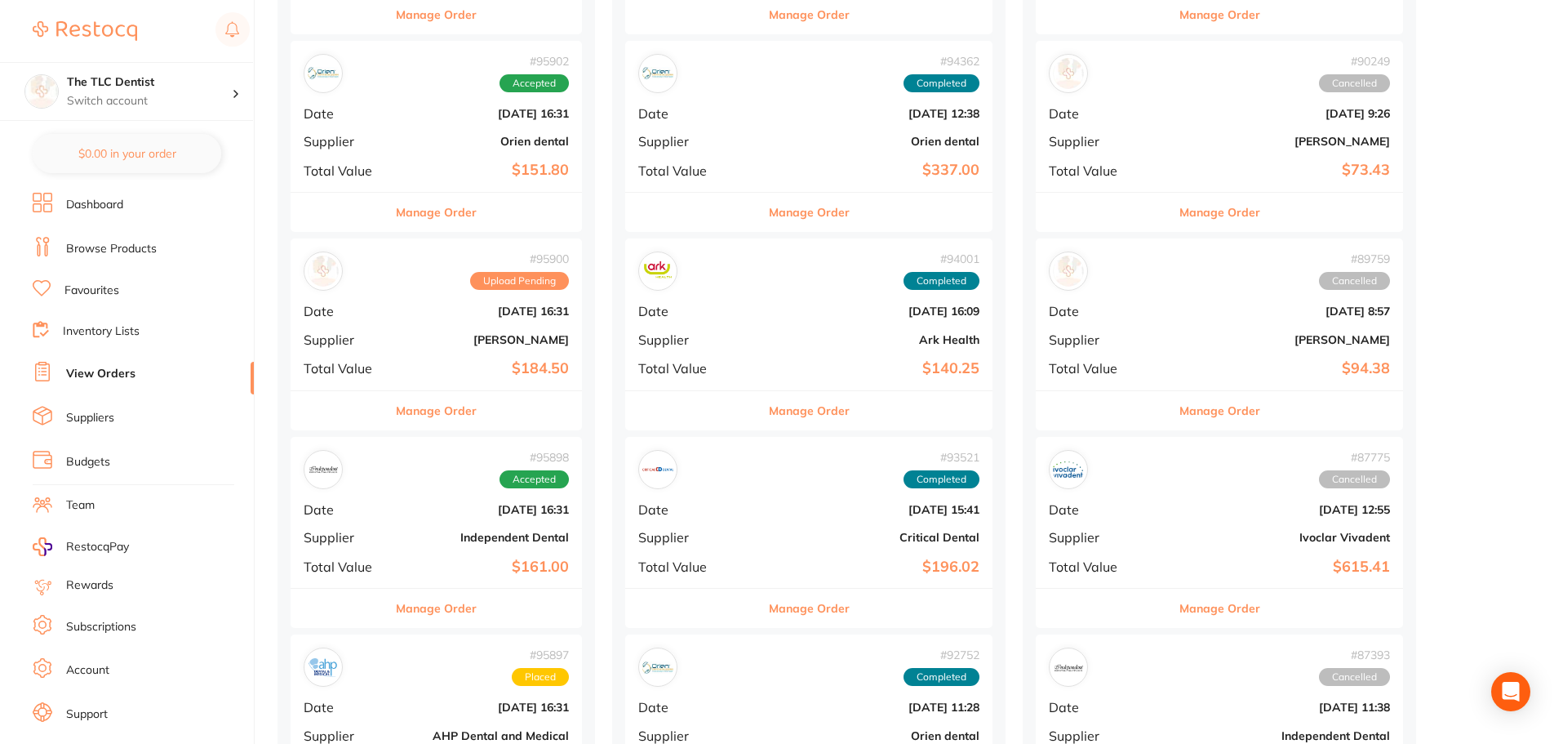
scroll to position [1061, 0]
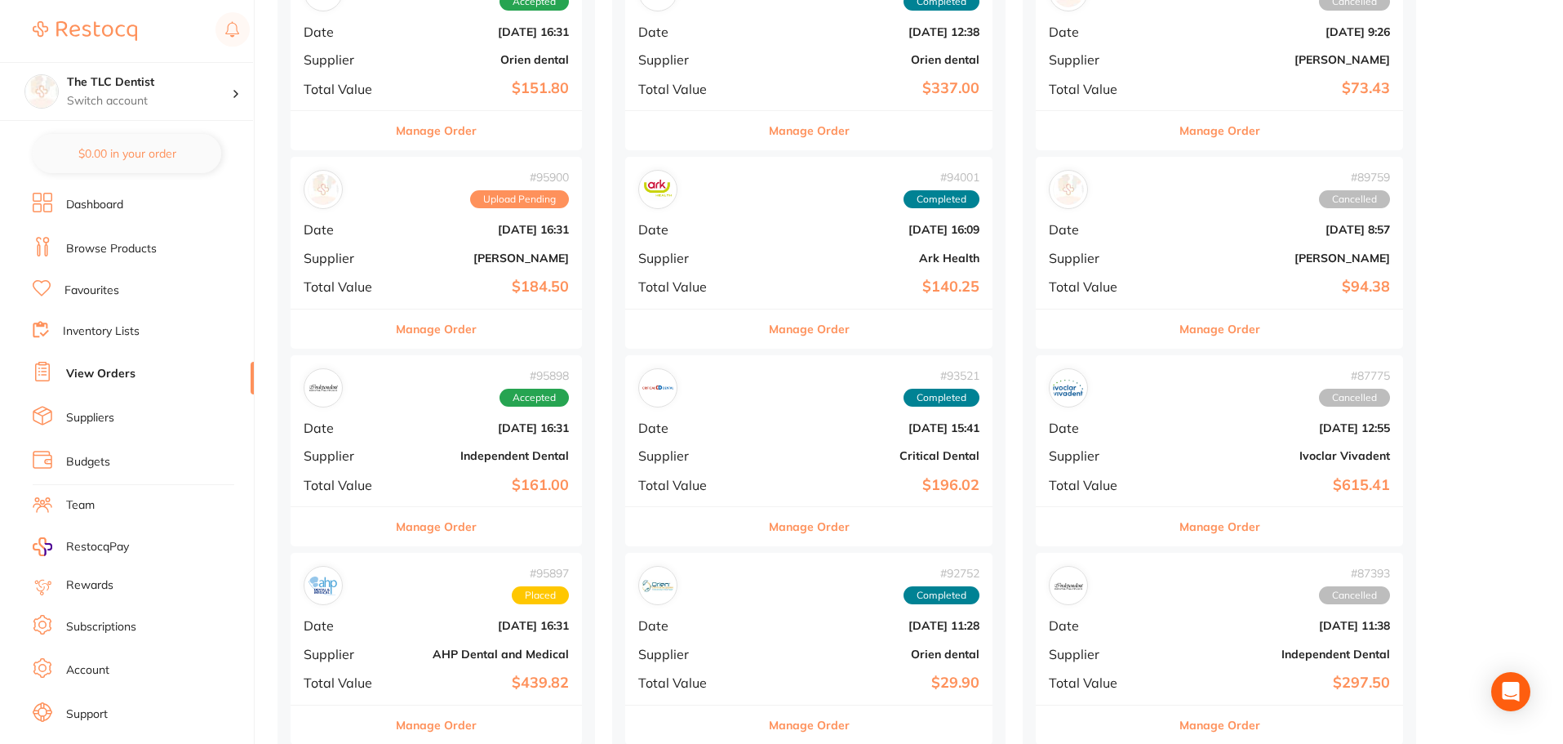
click at [415, 232] on b "[DATE] 16:31" at bounding box center [485, 229] width 168 height 13
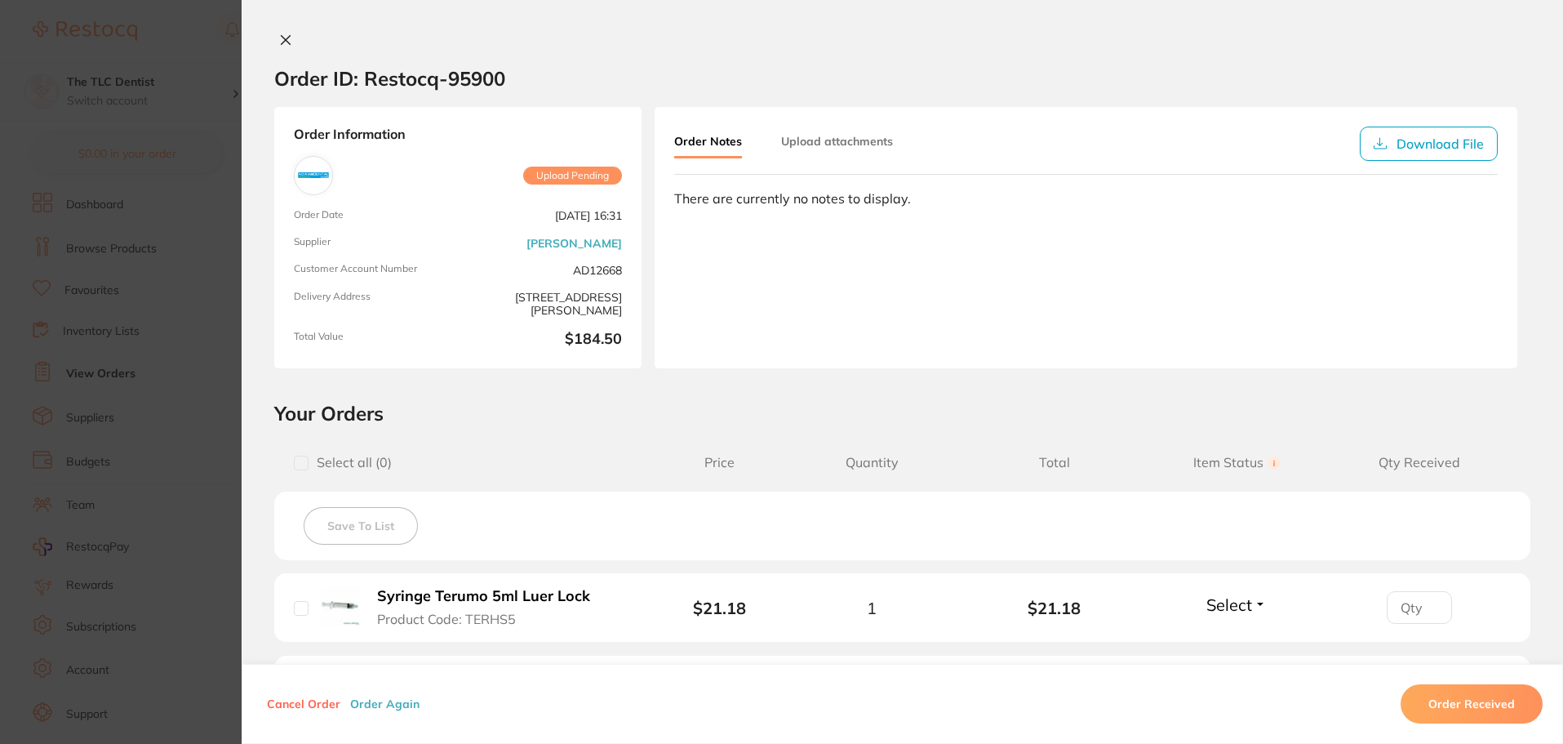
drag, startPoint x: 526, startPoint y: 215, endPoint x: 651, endPoint y: 221, distance: 125.9
click at [619, 215] on div "Order Information Upload Pending Order Date [DATE] 16:31 Supplier [PERSON_NAME]…" at bounding box center [457, 237] width 367 height 261
click at [694, 238] on div "Order Notes Upload attachments Download File There are currently no notes to di…" at bounding box center [1086, 237] width 863 height 261
drag, startPoint x: 524, startPoint y: 212, endPoint x: 619, endPoint y: 215, distance: 94.7
click at [617, 215] on span "[DATE] 16:31" at bounding box center [543, 216] width 158 height 14
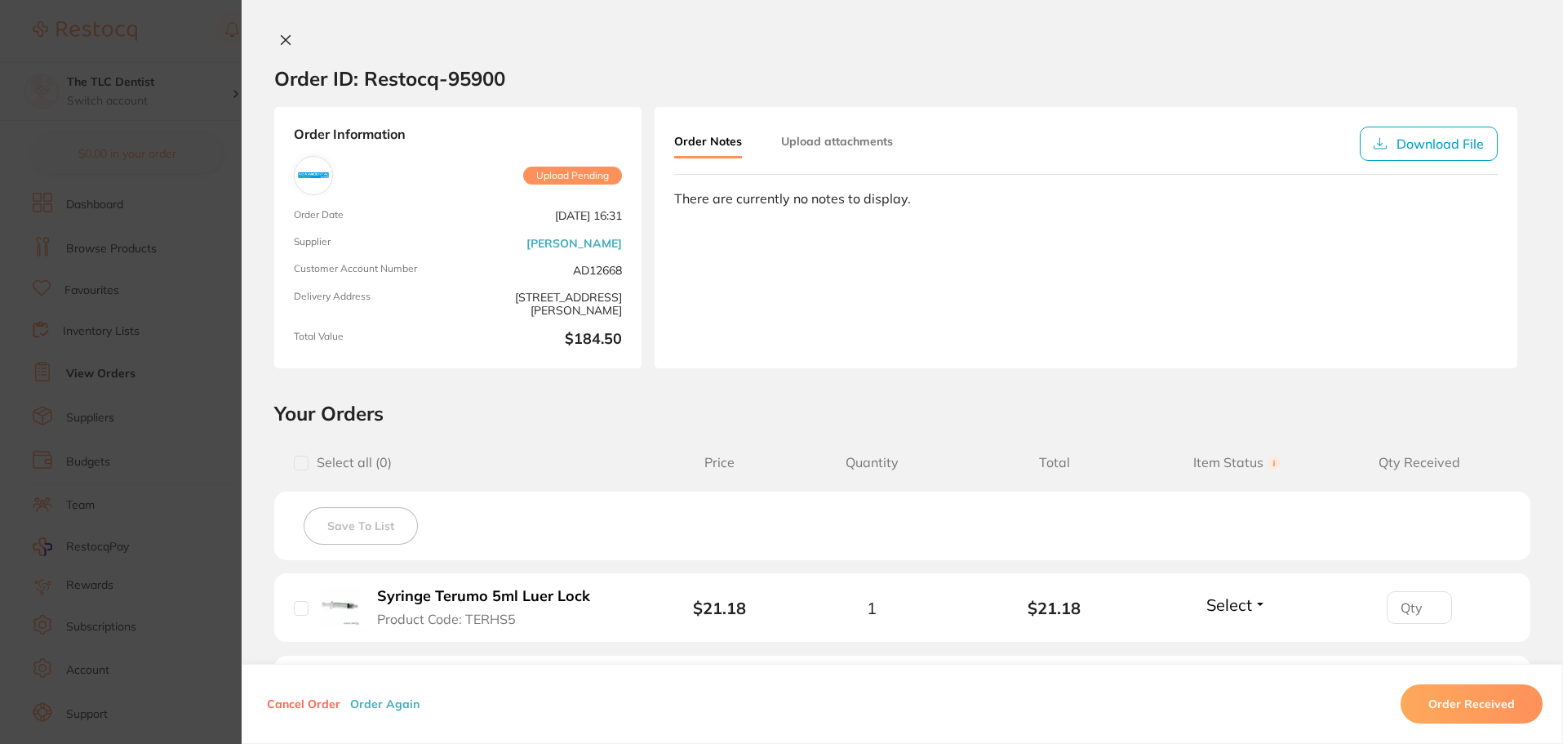
click at [714, 226] on div "Order Notes Upload attachments Download File There are currently no notes to di…" at bounding box center [1086, 237] width 863 height 261
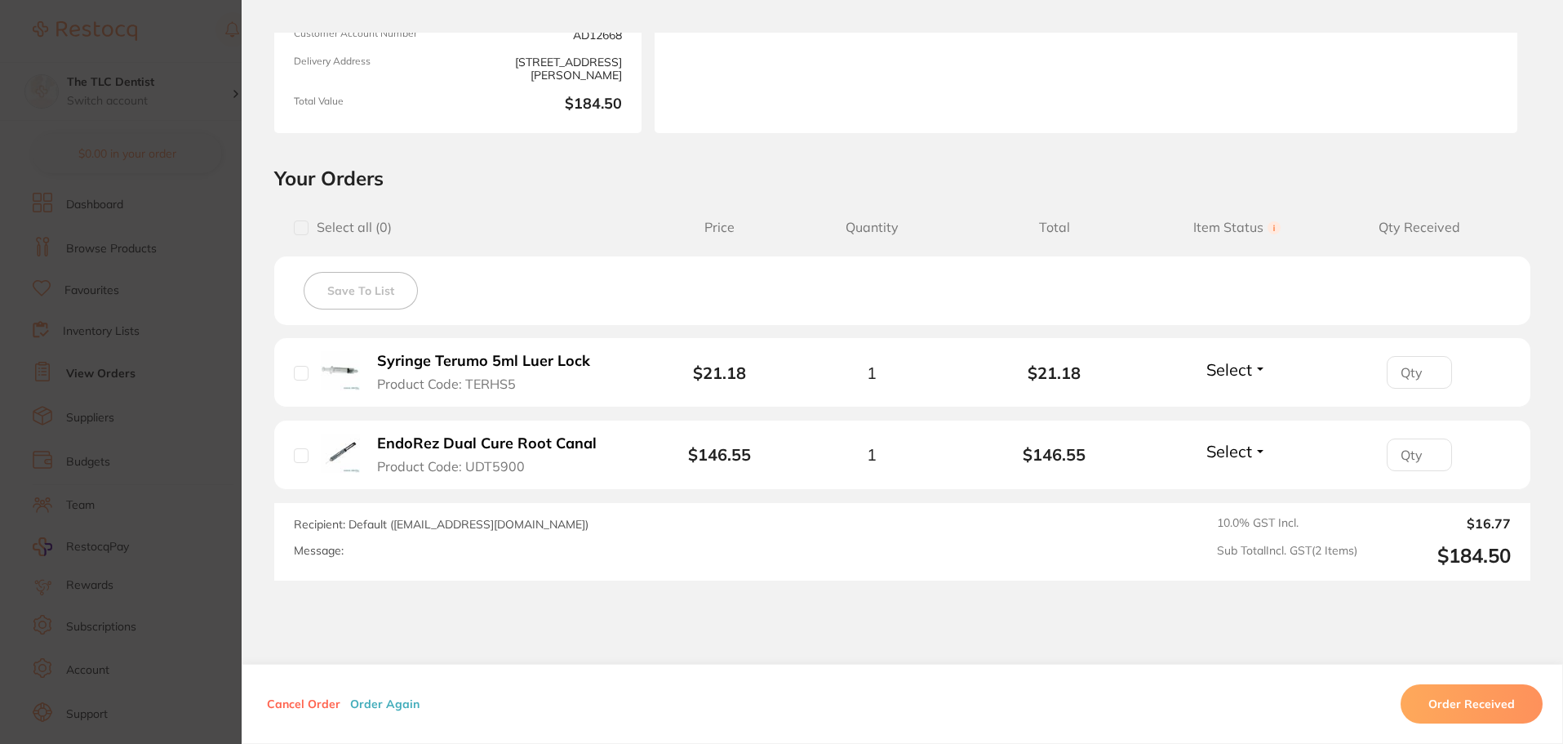
scroll to position [245, 0]
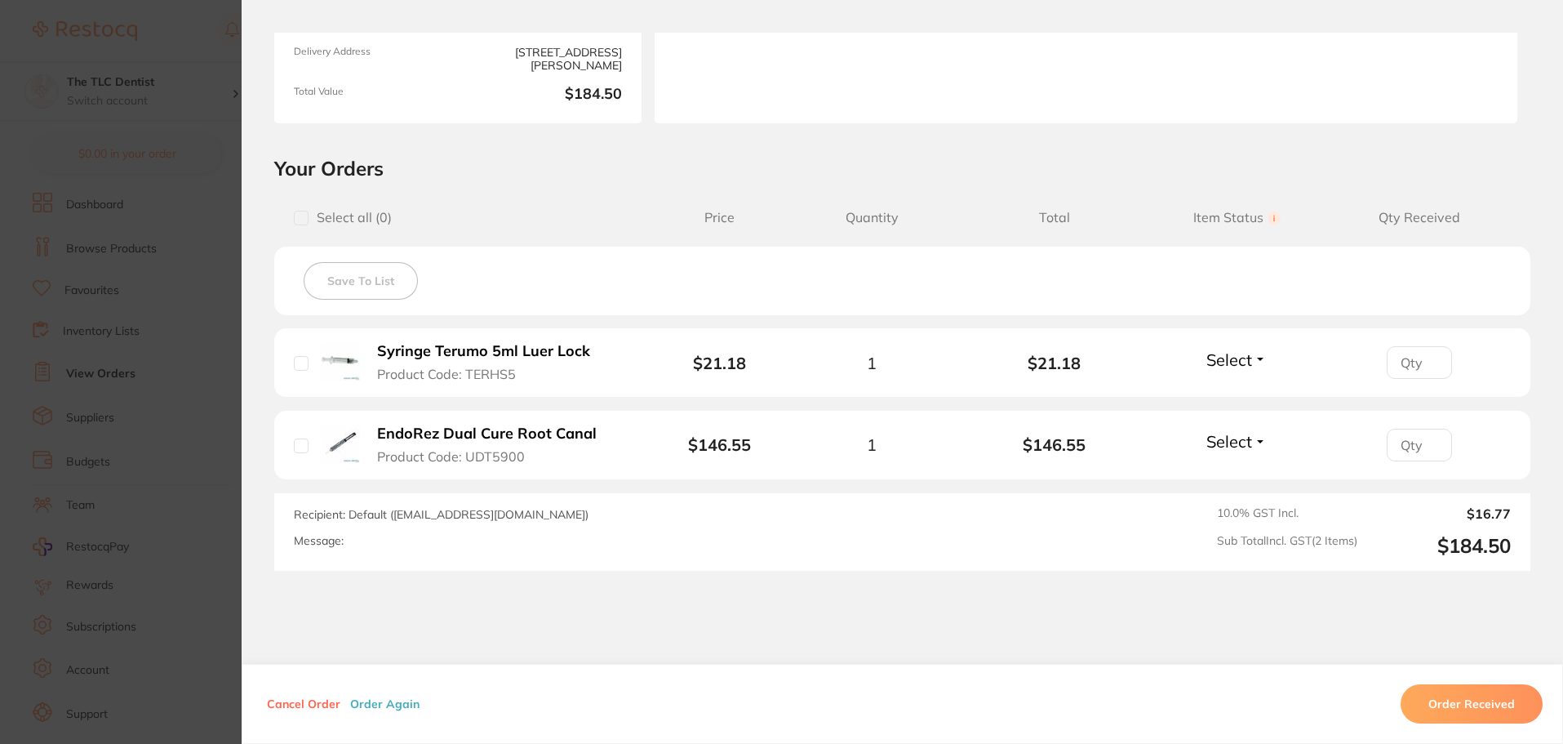
click at [550, 353] on b "Syringe Terumo 5ml Luer Lock" at bounding box center [483, 351] width 213 height 17
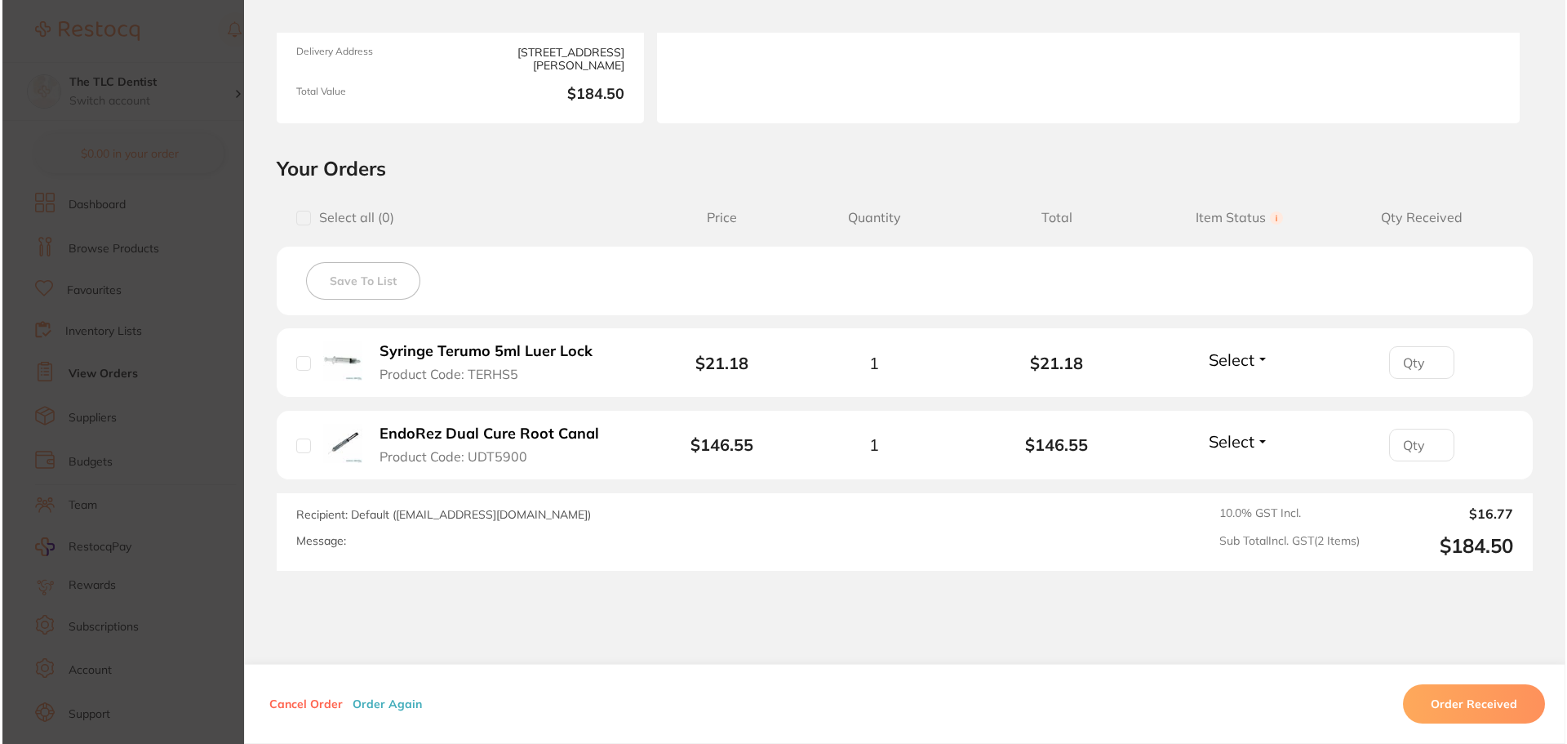
scroll to position [0, 0]
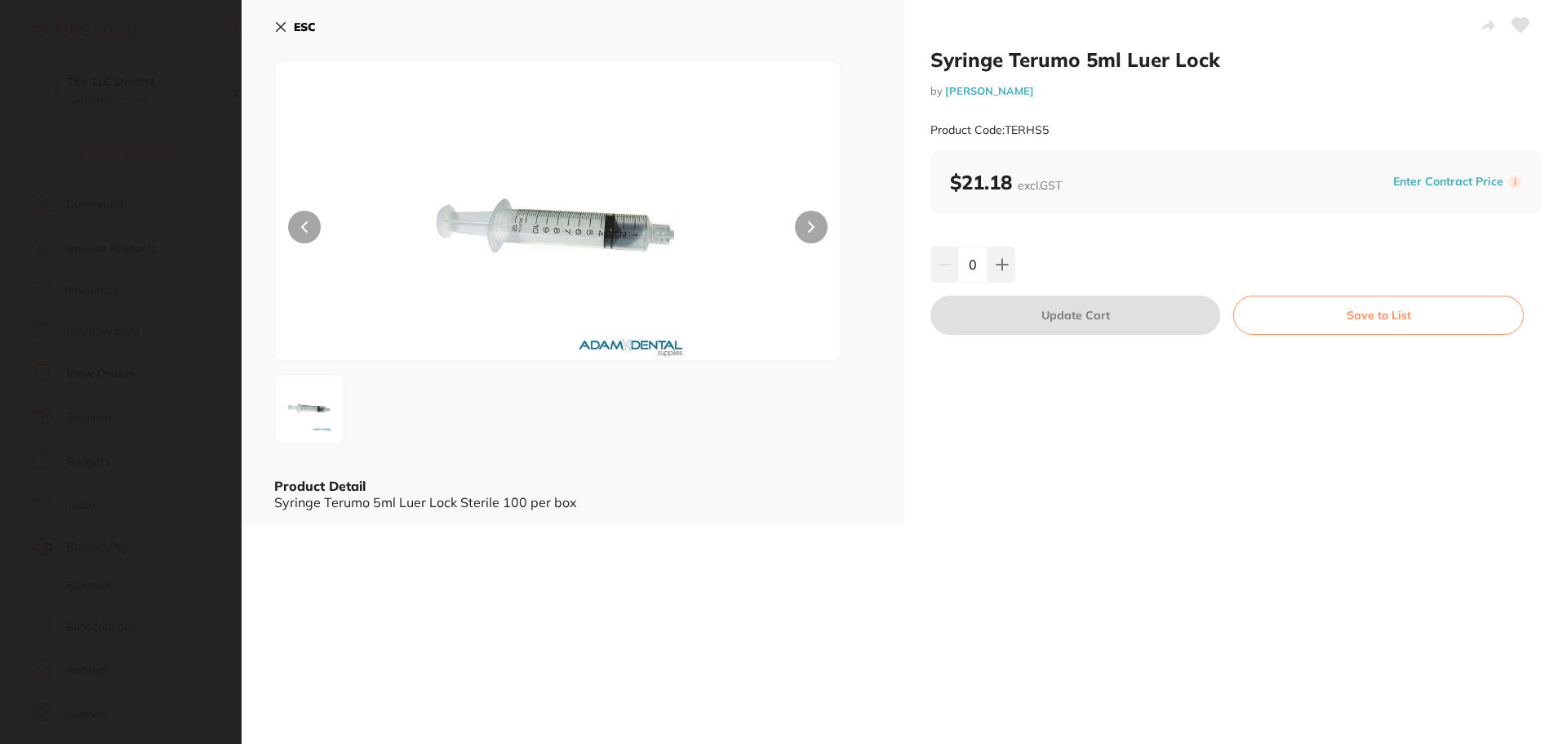
click at [282, 28] on icon at bounding box center [281, 27] width 9 height 9
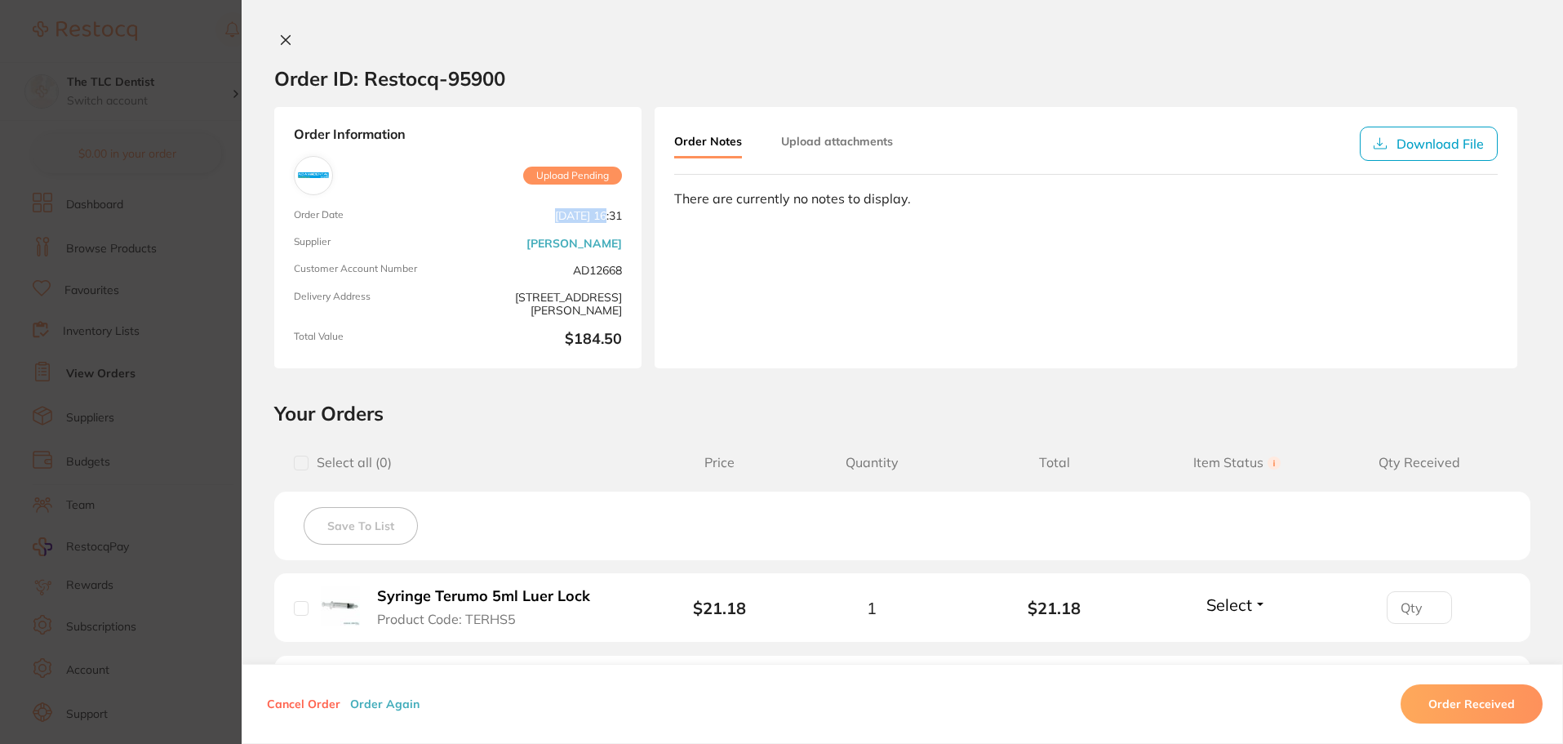
drag, startPoint x: 529, startPoint y: 220, endPoint x: 602, endPoint y: 218, distance: 72.7
click at [595, 218] on span "[DATE] 16:31" at bounding box center [543, 216] width 158 height 14
click at [785, 242] on div "Order Notes Upload attachments Download File There are currently no notes to di…" at bounding box center [1086, 237] width 863 height 261
click at [282, 42] on icon at bounding box center [286, 40] width 9 height 9
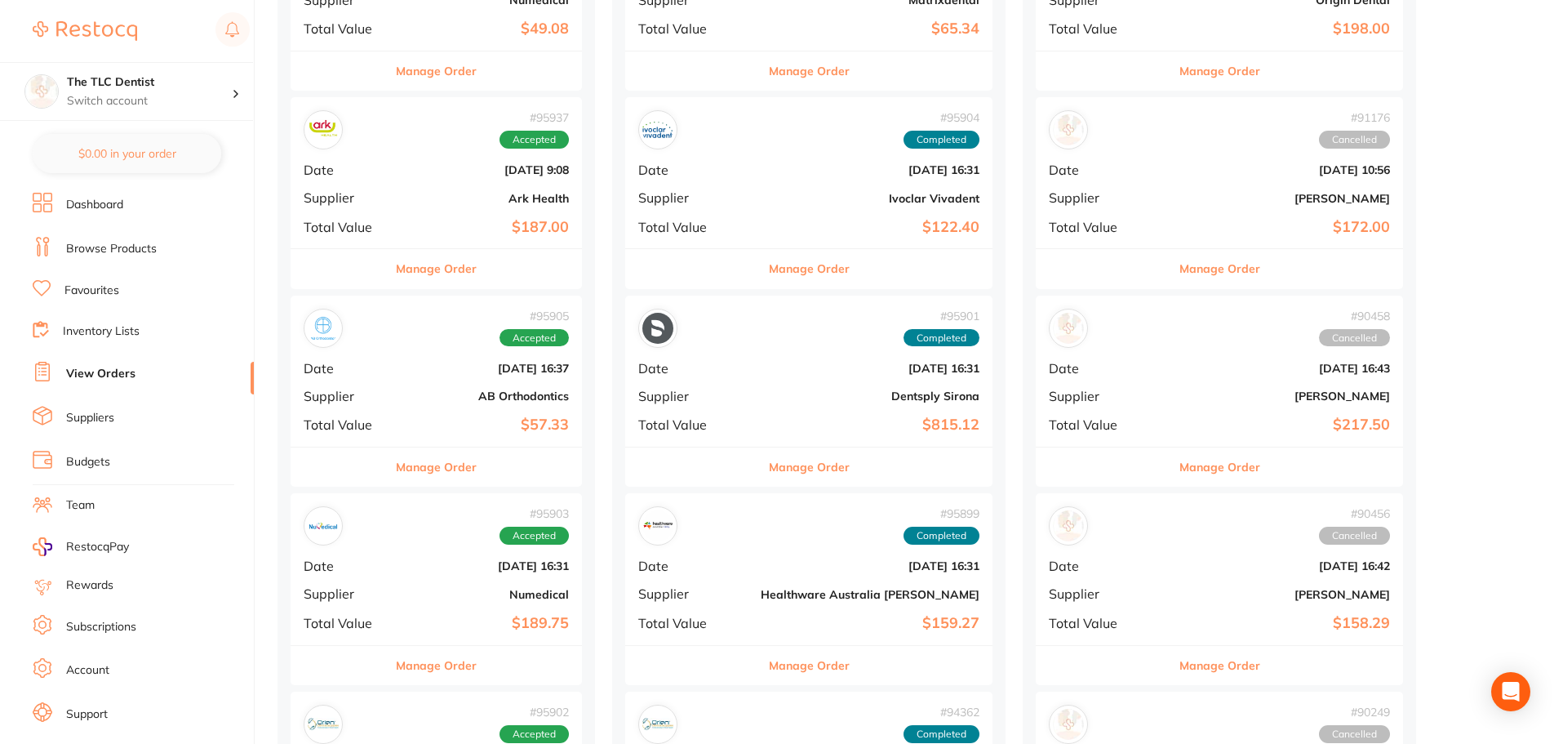
scroll to position [326, 0]
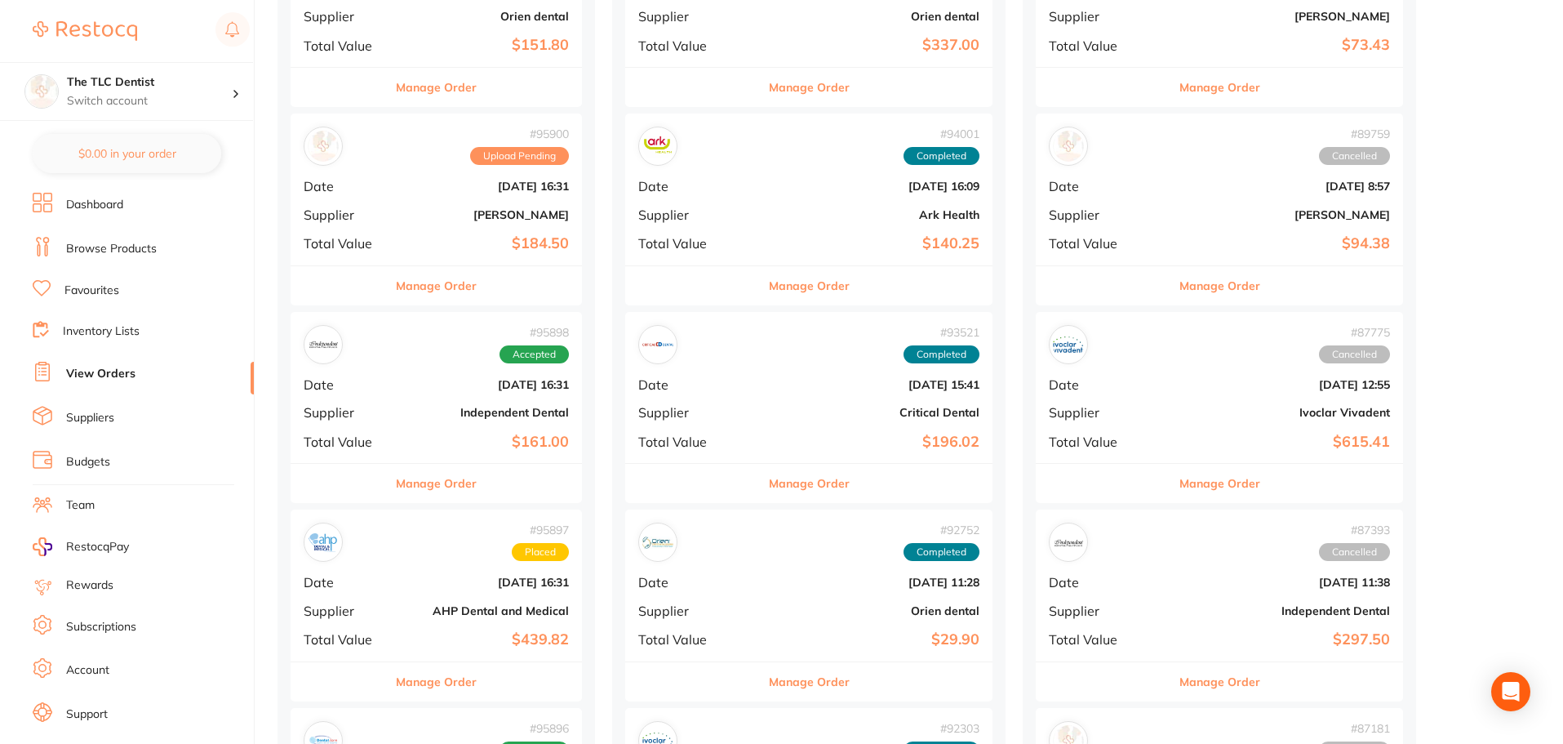
scroll to position [1143, 0]
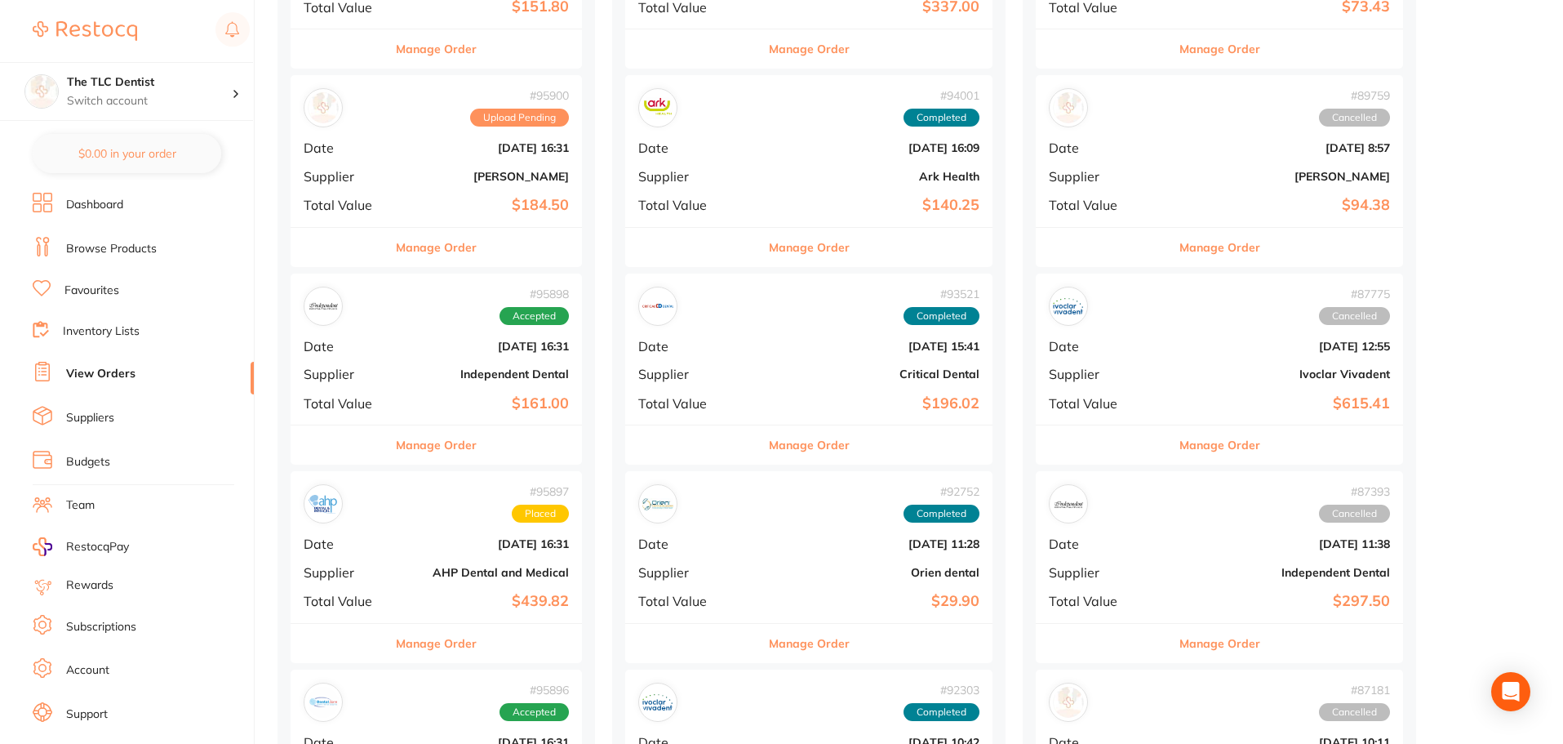
drag, startPoint x: 446, startPoint y: 344, endPoint x: 458, endPoint y: 353, distance: 14.0
click at [449, 345] on b "[DATE] 16:31" at bounding box center [485, 346] width 168 height 13
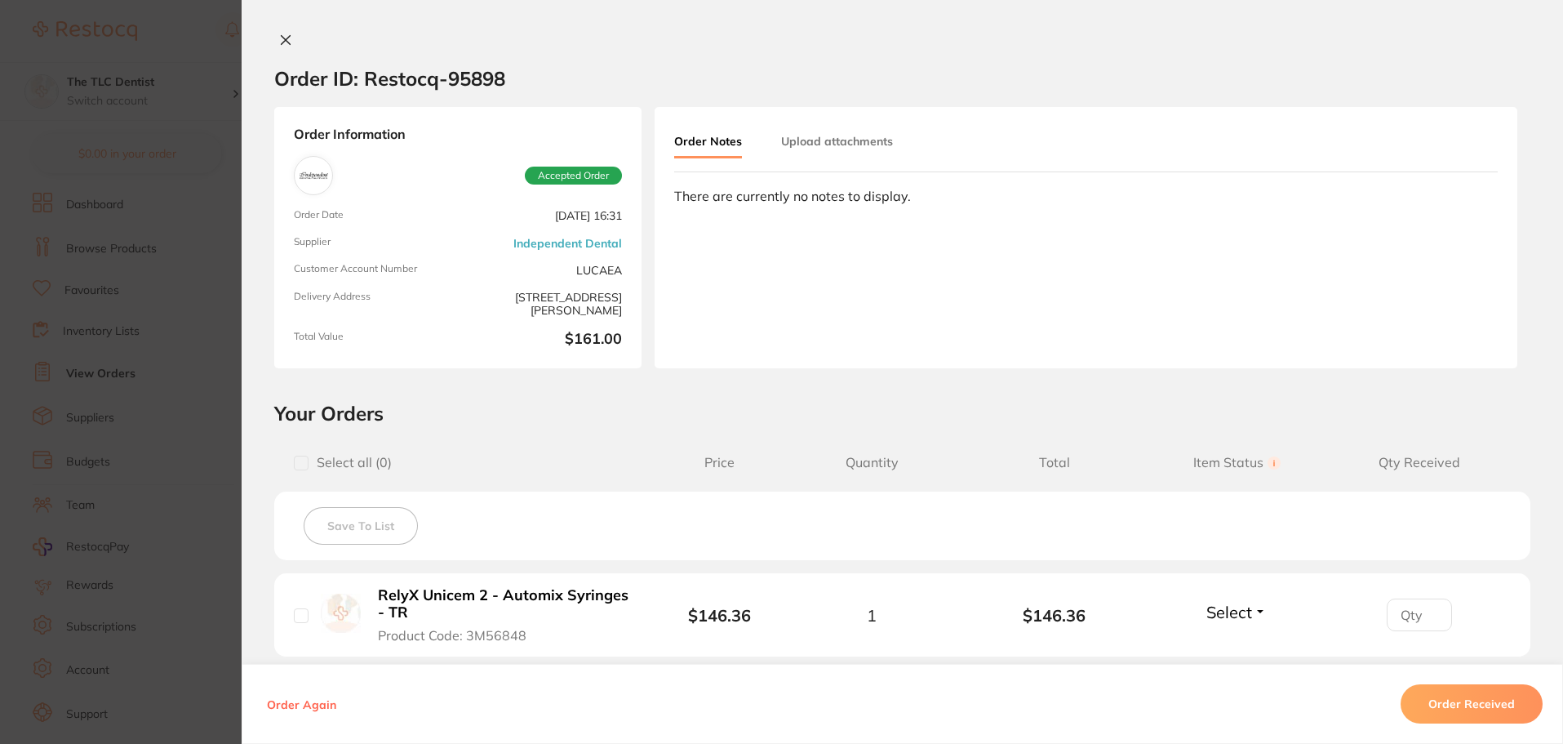
scroll to position [979, 0]
